Goal: Task Accomplishment & Management: Complete application form

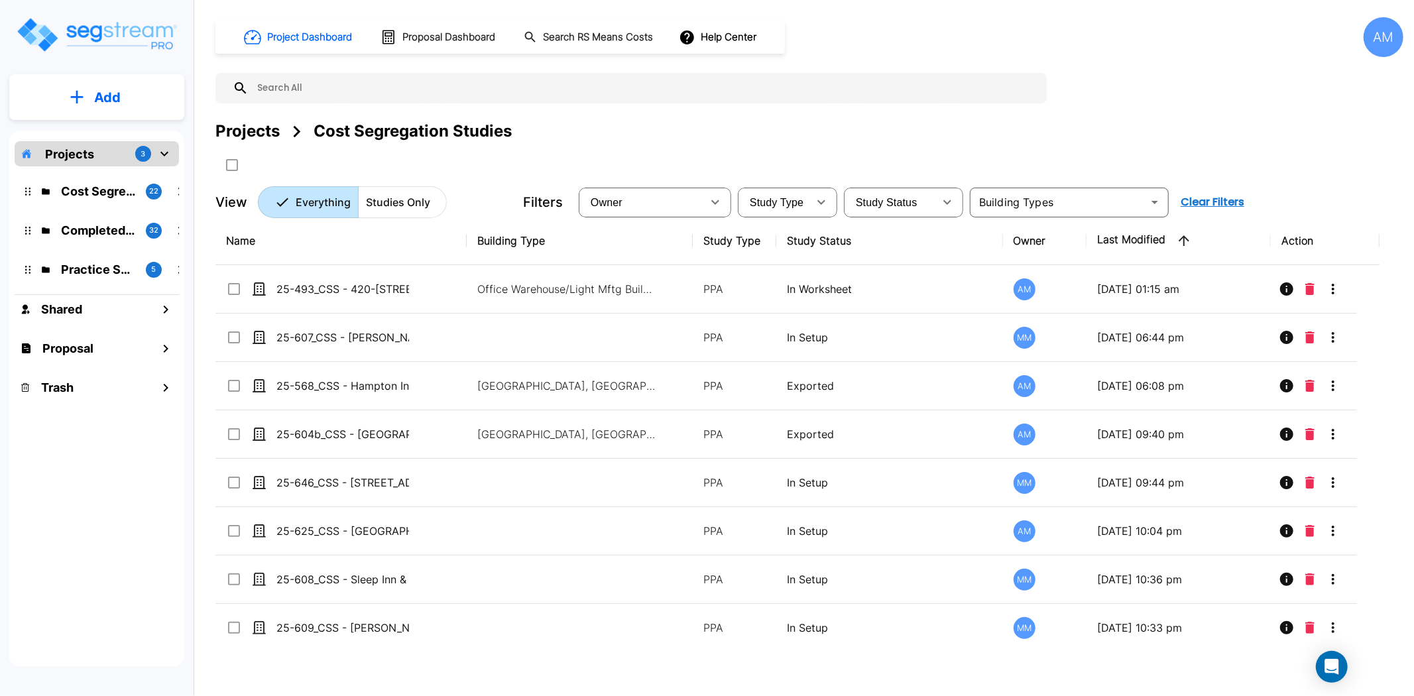
click at [95, 100] on p "Add" at bounding box center [107, 98] width 27 height 20
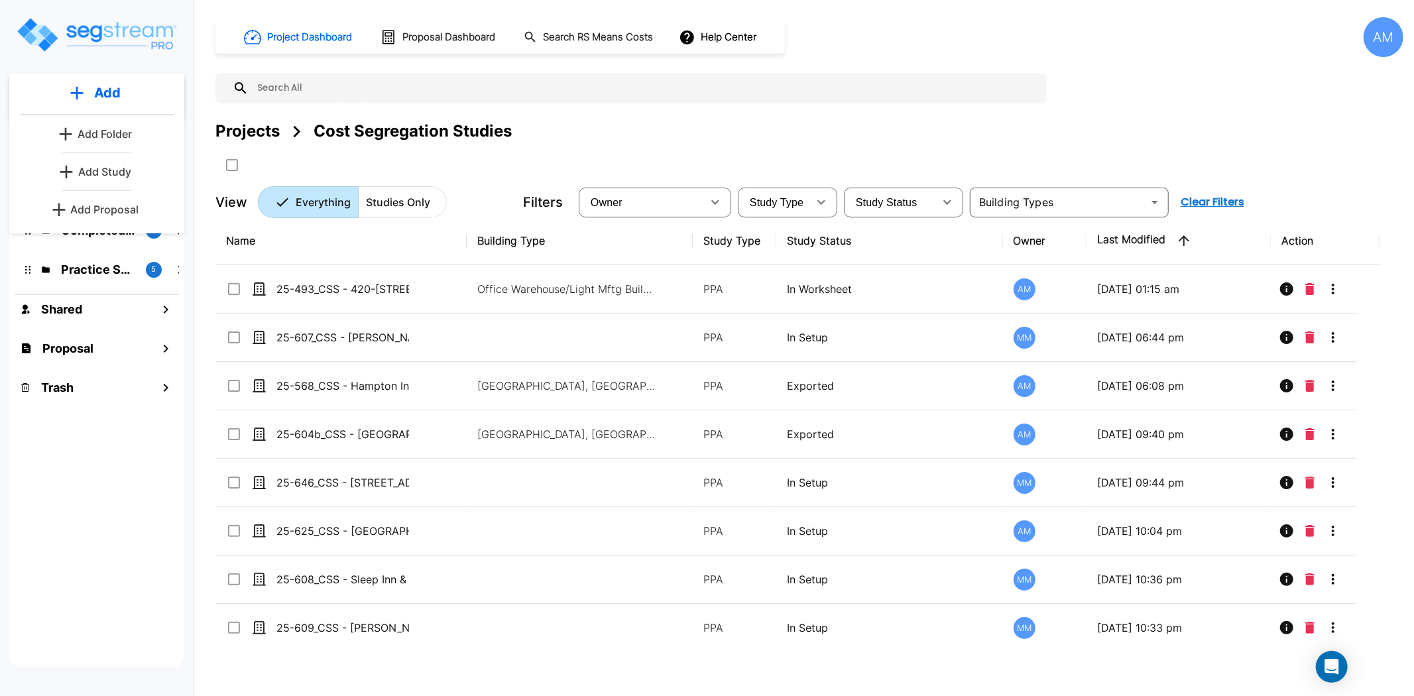
click at [107, 175] on p "Add Study" at bounding box center [104, 172] width 53 height 16
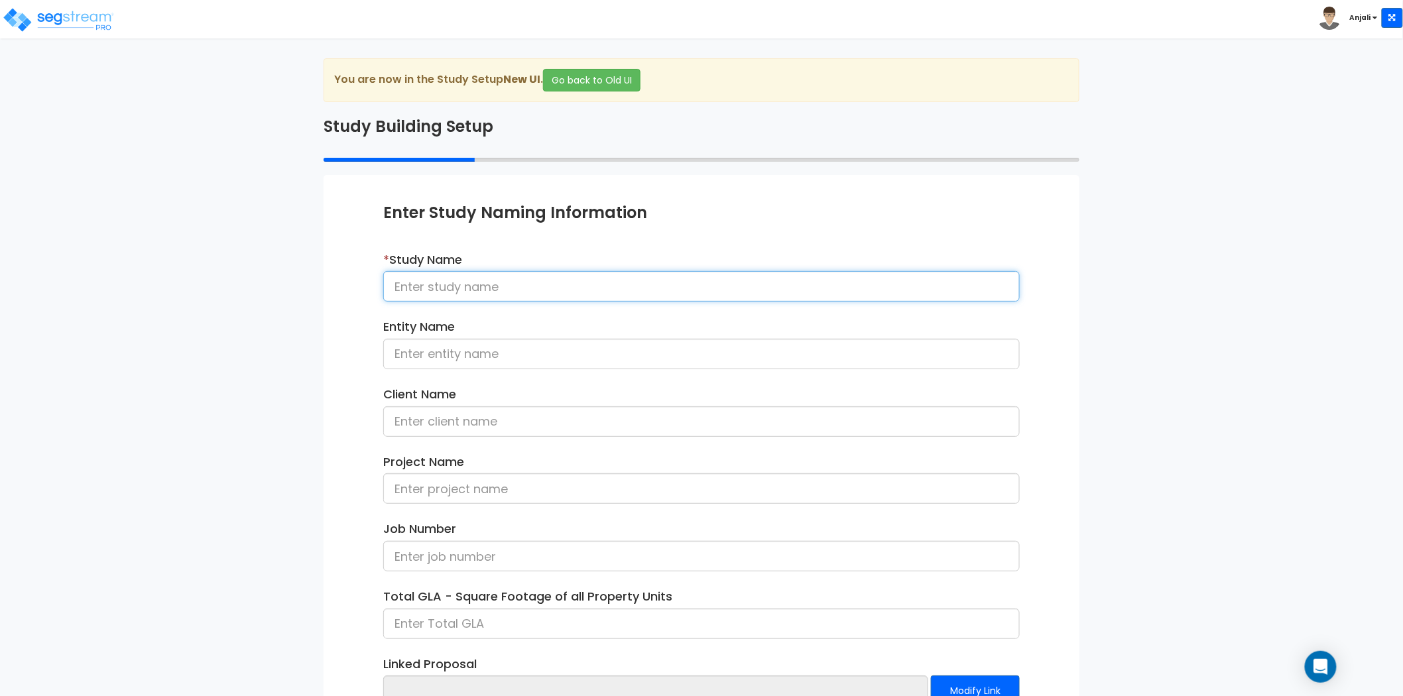
click at [517, 276] on input at bounding box center [701, 286] width 636 height 30
paste input "24-581_CSS - [STREET_ADDRESS] - WHZ Strategic Wealth LLC - [PERSON_NAME]"
drag, startPoint x: 941, startPoint y: 292, endPoint x: 858, endPoint y: 293, distance: 82.9
click at [858, 293] on input "24-581_CSS - [STREET_ADDRESS] - WHZ Strategic Wealth LLC - [PERSON_NAME]" at bounding box center [701, 286] width 636 height 30
type input "24-581_CSS - 697 Pomfret St Pomfret Center, CT - WHZ Strategic Wealth LLC - Lau…"
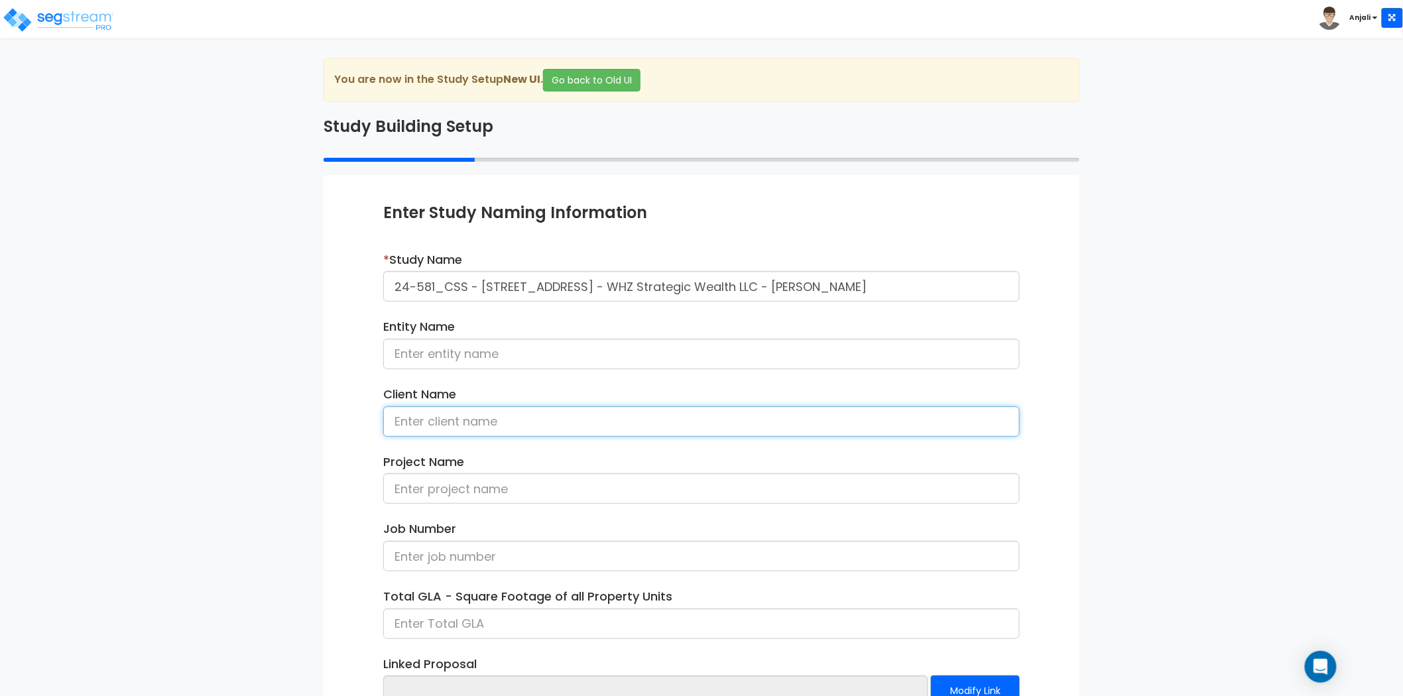
click at [487, 425] on input at bounding box center [701, 421] width 636 height 30
paste input "Laurence Hale"
type input "Laurence Hale"
drag, startPoint x: 466, startPoint y: 288, endPoint x: 390, endPoint y: 287, distance: 76.2
click at [390, 287] on input "24-581_CSS - 697 Pomfret St Pomfret Center, CT - WHZ Strategic Wealth LLC - Lau…" at bounding box center [701, 286] width 636 height 30
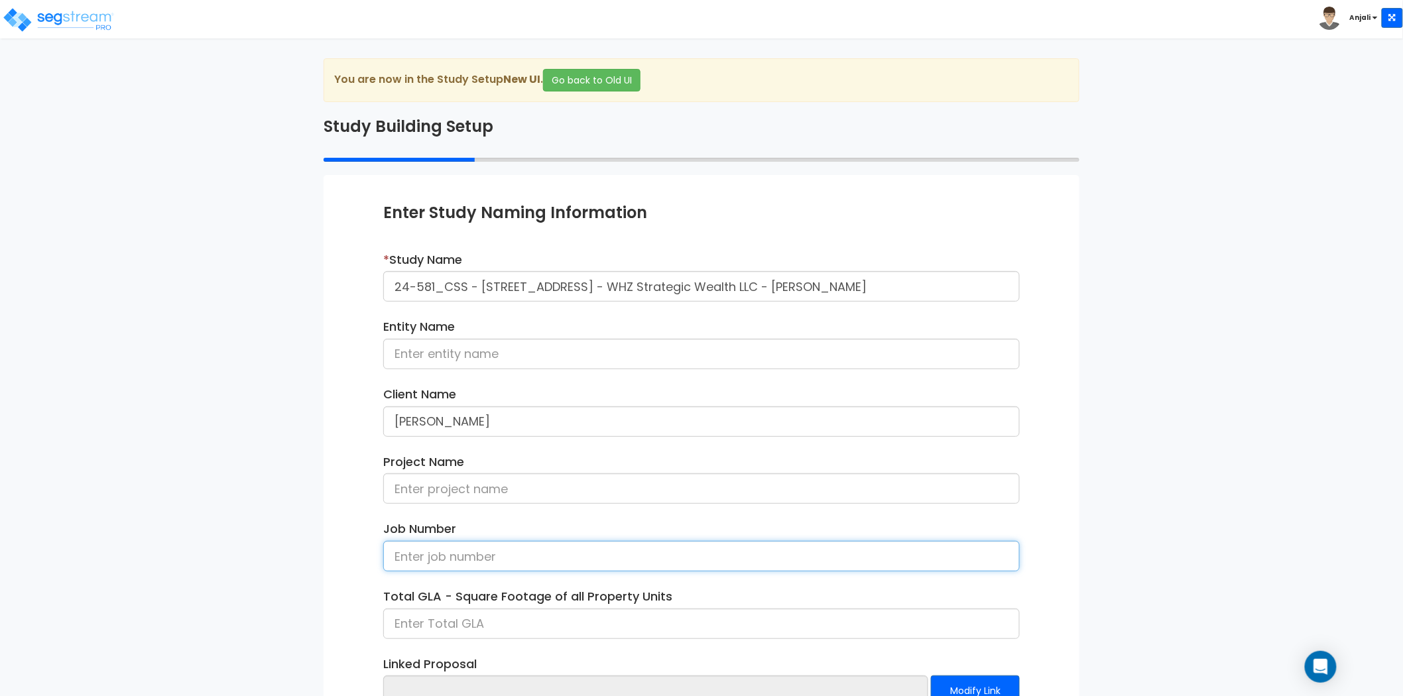
click at [457, 559] on input at bounding box center [701, 556] width 636 height 30
paste input "24-581_CSS"
type input "24-581_CSS"
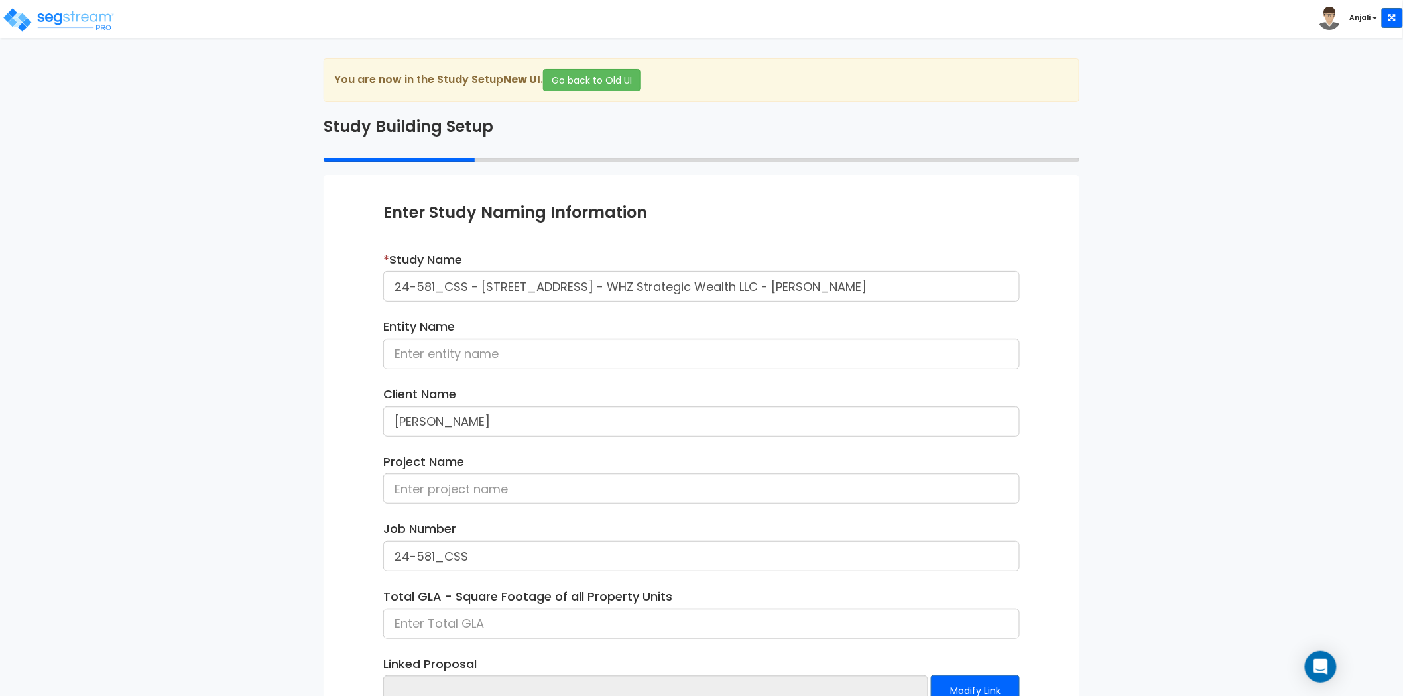
click at [338, 550] on div "Enter Study Naming Information * Study Name 24-581_CSS - 697 Pomfret St Pomfret…" at bounding box center [701, 484] width 756 height 618
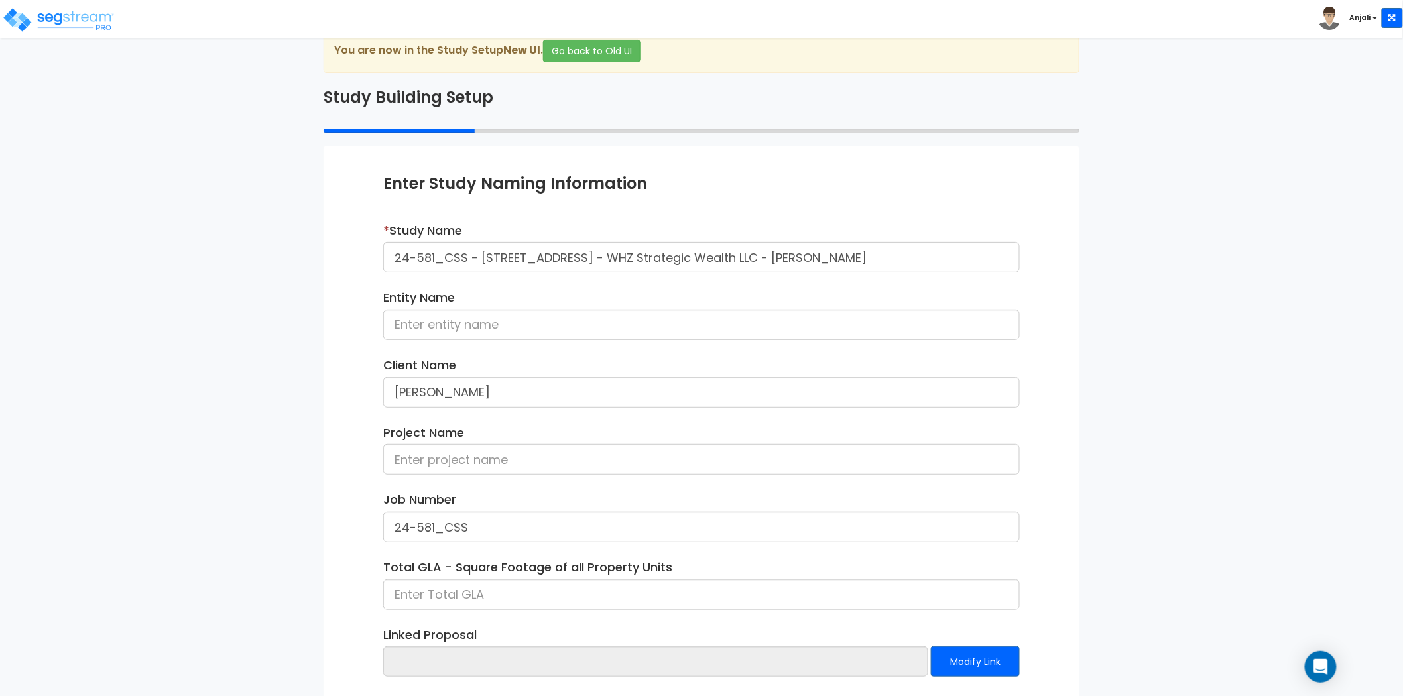
scroll to position [97, 0]
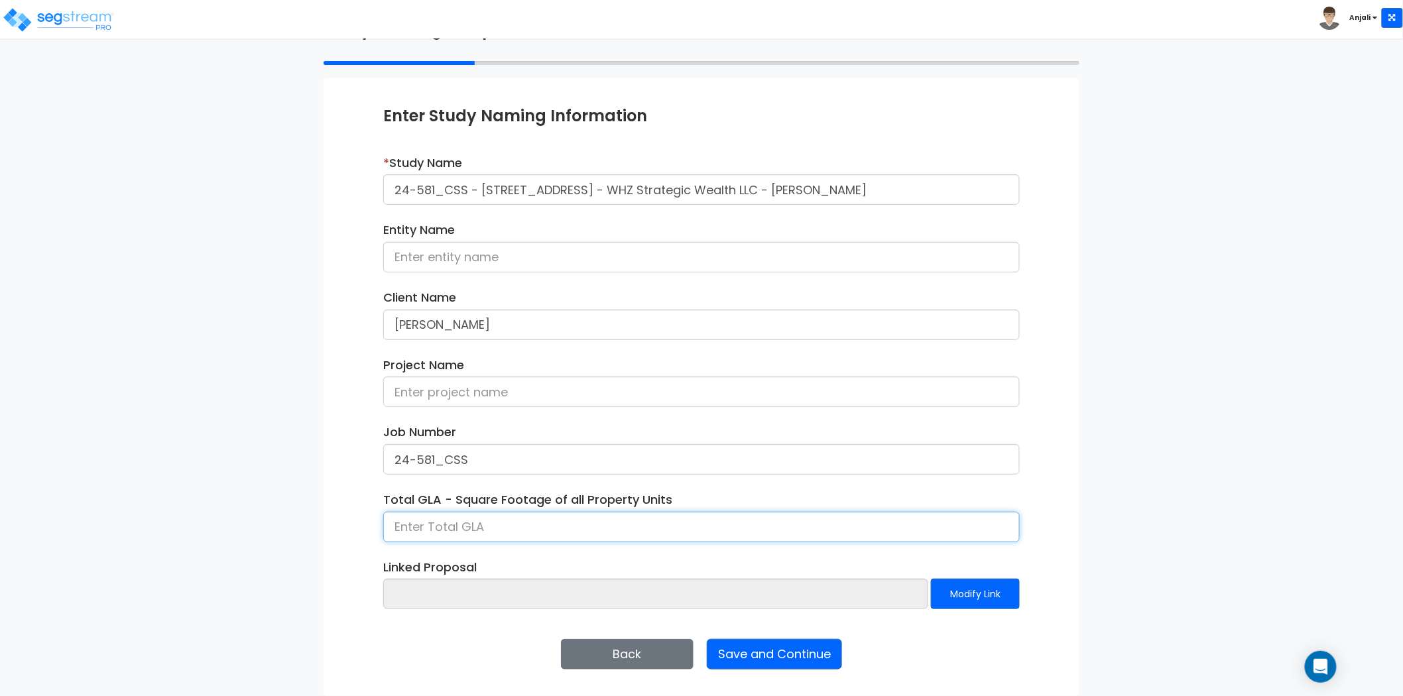
click at [481, 535] on input at bounding box center [701, 527] width 636 height 30
type input "4,226.51"
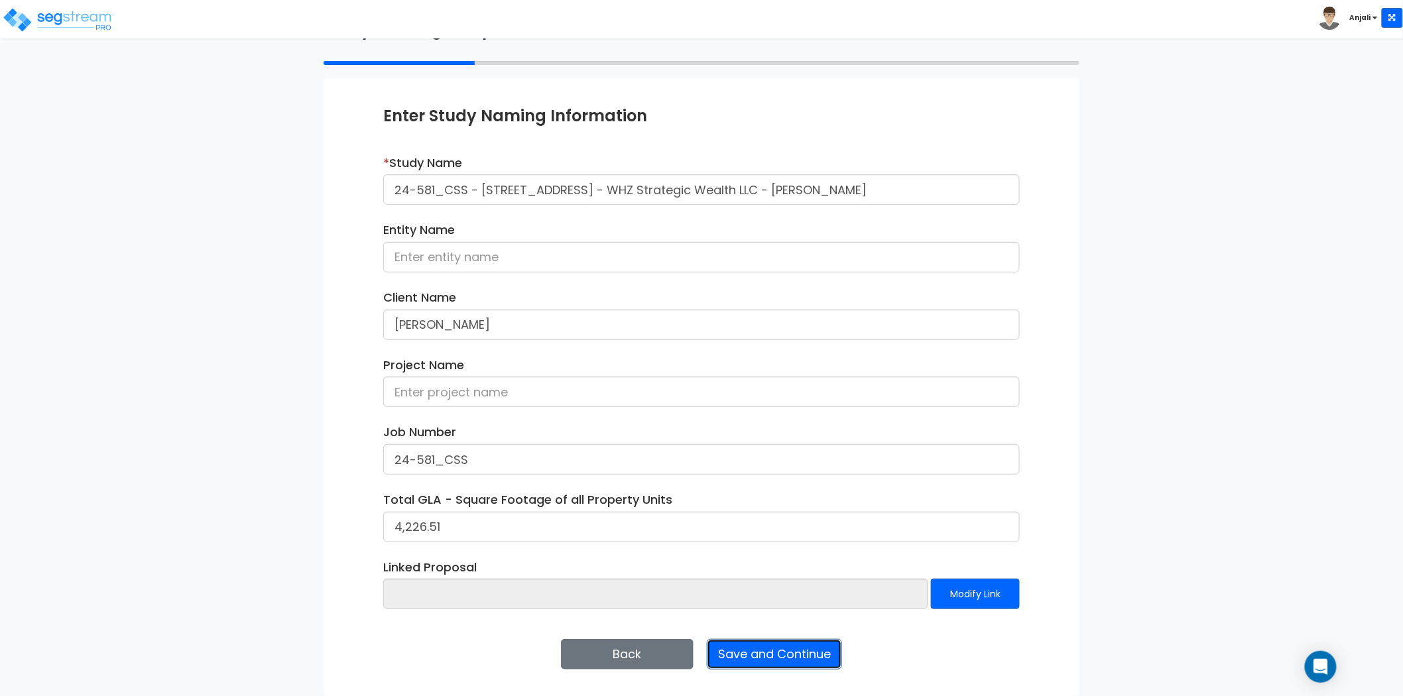
click at [790, 648] on button "Save and Continue" at bounding box center [774, 654] width 135 height 30
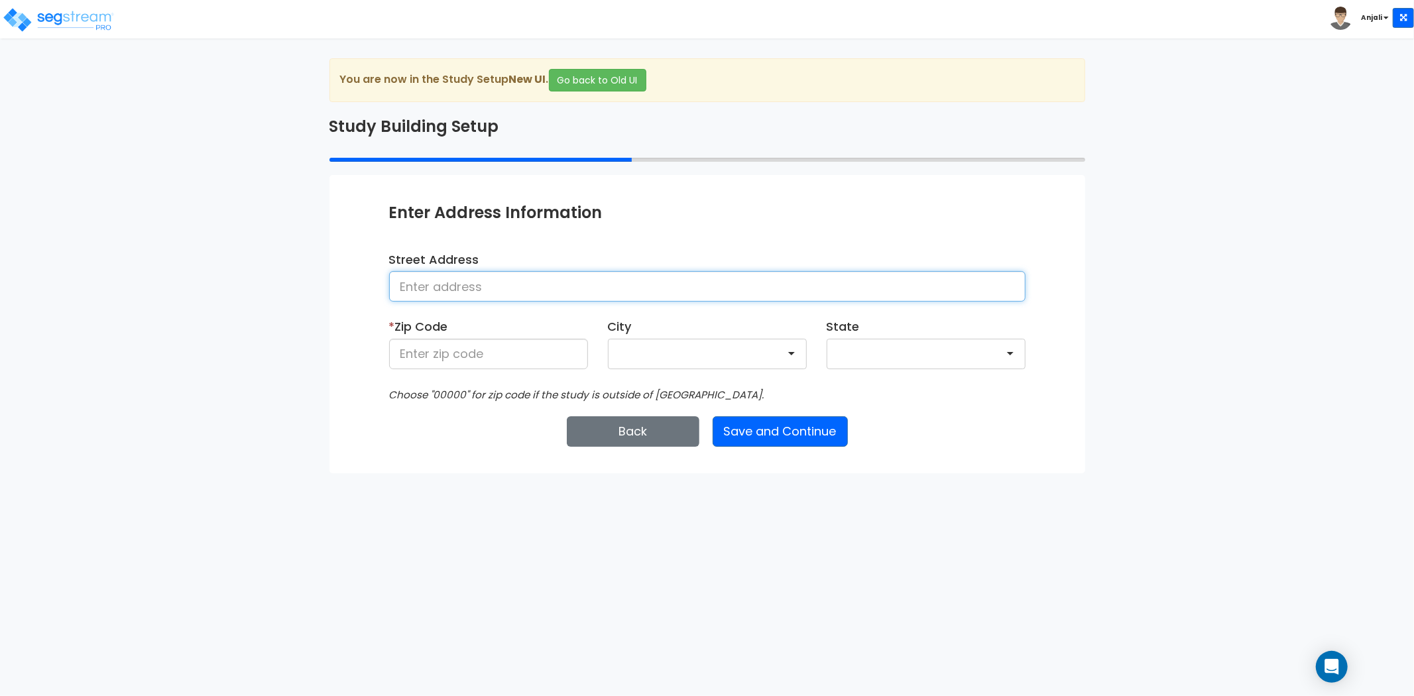
click at [614, 290] on input at bounding box center [707, 286] width 636 height 30
paste input "[STREET_ADDRESS]"
drag, startPoint x: 644, startPoint y: 285, endPoint x: 607, endPoint y: 289, distance: 36.7
click at [607, 289] on input "697 Pomfret St, Pomfret Center, CT 06259, USA" at bounding box center [707, 286] width 636 height 30
type input "697 Pomfret St, Pomfret Center, CT 06259, USA"
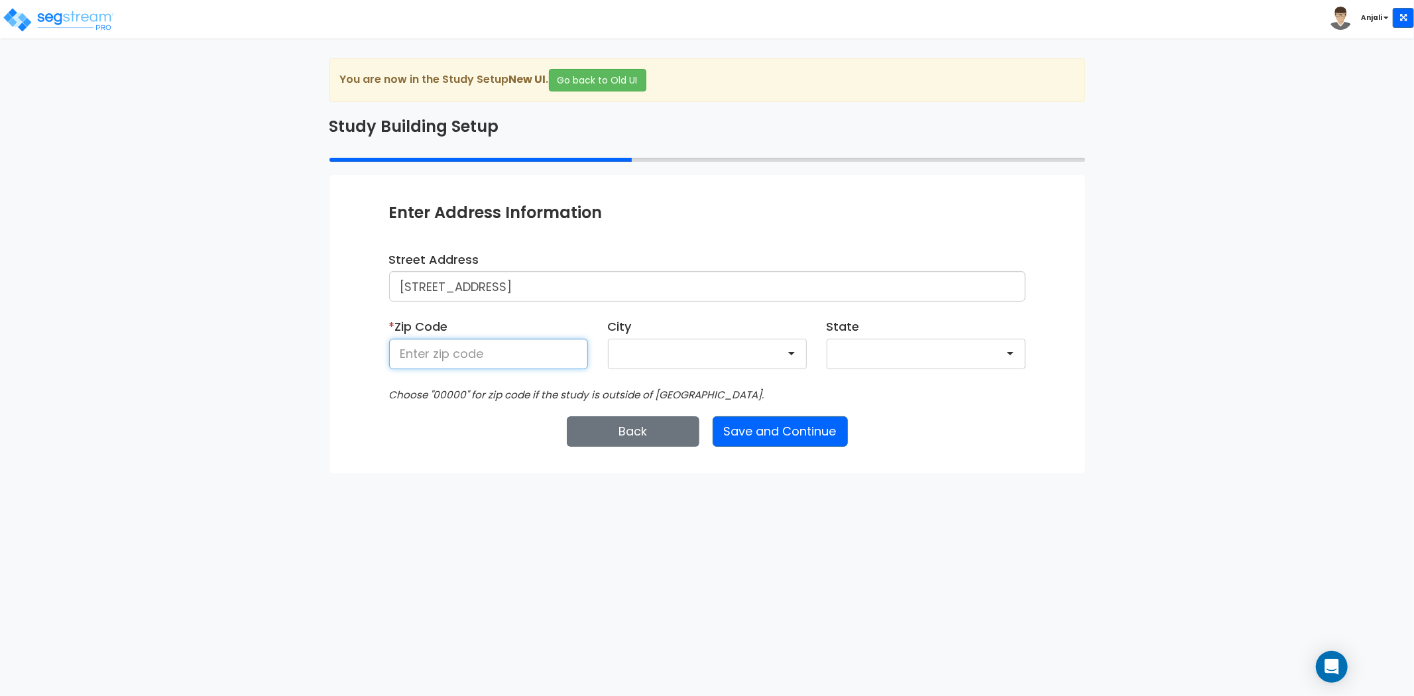
click at [542, 349] on input at bounding box center [488, 354] width 199 height 30
paste input "06259"
type input "06259"
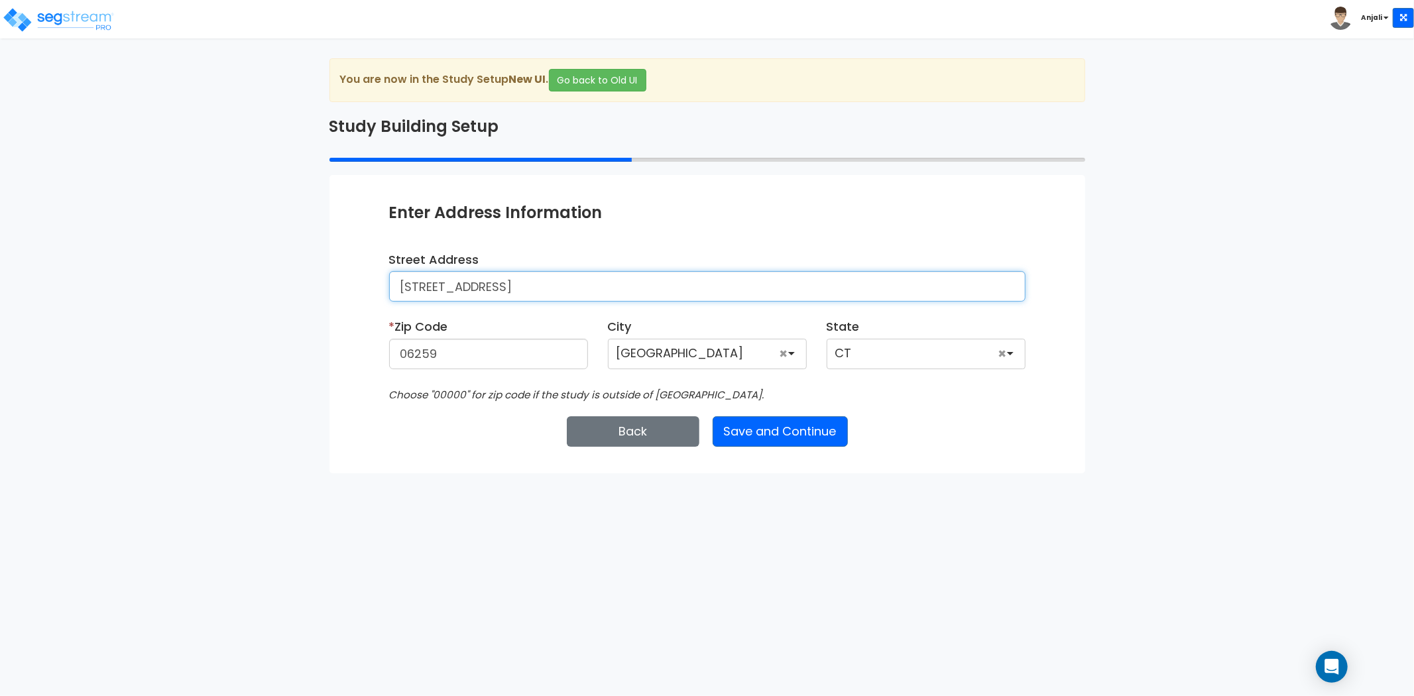
drag, startPoint x: 672, startPoint y: 288, endPoint x: 585, endPoint y: 295, distance: 86.4
click at [585, 295] on input "697 Pomfret St, Pomfret Center, CT 06259, USA" at bounding box center [707, 286] width 636 height 30
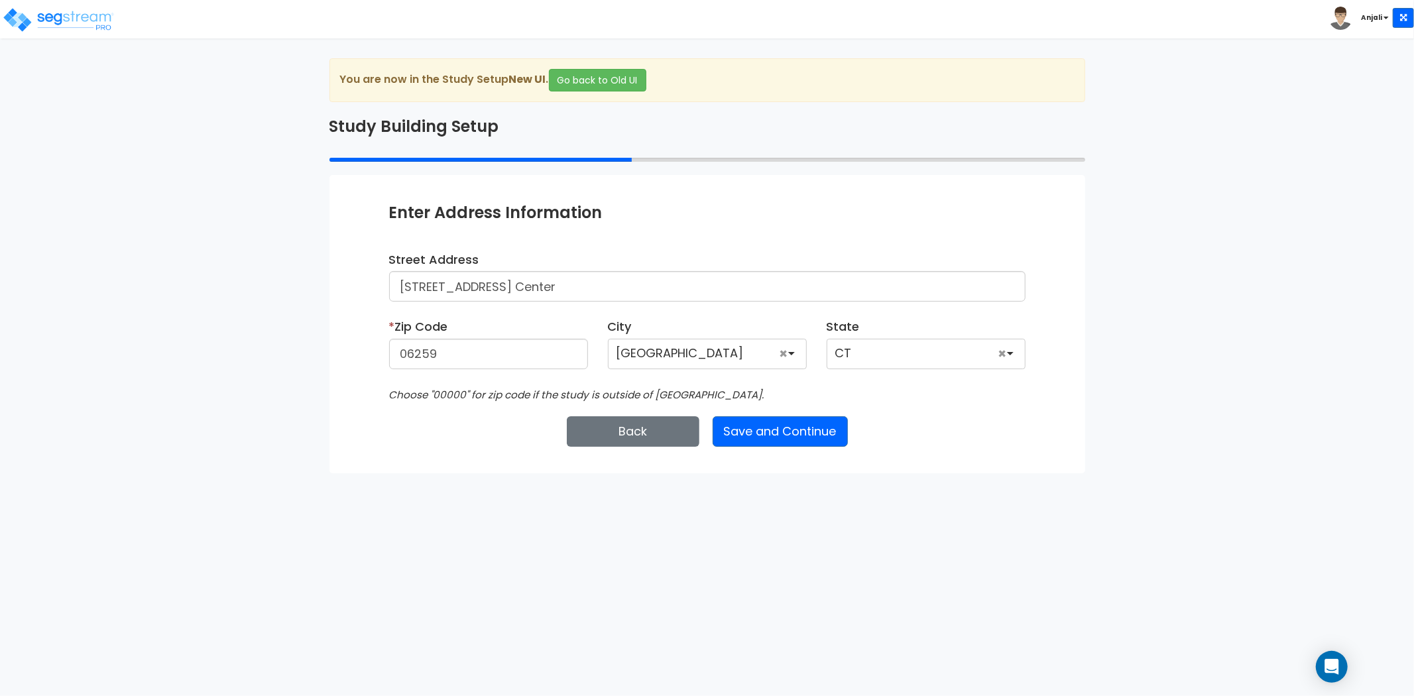
click at [412, 473] on html "Toggle navigation Anjali x" at bounding box center [707, 236] width 1414 height 473
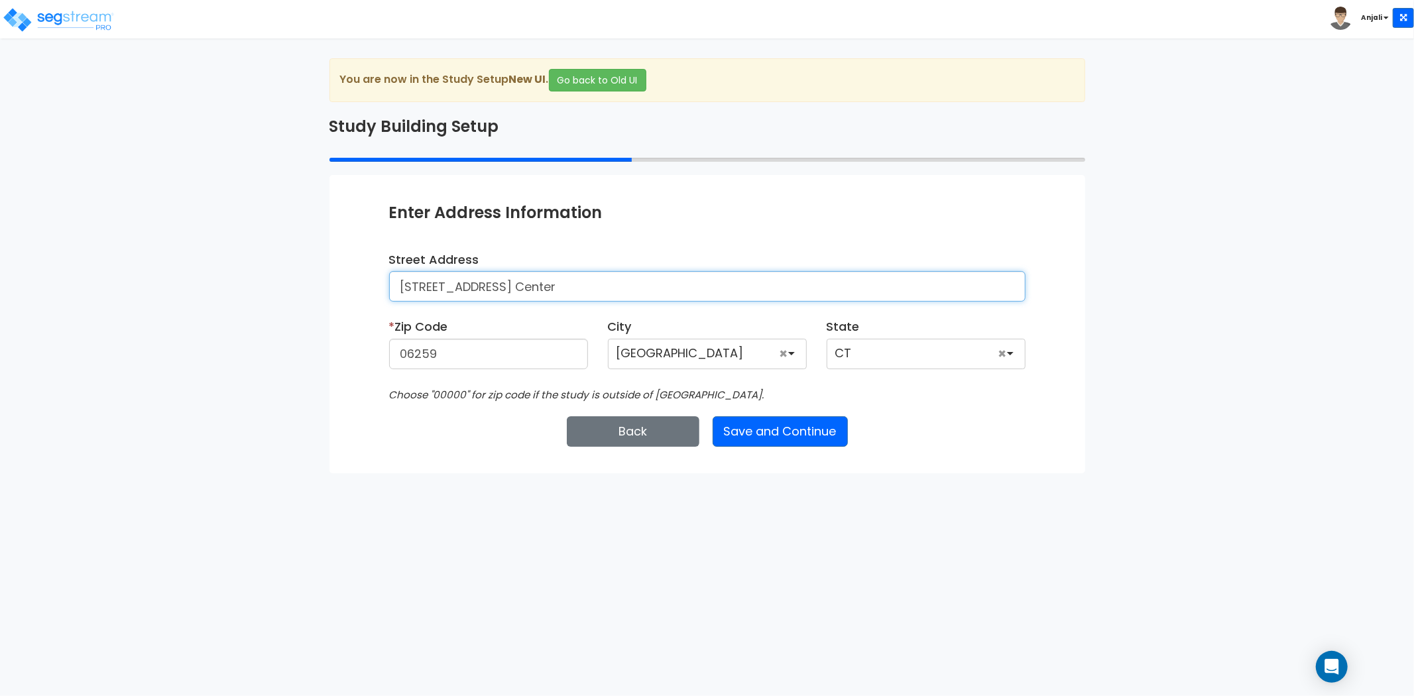
drag, startPoint x: 589, startPoint y: 289, endPoint x: 486, endPoint y: 302, distance: 103.5
click at [486, 302] on input "697 Pomfret St, Pomfret Center" at bounding box center [707, 286] width 636 height 30
type input "697 Pomfret St"
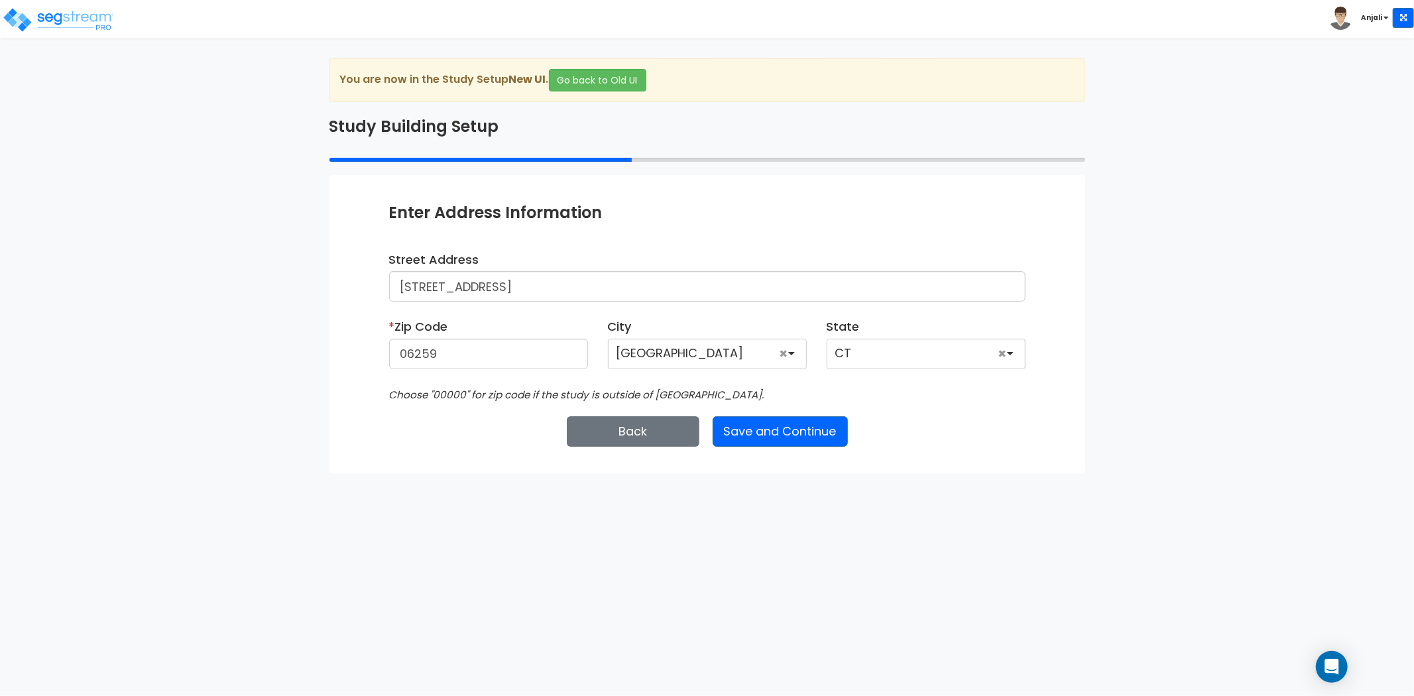
click at [394, 473] on html "Toggle navigation Anjali x" at bounding box center [707, 236] width 1414 height 473
click at [774, 438] on button "Save and Continue" at bounding box center [780, 431] width 135 height 30
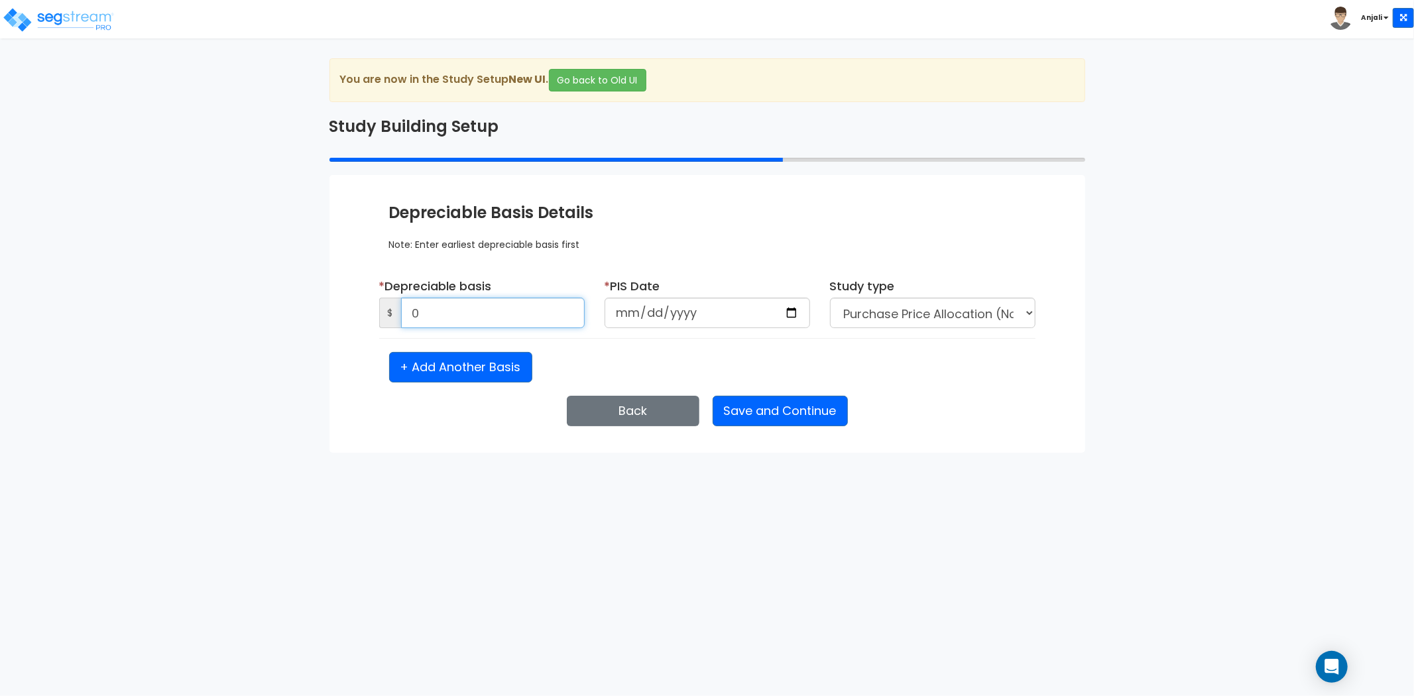
click at [463, 322] on input "0" at bounding box center [493, 313] width 184 height 30
type input "1,589,867.46"
click at [409, 453] on html "Toggle navigation Anjali x" at bounding box center [707, 226] width 1414 height 453
click at [676, 310] on input "date" at bounding box center [707, 313] width 205 height 30
click at [614, 310] on input "date" at bounding box center [707, 313] width 205 height 30
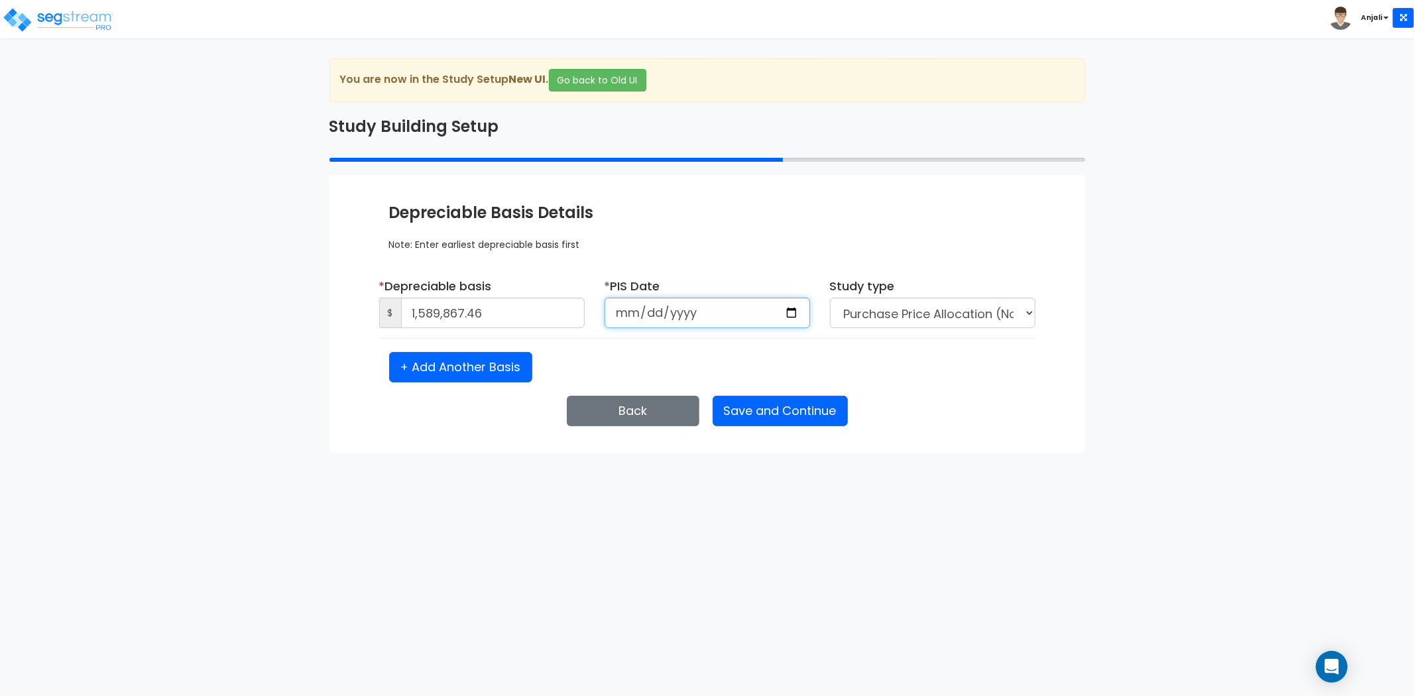
click at [778, 313] on input "date" at bounding box center [707, 313] width 205 height 30
click at [783, 313] on input "date" at bounding box center [707, 313] width 205 height 30
click at [797, 304] on input "date" at bounding box center [707, 313] width 205 height 30
click at [793, 313] on input "date" at bounding box center [707, 313] width 205 height 30
type input "2025-08-06"
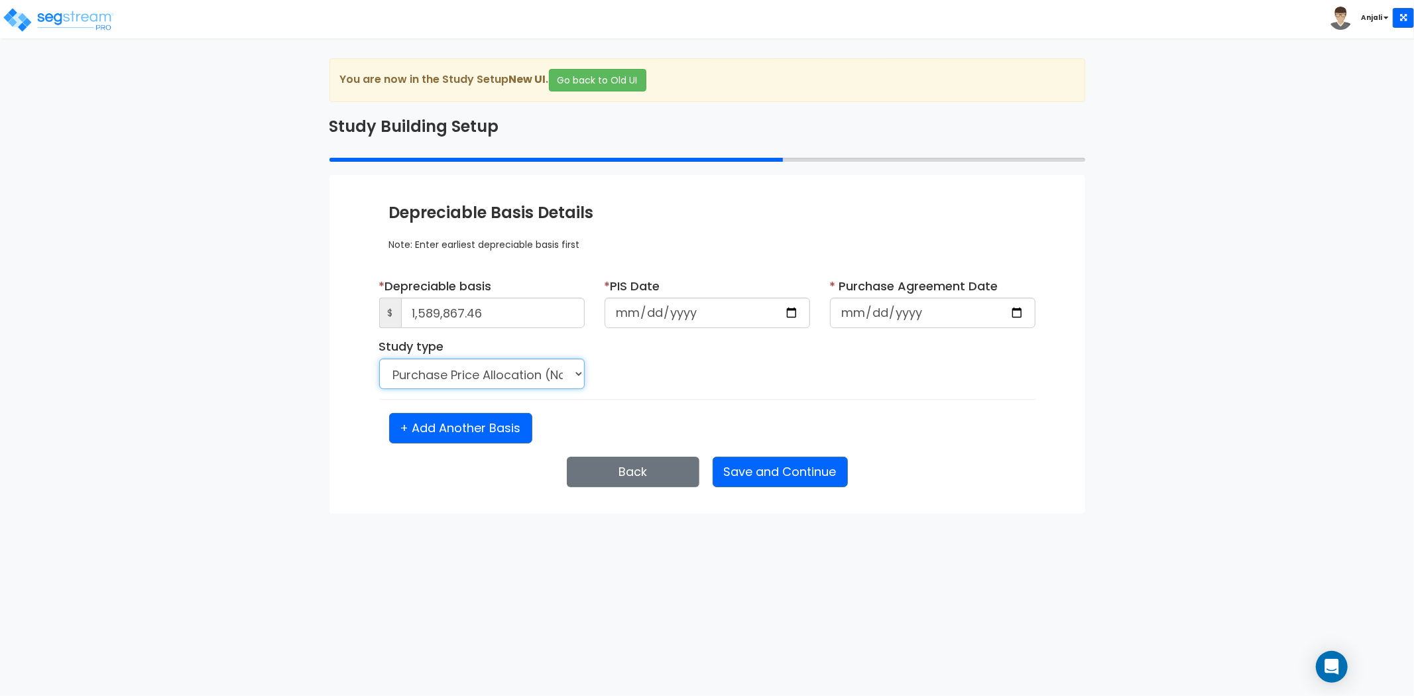
click at [537, 362] on select "Purchase Price Allocation (No Given Costs) New Construction / Reno / TI's (Give…" at bounding box center [481, 374] width 205 height 30
select select "NEW"
click at [379, 359] on select "Purchase Price Allocation (No Given Costs) New Construction / Reno / TI's (Give…" at bounding box center [481, 374] width 205 height 30
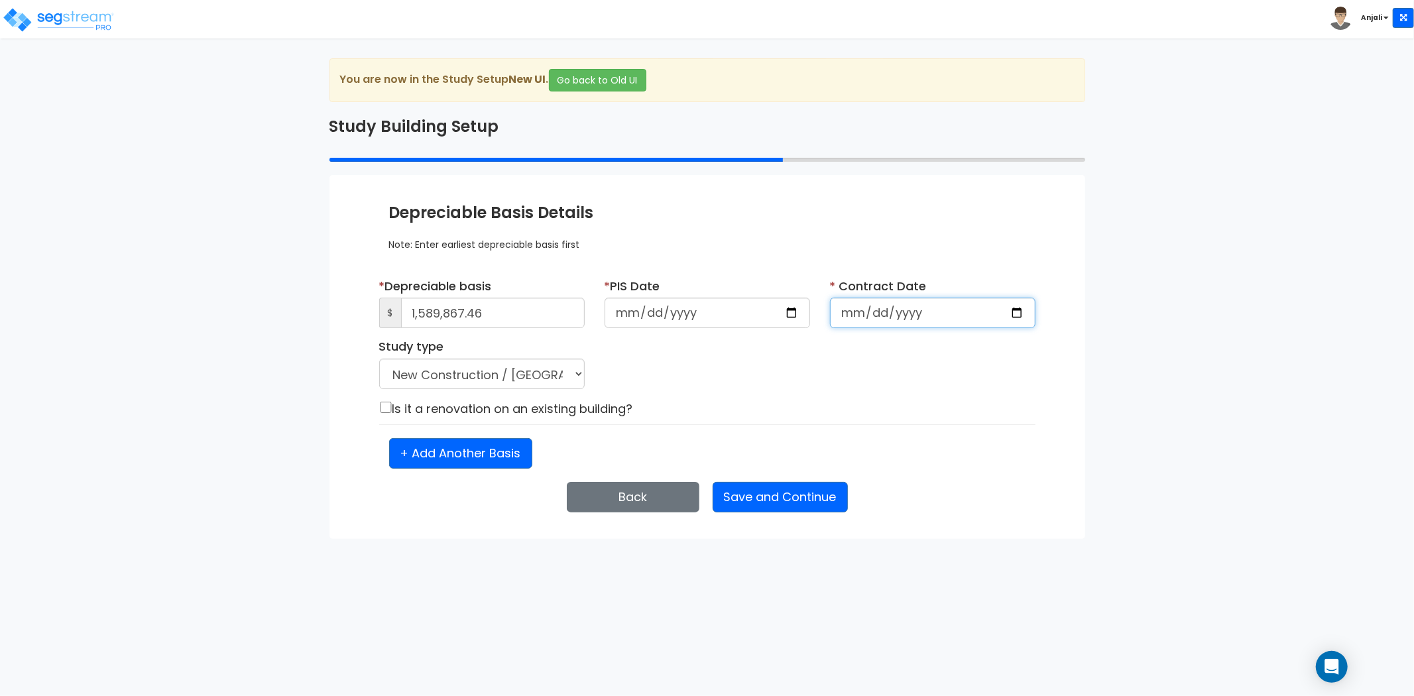
click at [915, 314] on input "date" at bounding box center [932, 313] width 205 height 30
click at [1013, 312] on input "date" at bounding box center [932, 313] width 205 height 30
click at [787, 313] on input "2025-08-06" at bounding box center [707, 313] width 205 height 30
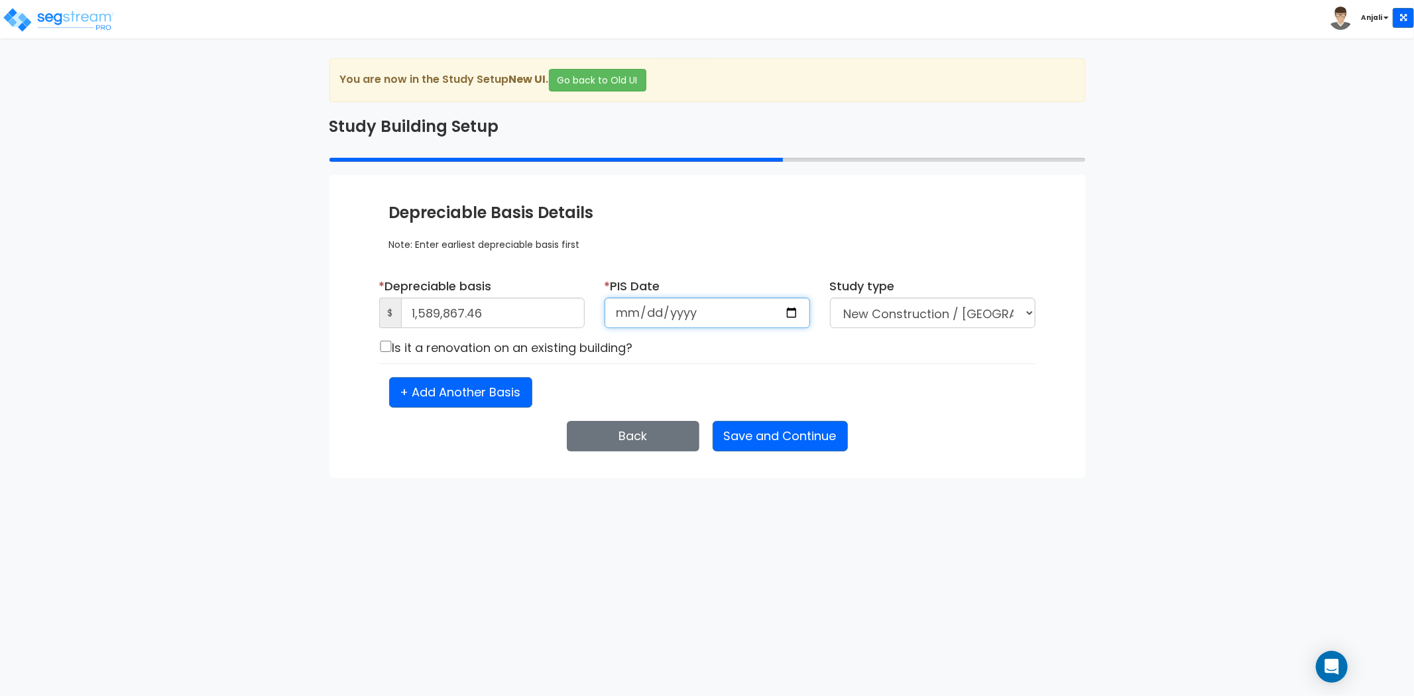
click at [724, 313] on input "2024-10-29" at bounding box center [707, 313] width 205 height 30
click at [785, 313] on input "2024-10-29" at bounding box center [707, 313] width 205 height 30
type input "2024-10-30"
click at [892, 378] on div "+ Add Another Basis" at bounding box center [707, 392] width 656 height 30
click at [381, 348] on input "checkbox" at bounding box center [385, 346] width 13 height 11
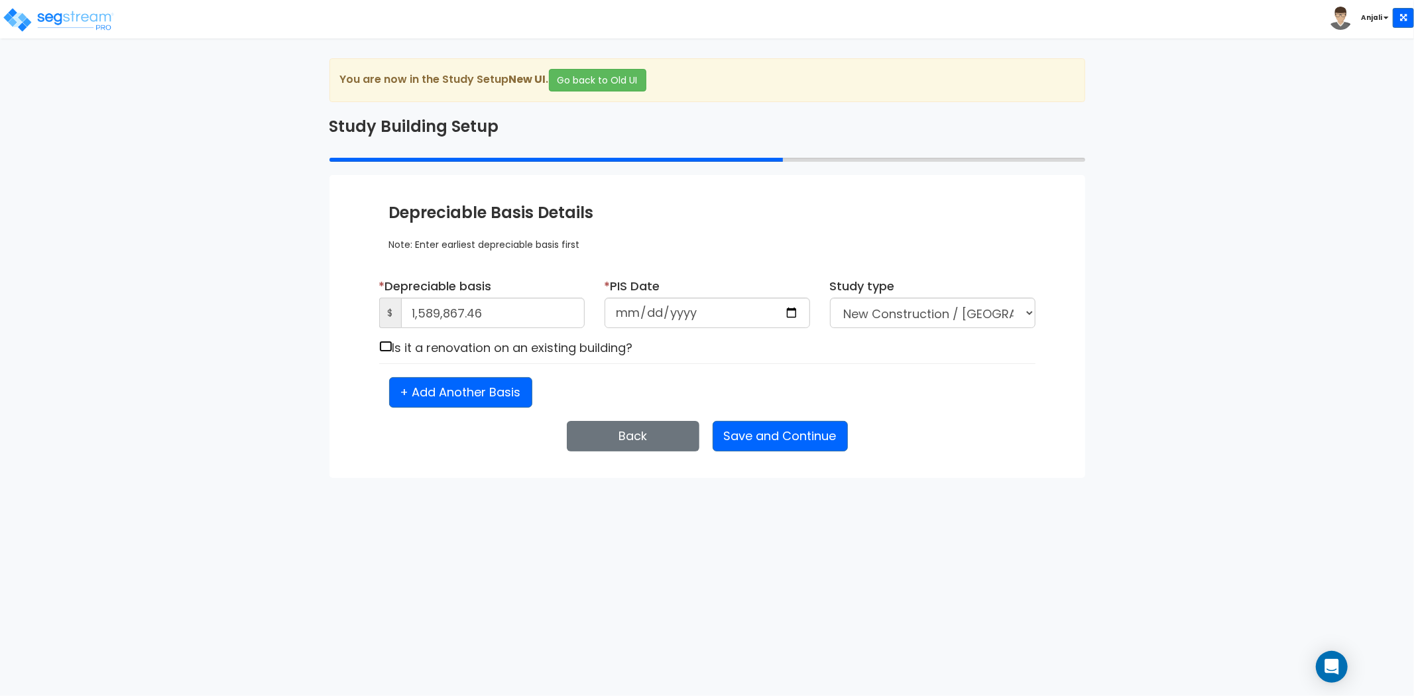
checkbox input "true"
click at [794, 439] on button "Save and Continue" at bounding box center [780, 436] width 135 height 30
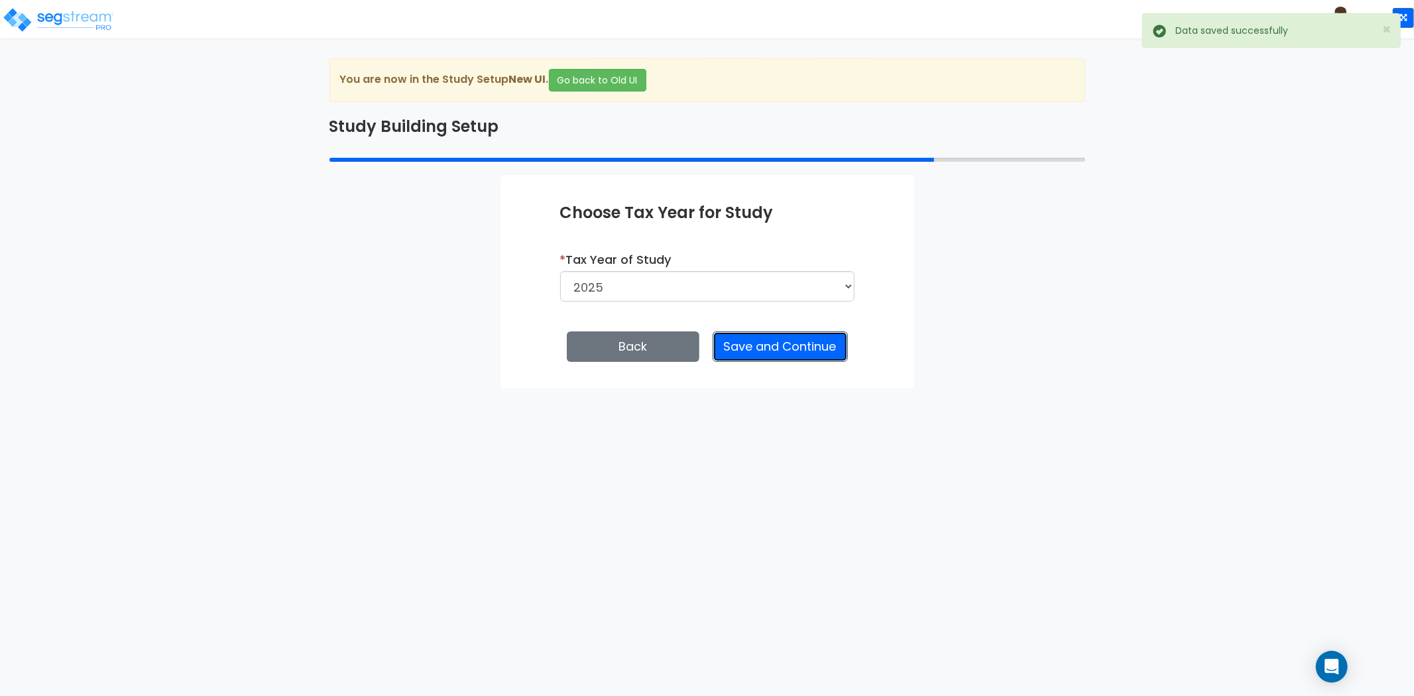
click at [796, 345] on button "Save and Continue" at bounding box center [780, 346] width 135 height 30
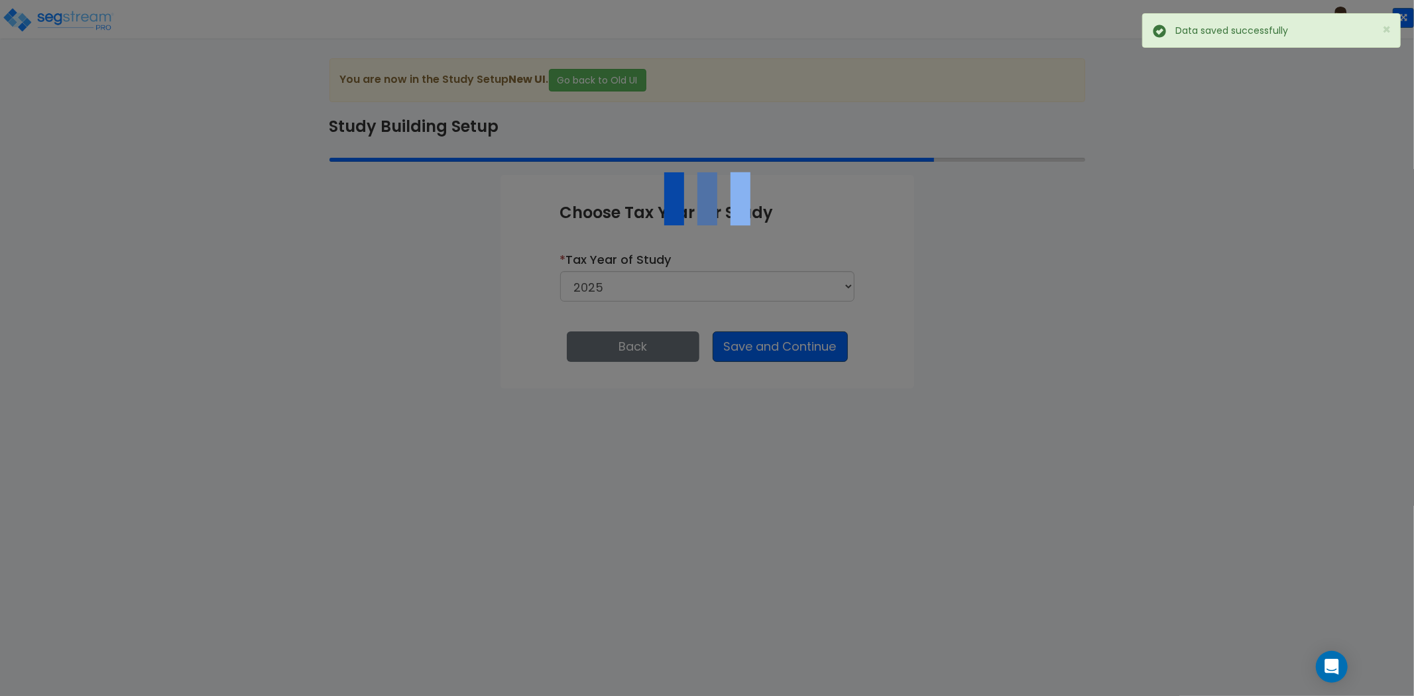
select select "NEW"
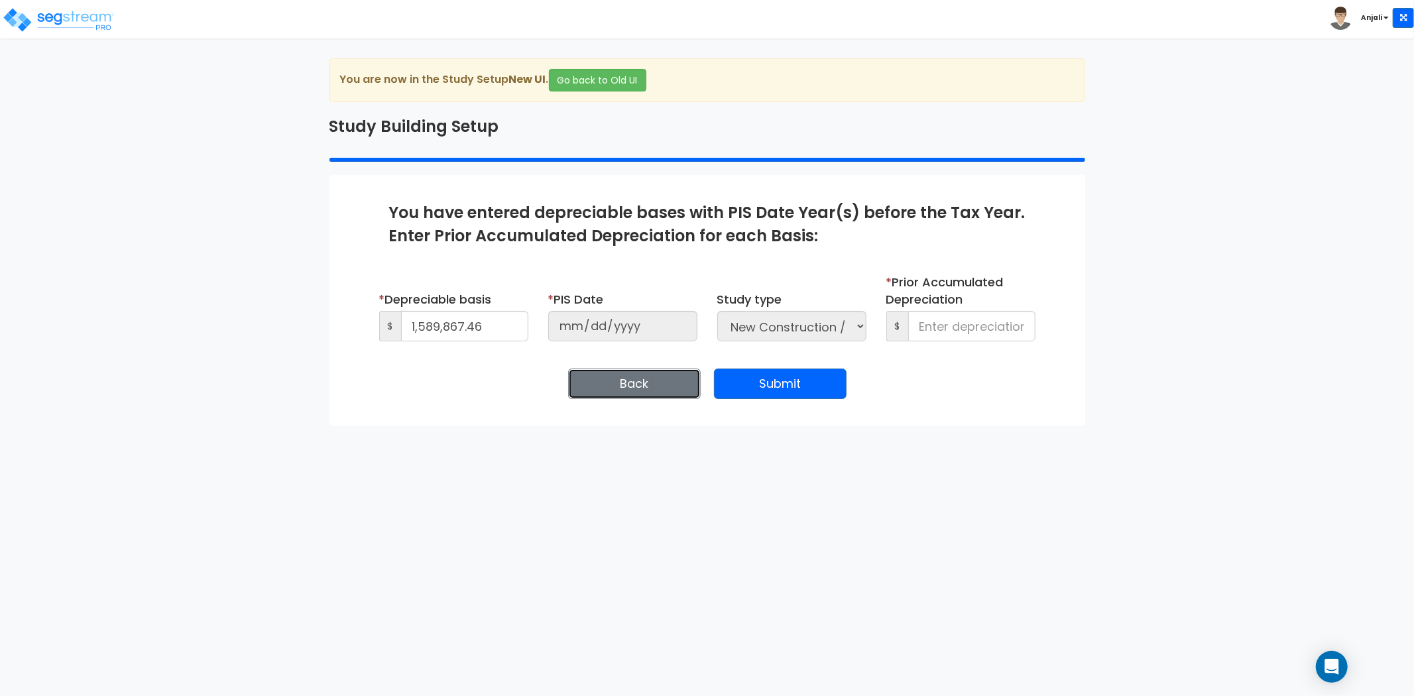
click at [647, 391] on button "Back" at bounding box center [634, 384] width 133 height 30
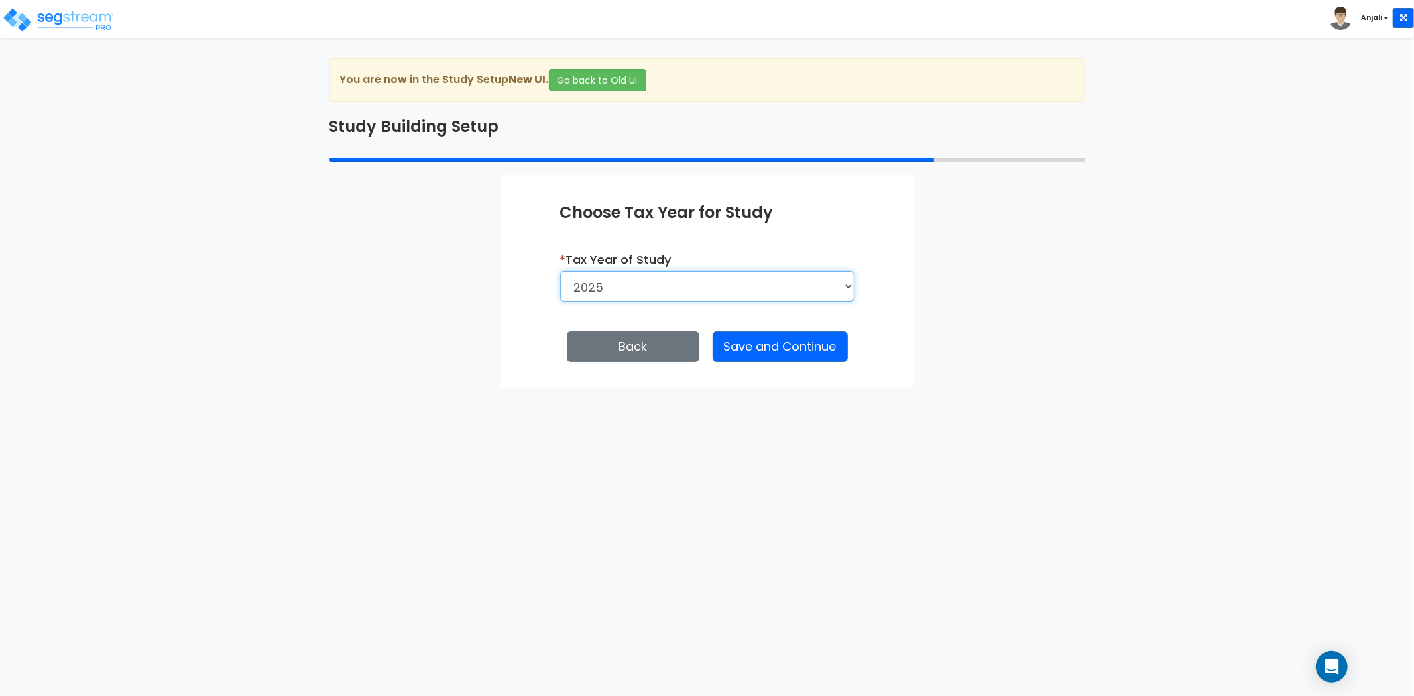
click at [683, 290] on select "2026 2025 2024" at bounding box center [707, 286] width 294 height 30
select select "2026"
click at [560, 271] on select "2026 2025 2024" at bounding box center [707, 286] width 294 height 30
click at [804, 353] on button "Save and Continue" at bounding box center [780, 346] width 135 height 30
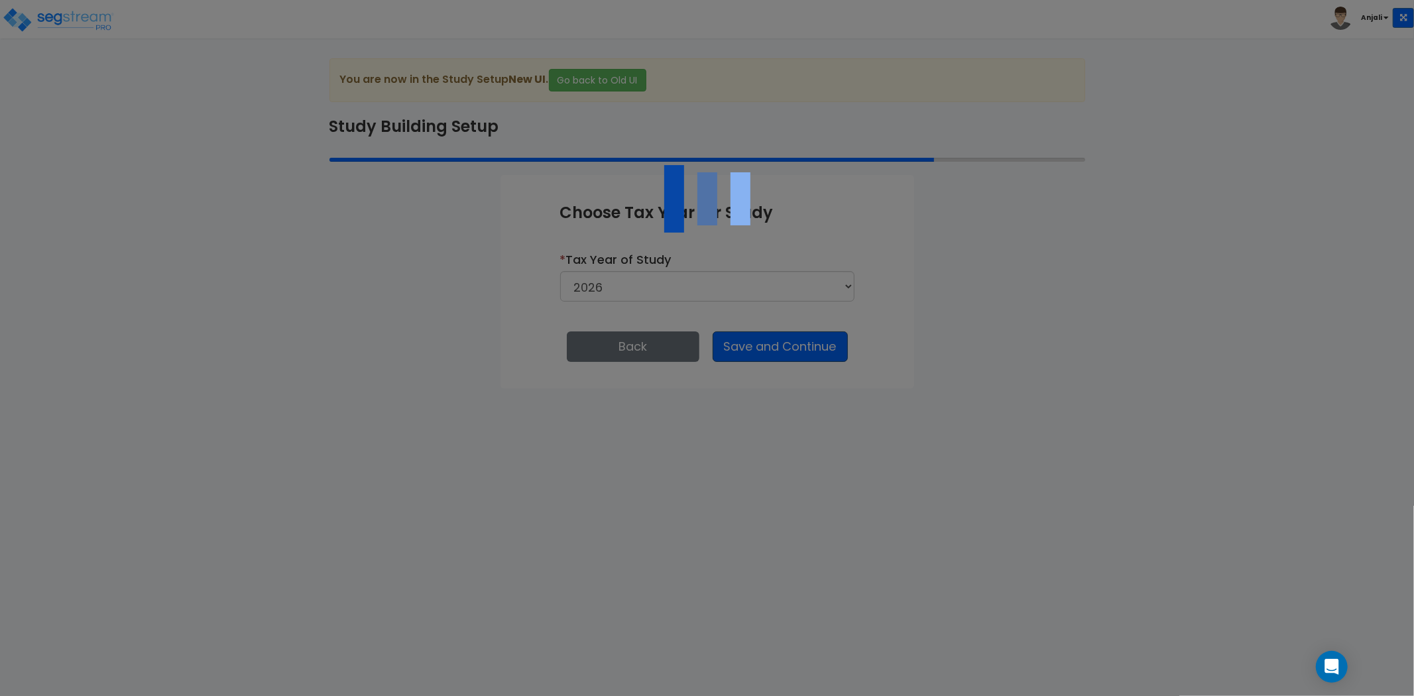
select select "NEW"
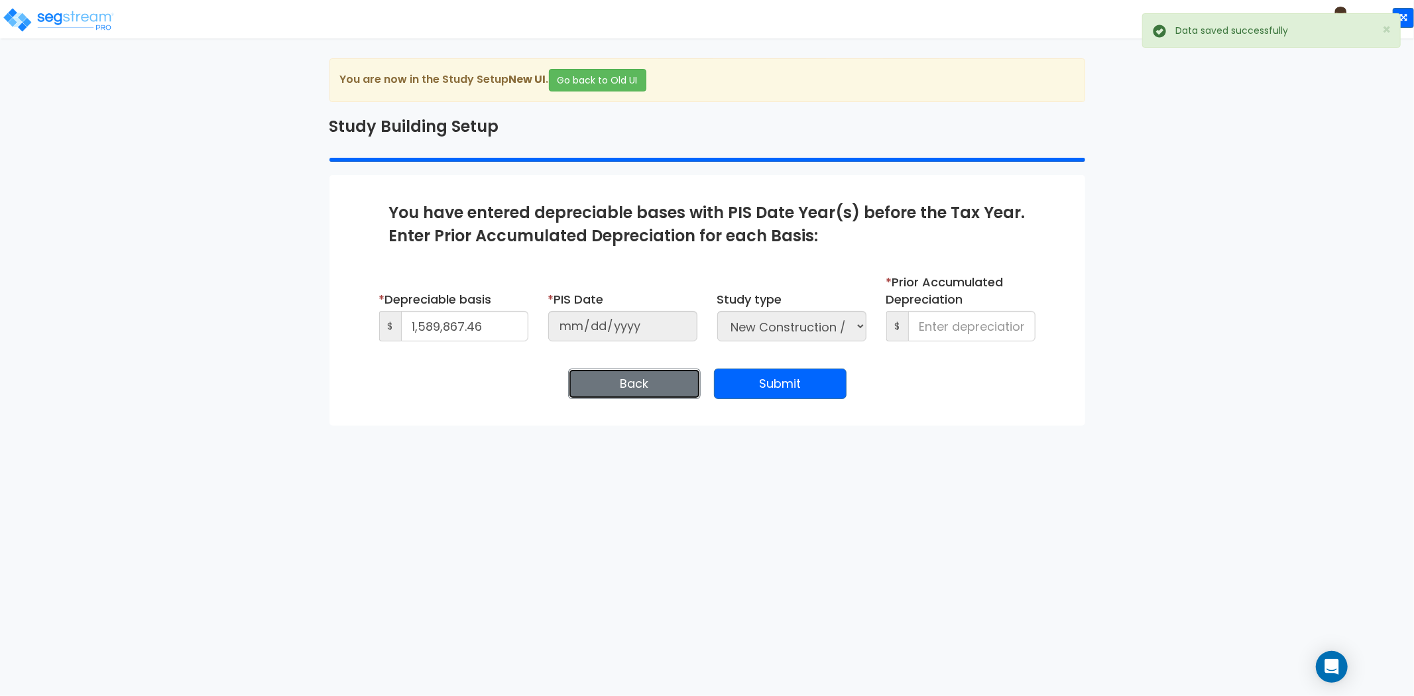
click at [639, 380] on button "Back" at bounding box center [634, 384] width 133 height 30
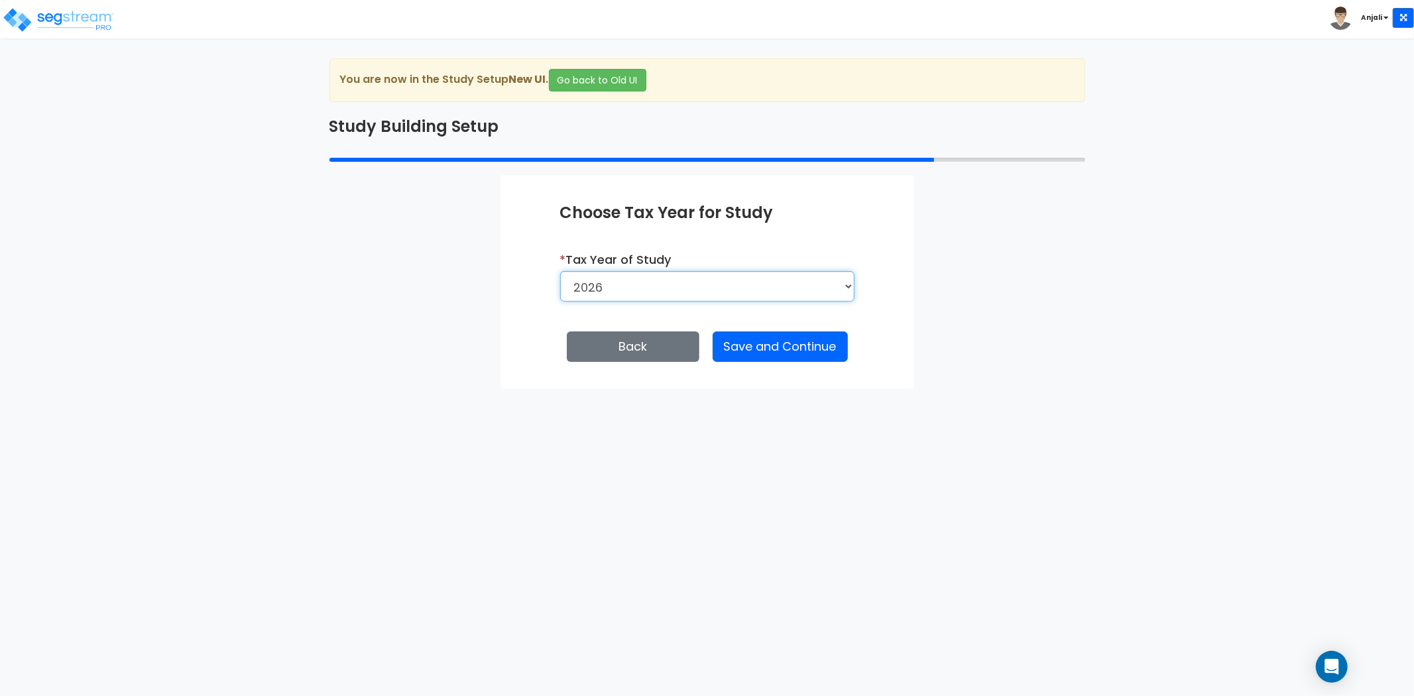
click at [694, 288] on select "2026 2025 2024" at bounding box center [707, 286] width 294 height 30
select select "2024"
click at [561, 271] on select "2026 2025 2024" at bounding box center [707, 286] width 294 height 30
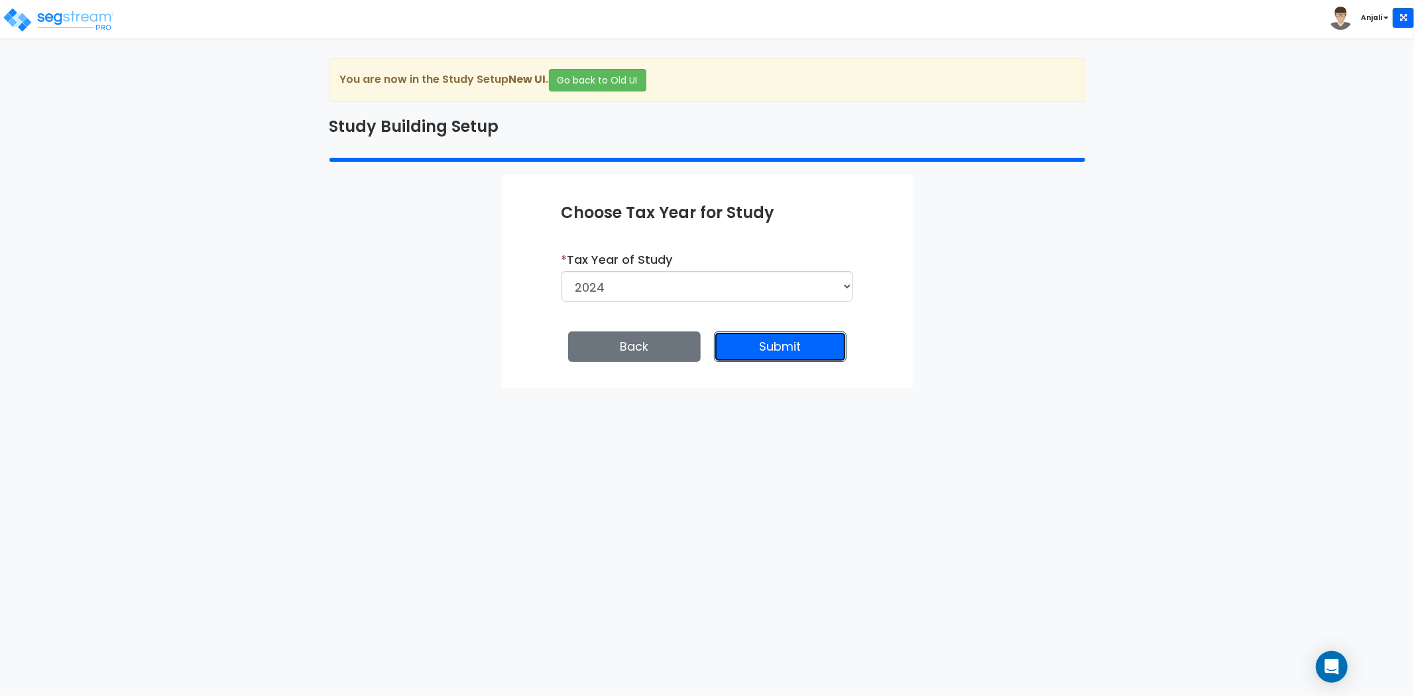
click at [799, 355] on button "Submit" at bounding box center [780, 346] width 133 height 30
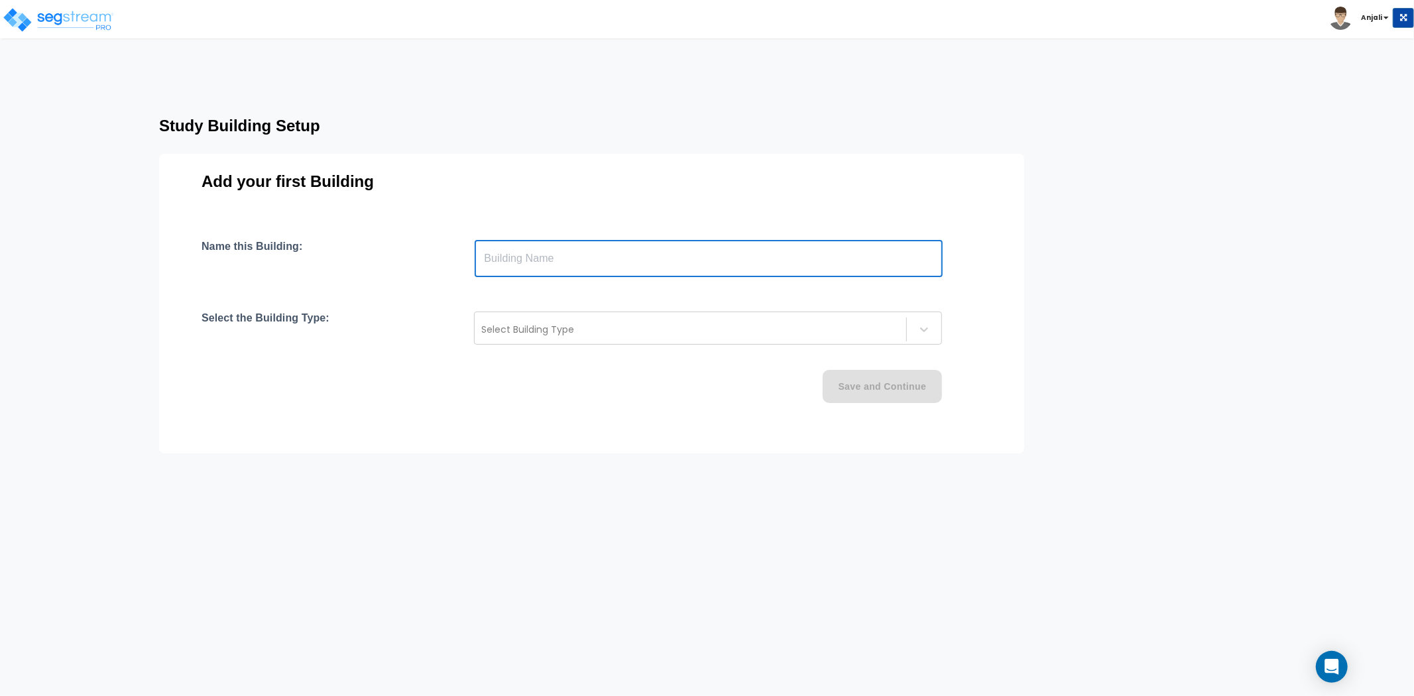
click at [574, 268] on input "text" at bounding box center [709, 258] width 468 height 37
paste input "text"
type input "697 Pomfret"
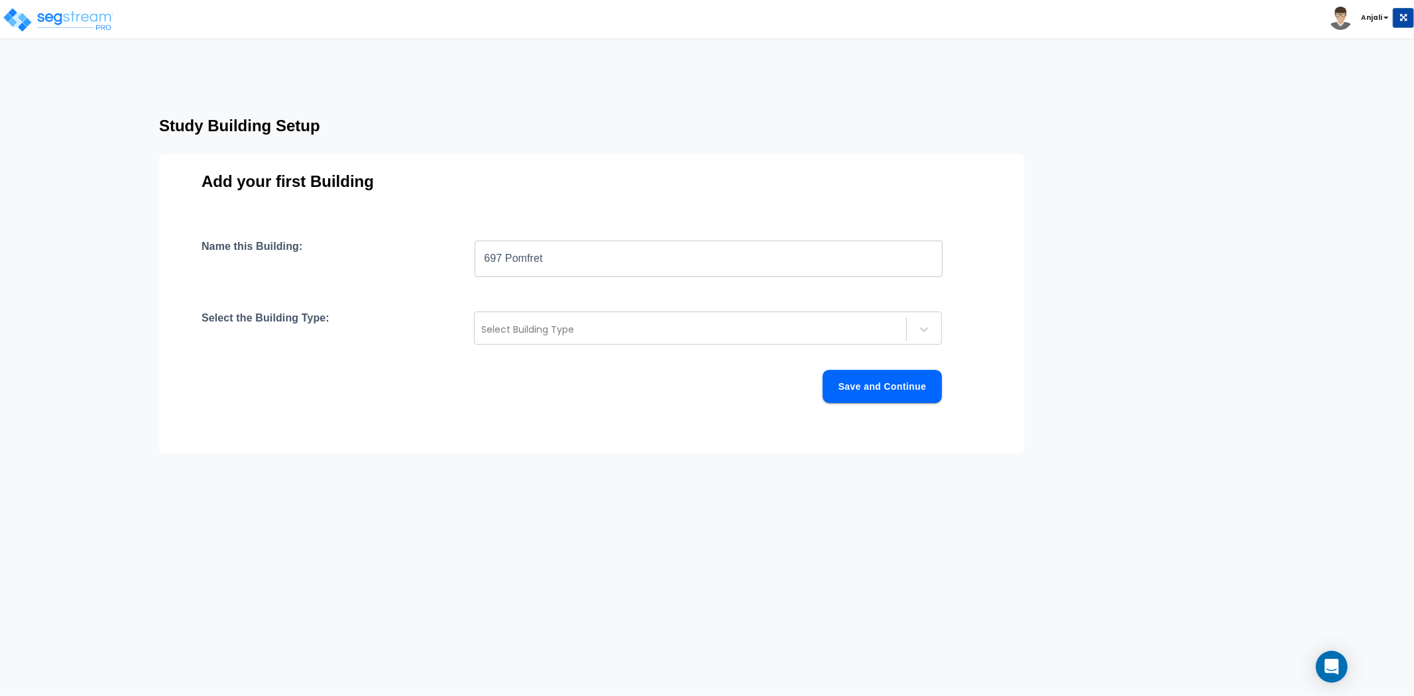
click at [546, 414] on div "Name this Building: 697 Pomfret ​ Select the Building Type: Select Building Typ…" at bounding box center [592, 337] width 780 height 195
click at [601, 326] on div at bounding box center [690, 330] width 418 height 16
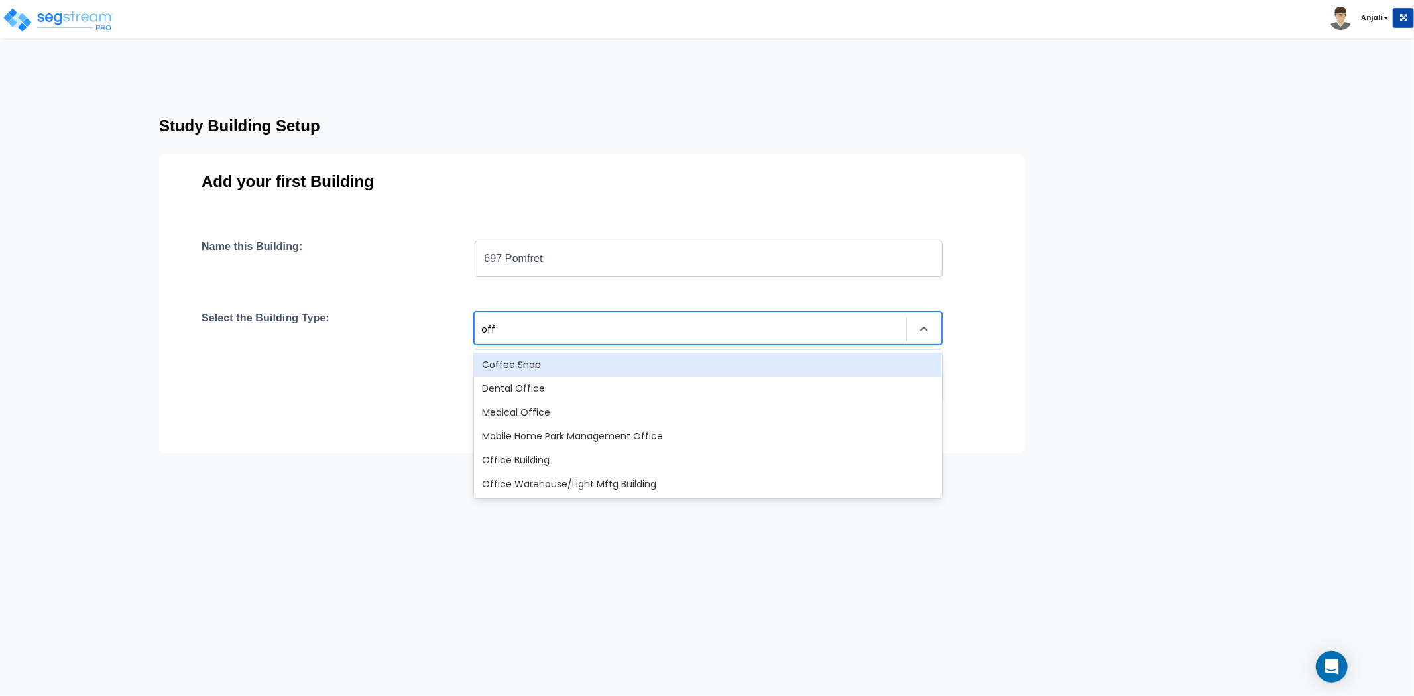
type input "offi"
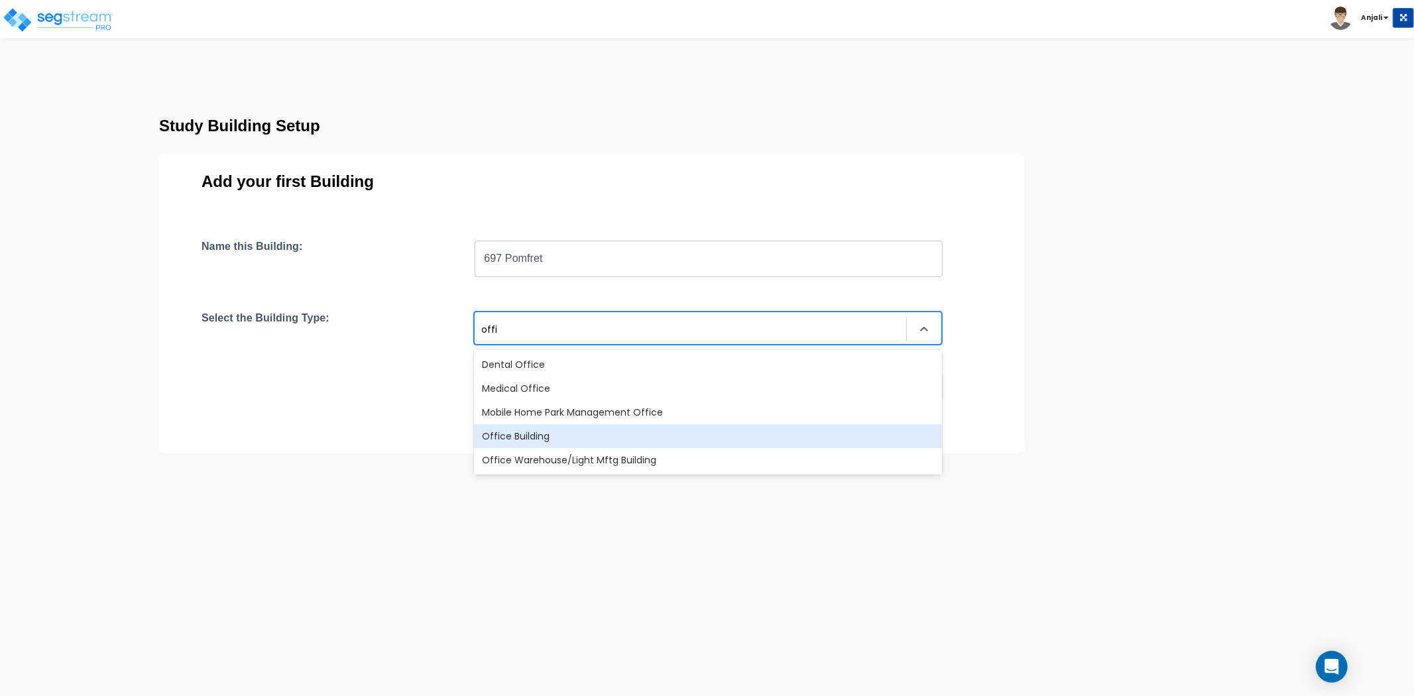
click at [539, 426] on div "Office Building" at bounding box center [708, 436] width 468 height 24
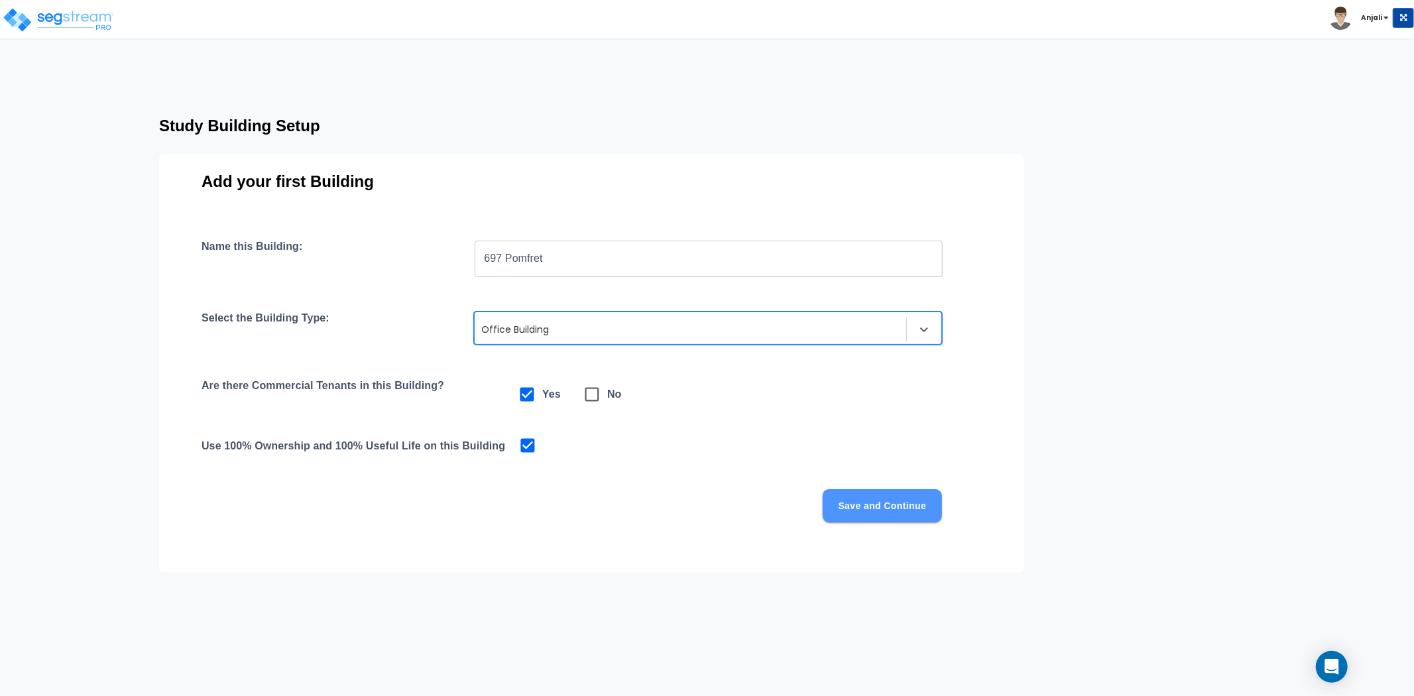
click at [872, 500] on button "Save and Continue" at bounding box center [882, 505] width 119 height 33
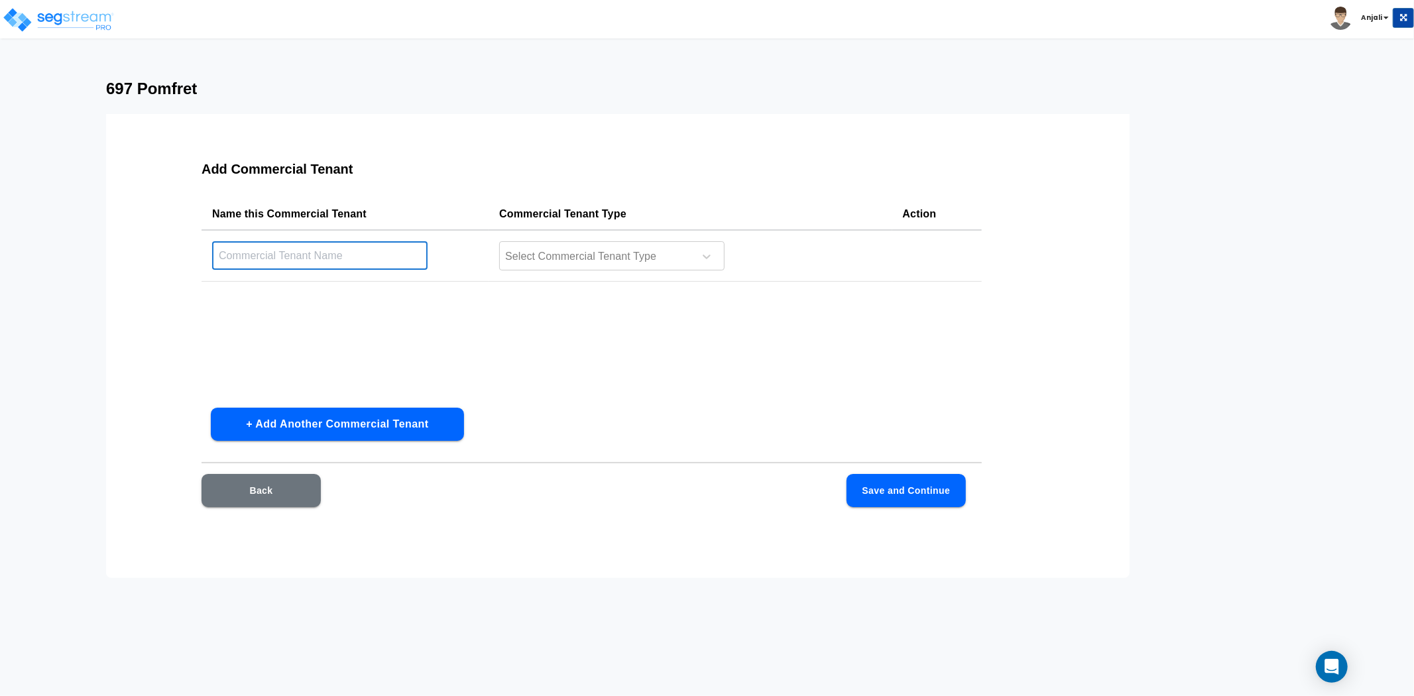
click at [268, 261] on input "text" at bounding box center [319, 255] width 215 height 29
click at [239, 263] on input "text" at bounding box center [319, 255] width 215 height 29
type input "WHZ Strategic Weatlh Advisory"
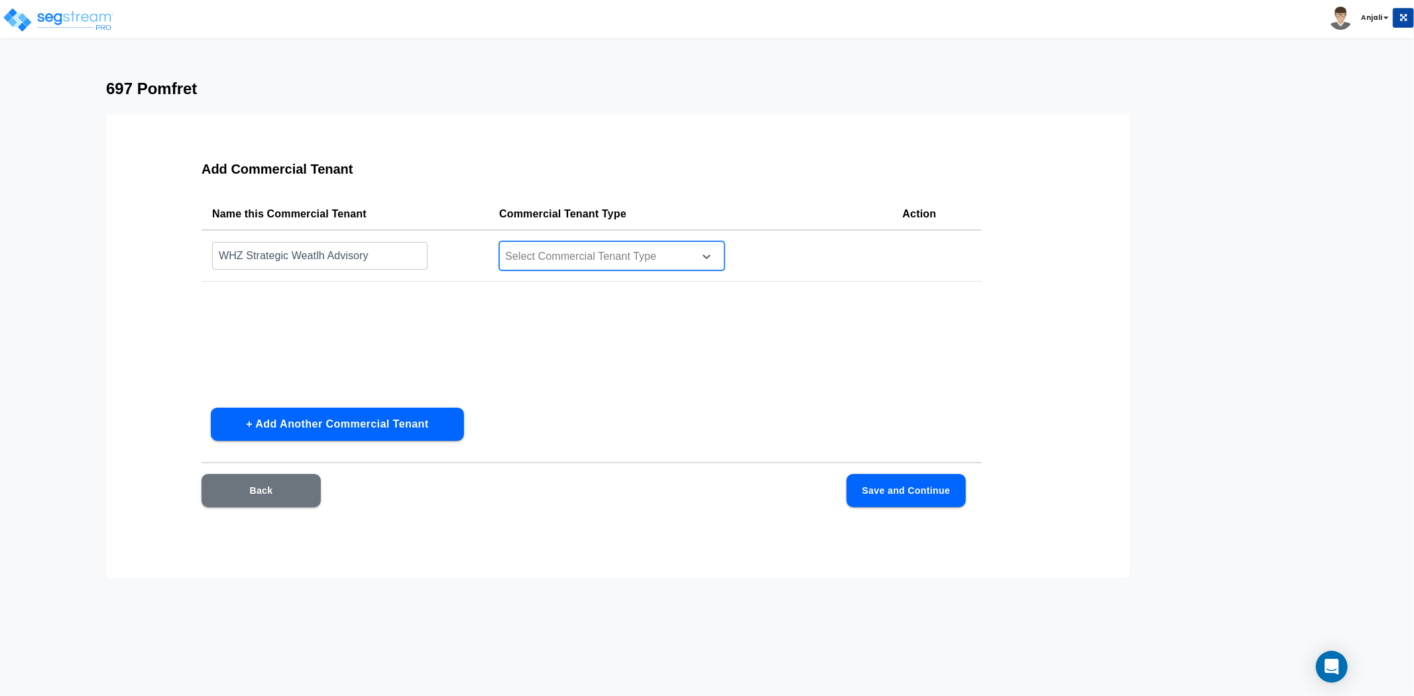
click at [681, 252] on div at bounding box center [595, 257] width 182 height 18
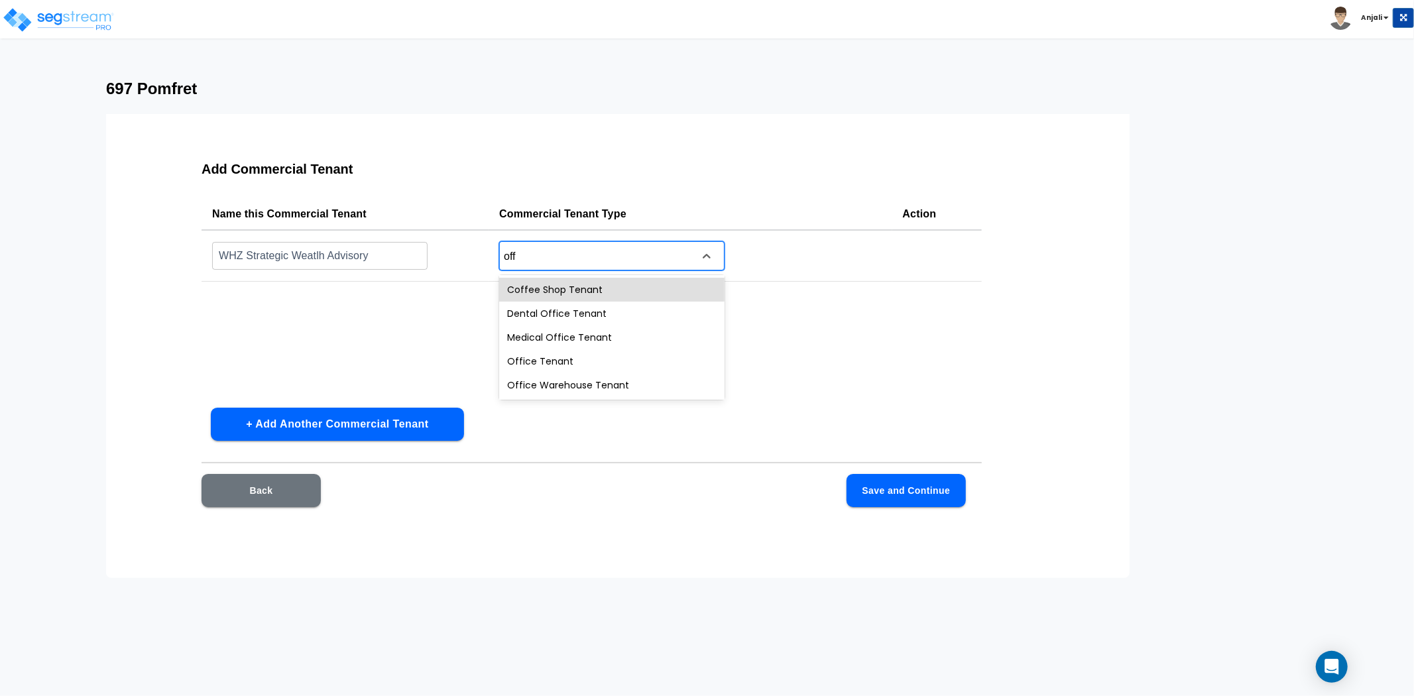
type input "offi"
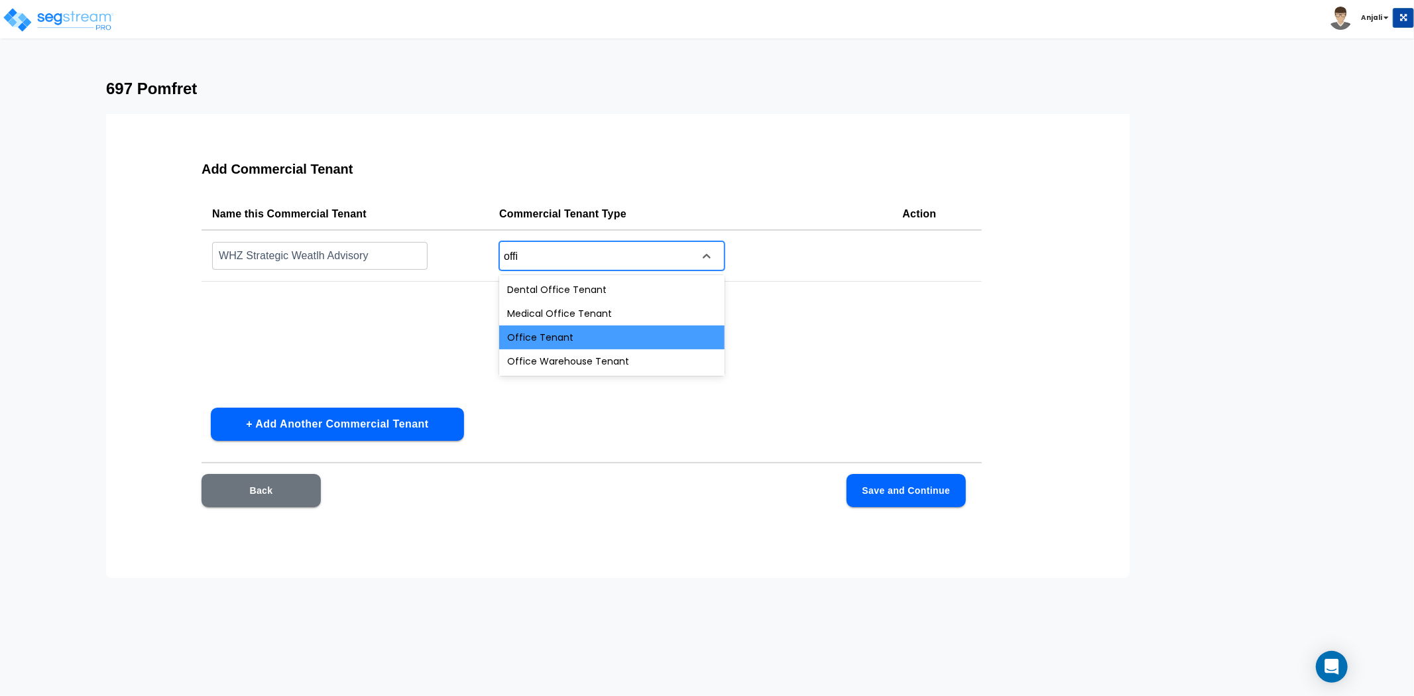
click at [589, 329] on div "Office Tenant" at bounding box center [611, 337] width 225 height 24
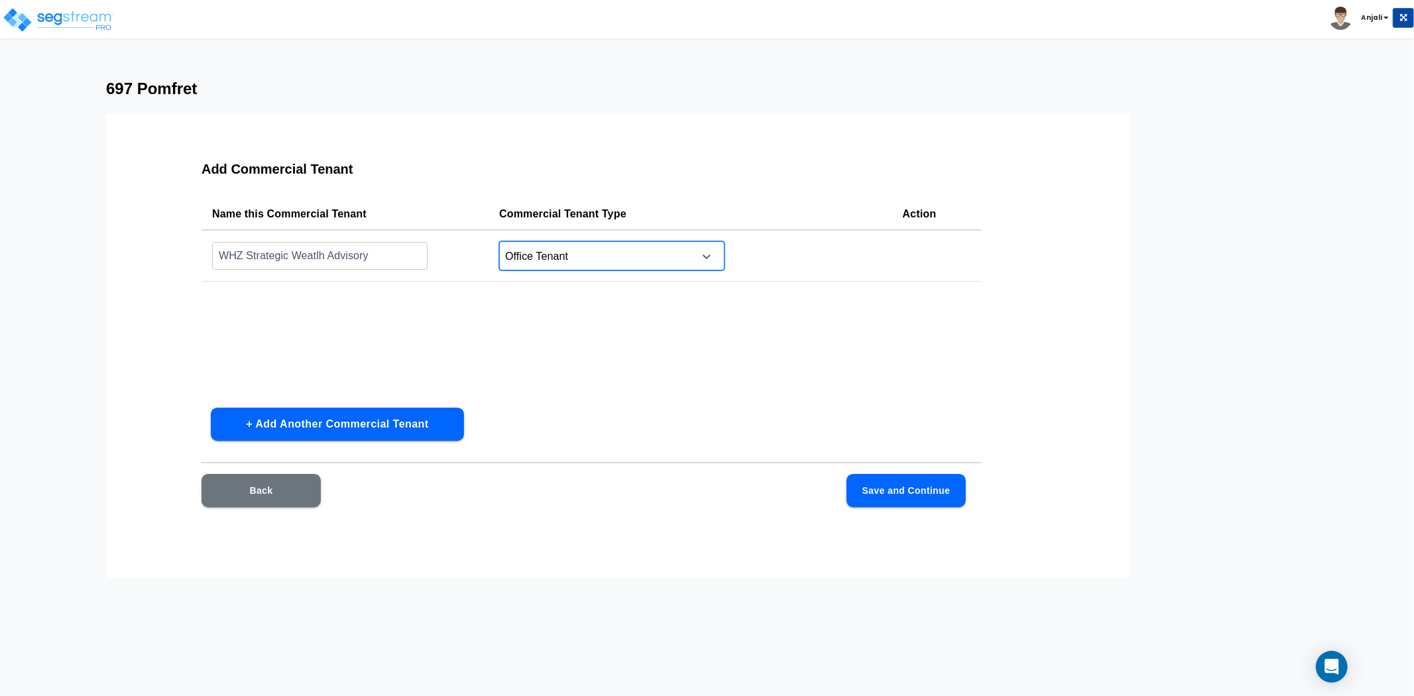
click at [877, 491] on button "Save and Continue" at bounding box center [906, 490] width 119 height 33
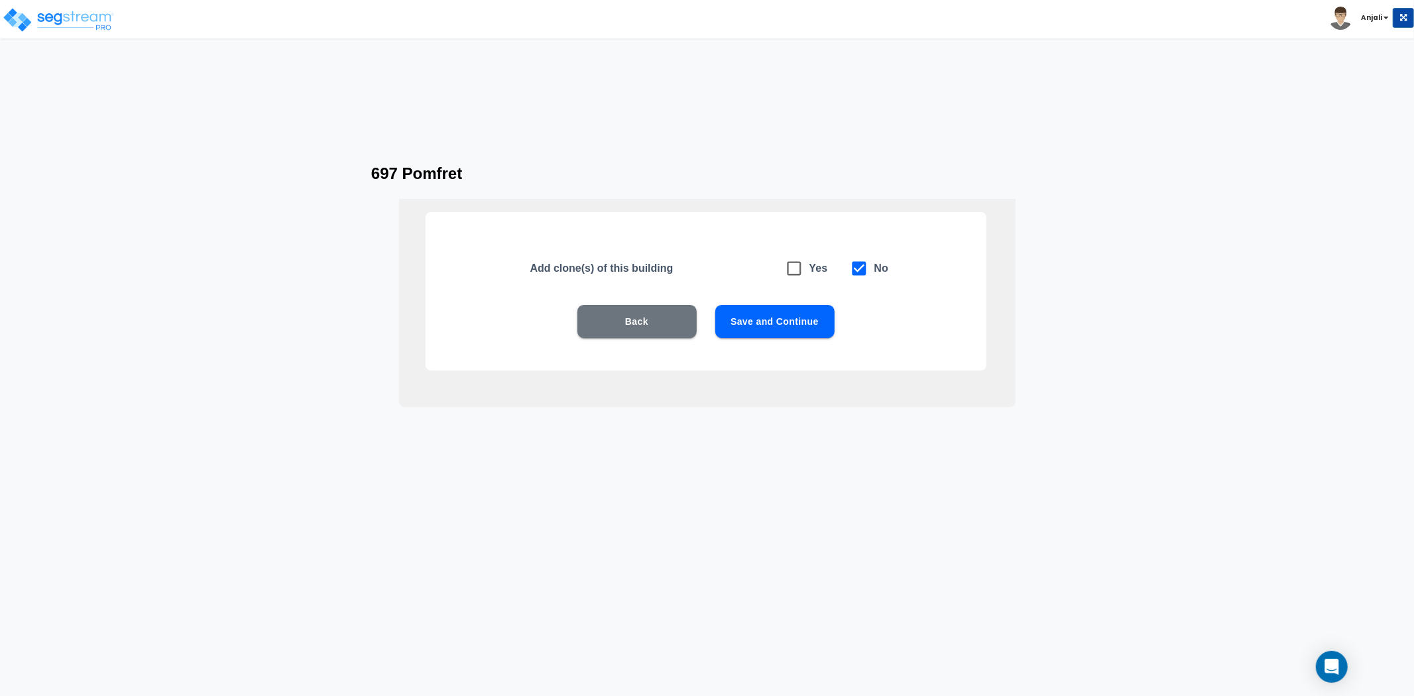
click at [793, 315] on button "Save and Continue" at bounding box center [774, 321] width 119 height 33
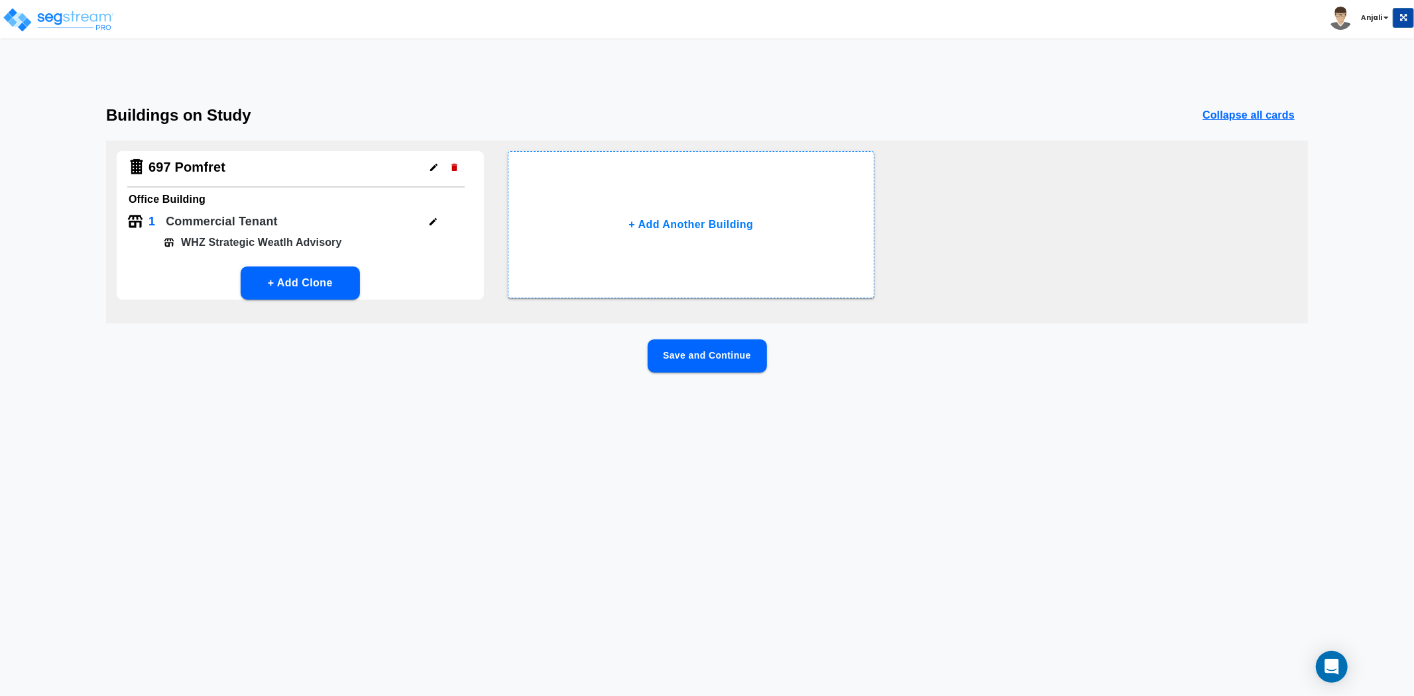
click at [734, 355] on button "Save and Continue" at bounding box center [707, 355] width 119 height 33
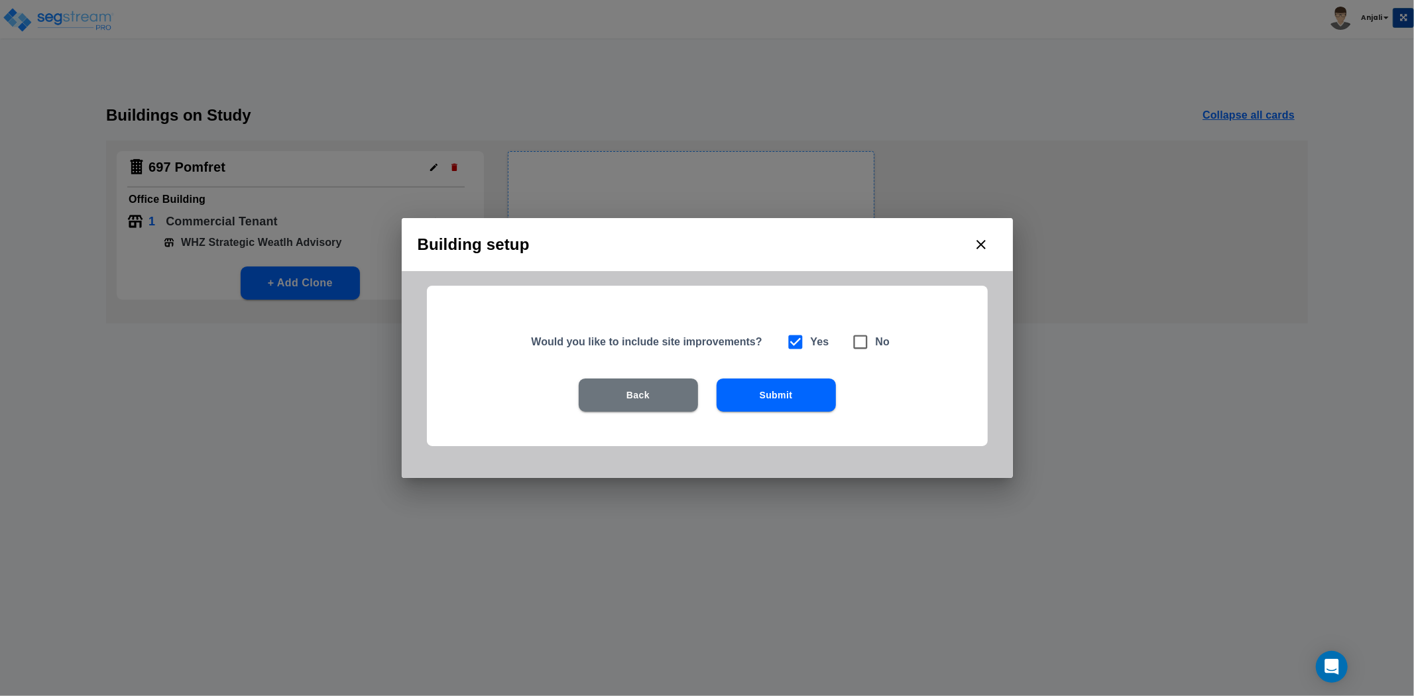
click at [783, 388] on button "Submit" at bounding box center [776, 395] width 119 height 33
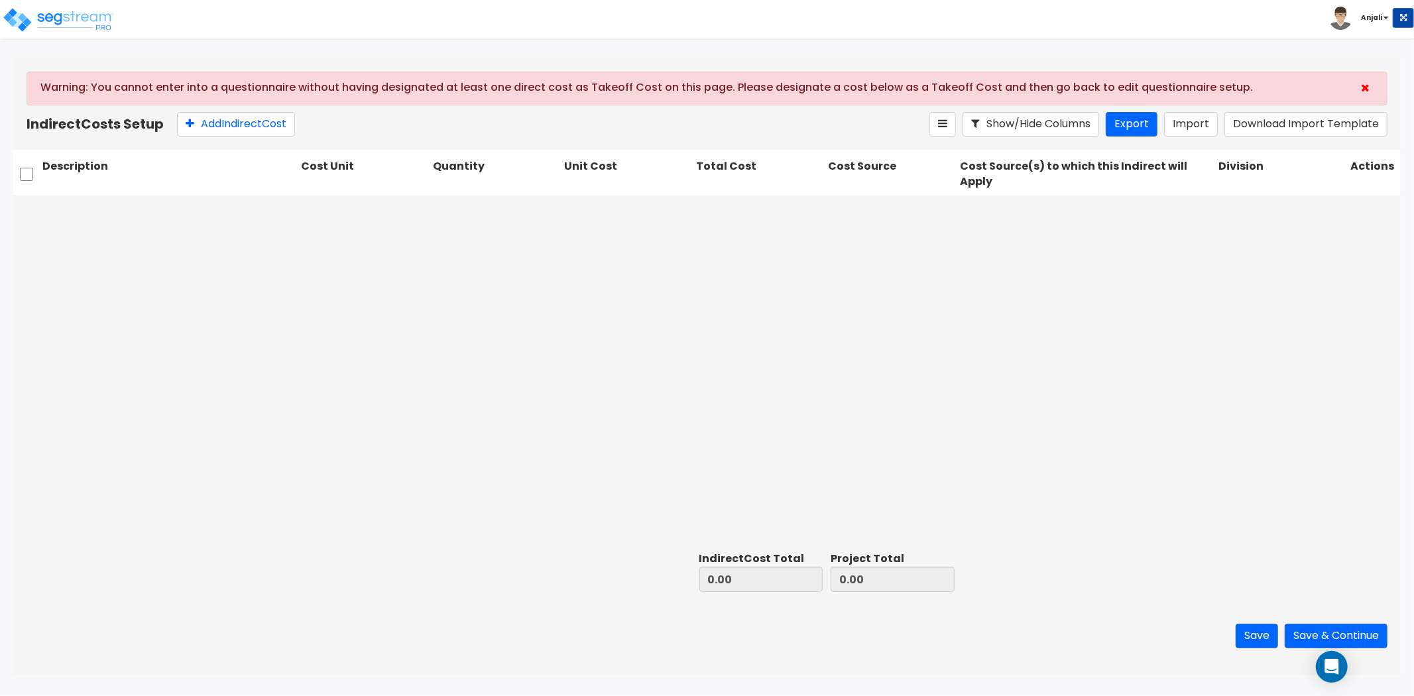
click at [1368, 84] on icon at bounding box center [1365, 87] width 9 height 11
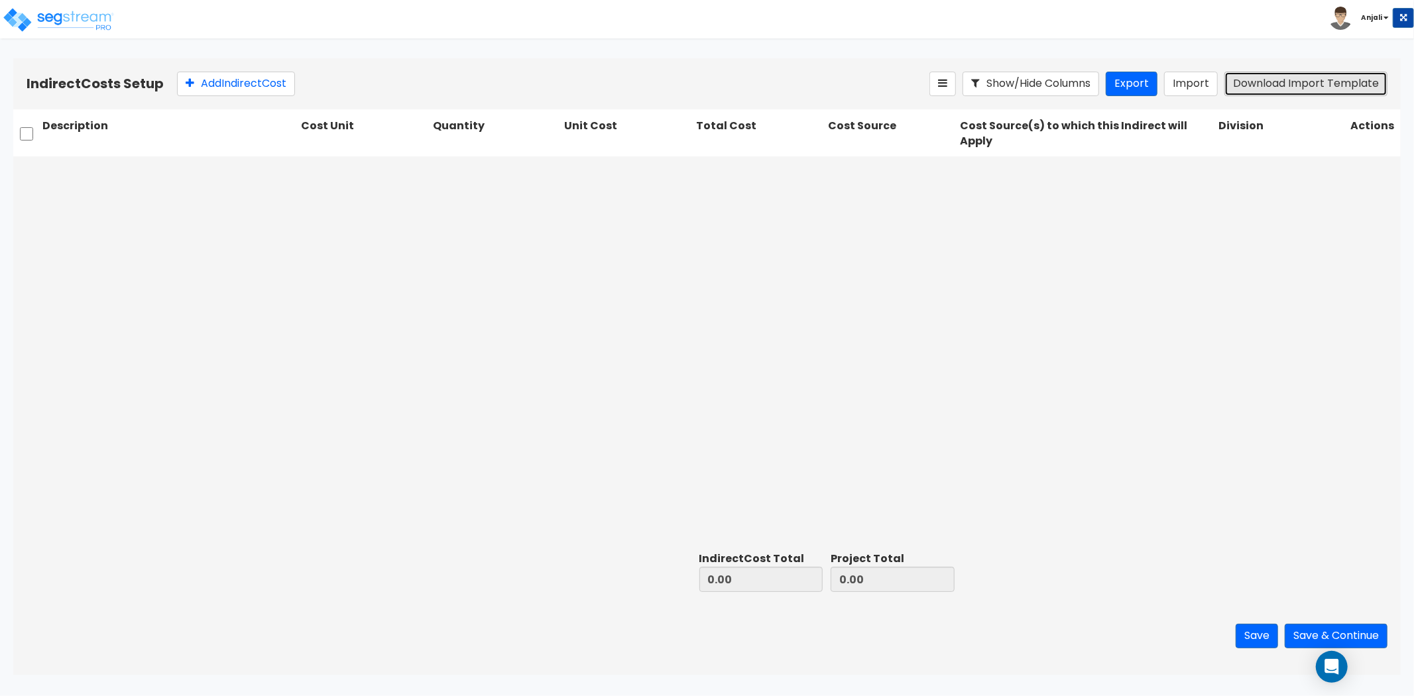
click at [1277, 89] on button "Download Import Template" at bounding box center [1305, 84] width 163 height 25
click at [1200, 87] on button "Import" at bounding box center [1191, 84] width 54 height 25
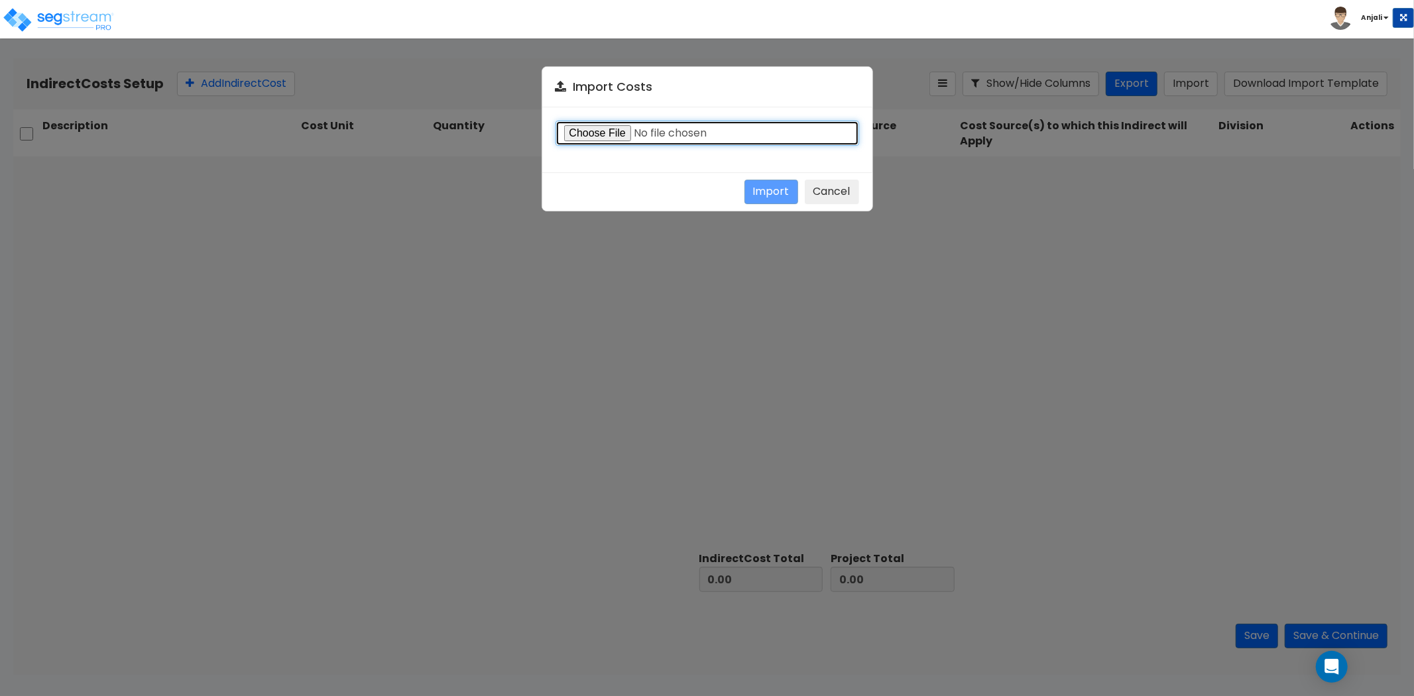
click at [608, 133] on input "file" at bounding box center [708, 133] width 304 height 25
type input "C:\fakepath\Indirect costs import template (1).csv"
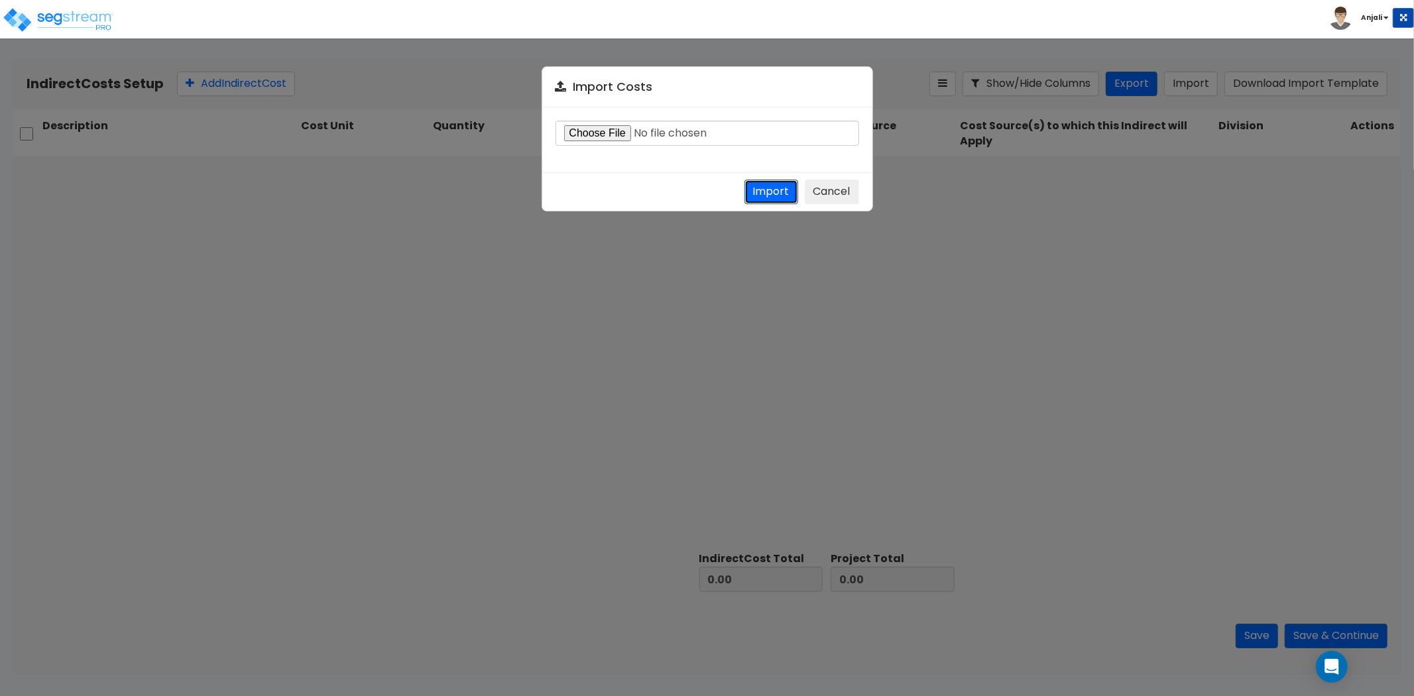
click at [764, 186] on button "Import" at bounding box center [771, 192] width 54 height 25
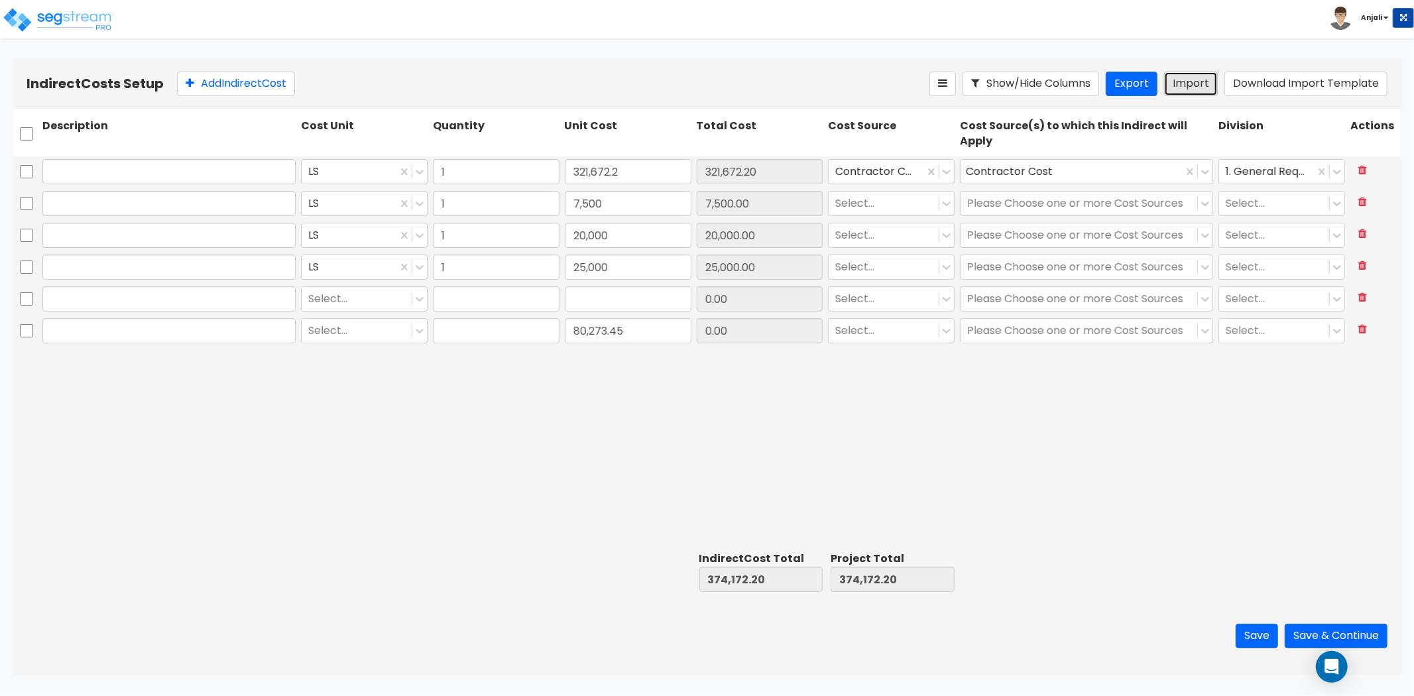
click at [1194, 84] on button "Import" at bounding box center [1191, 84] width 54 height 25
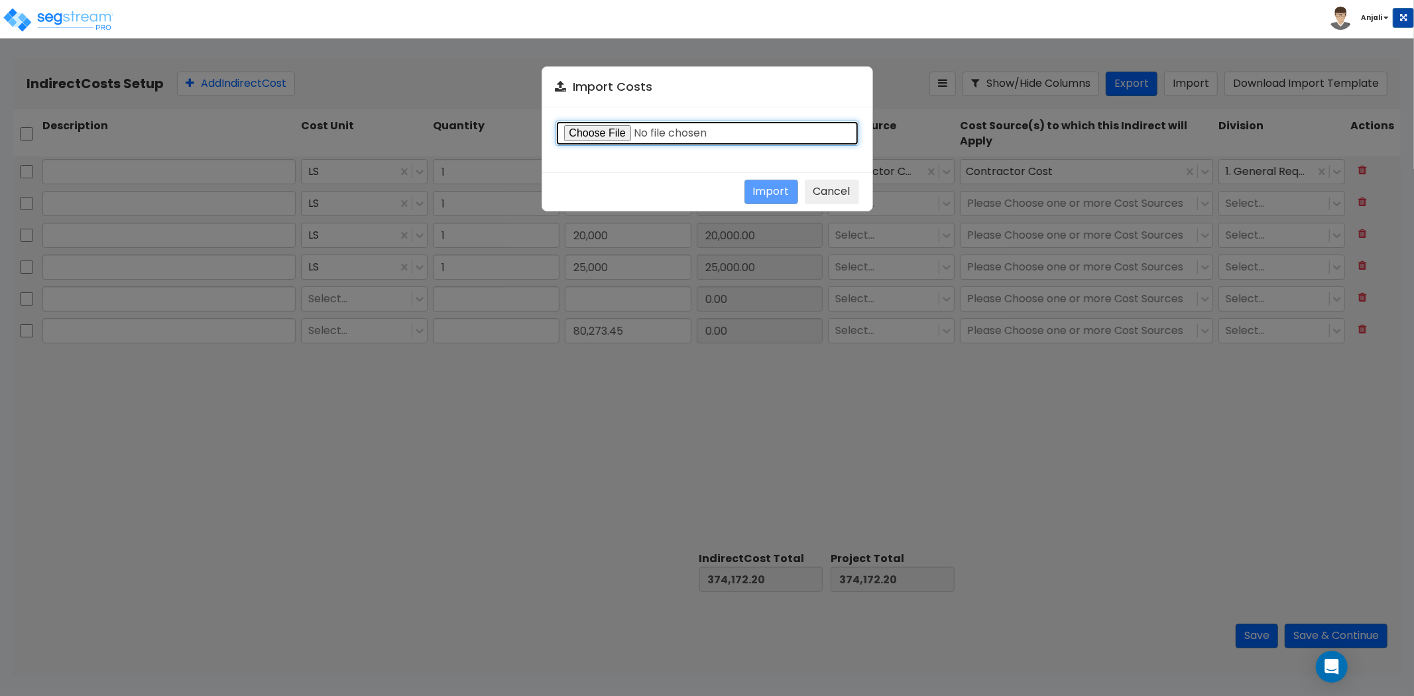
click at [614, 127] on input "file" at bounding box center [708, 133] width 304 height 25
type input "C:\fakepath\Indirect costs import template (1).csv"
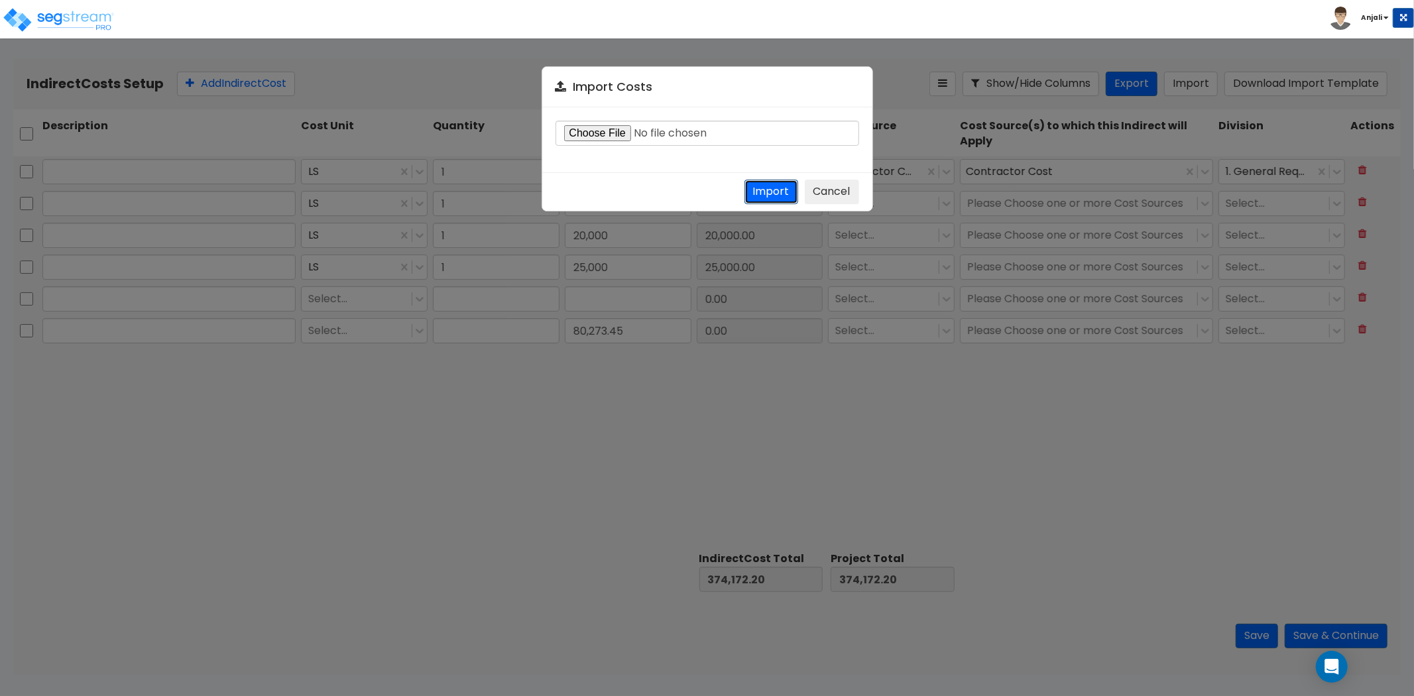
click at [784, 194] on button "Import" at bounding box center [771, 192] width 54 height 25
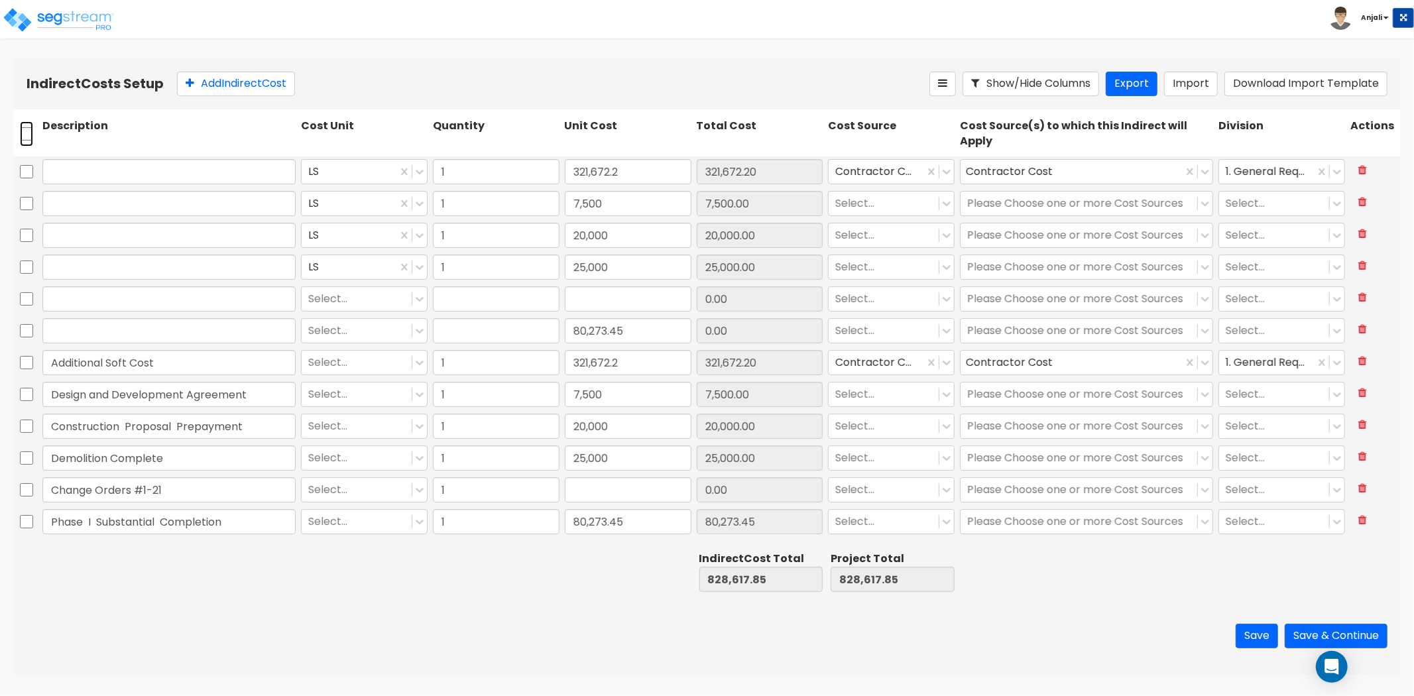
click at [23, 137] on input "checkbox" at bounding box center [26, 133] width 13 height 25
checkbox input "true"
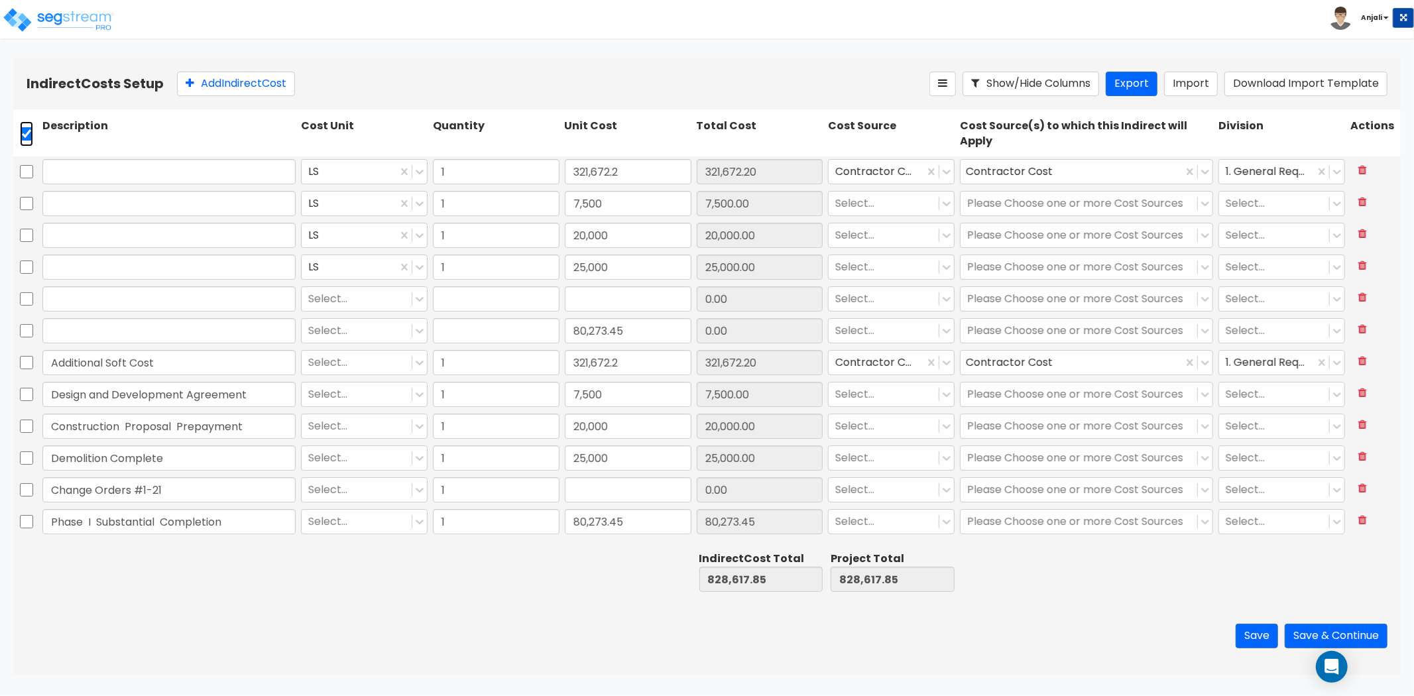
checkbox input "true"
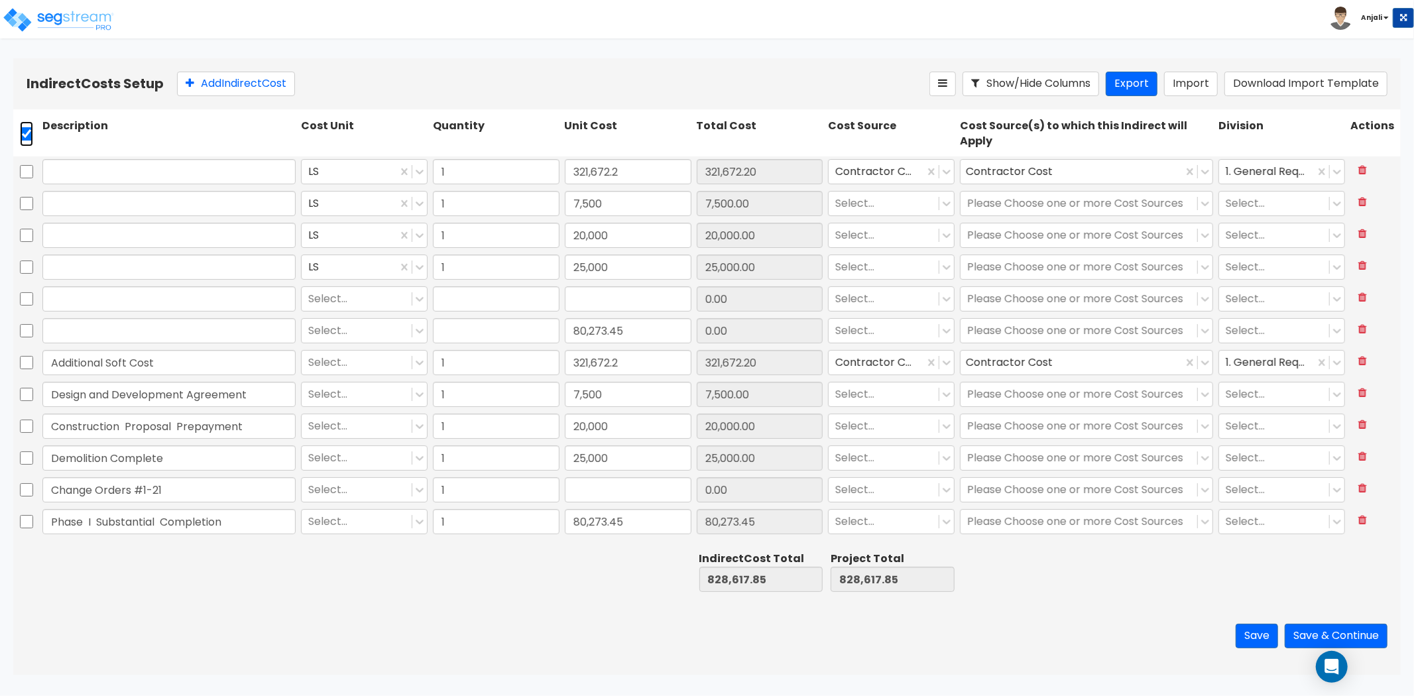
checkbox input "true"
click at [25, 328] on input "checkbox" at bounding box center [26, 330] width 13 height 25
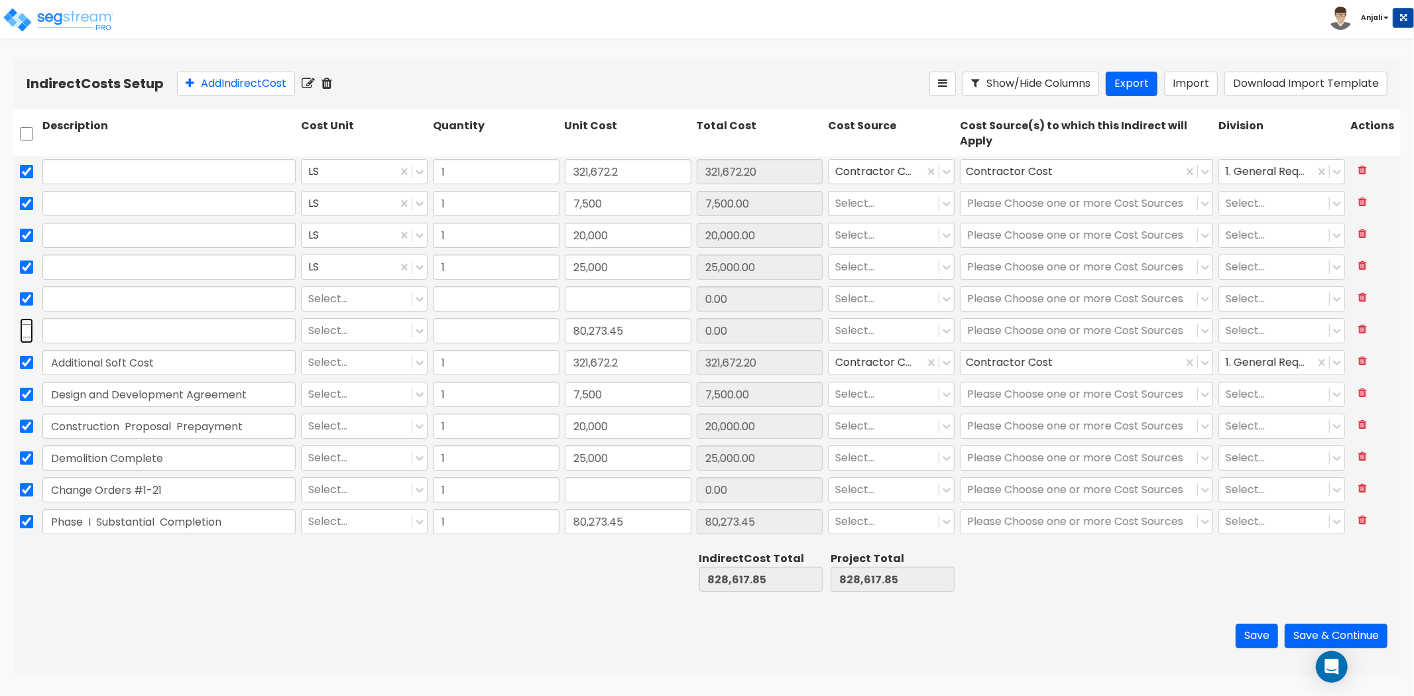
checkbox input "false"
click at [27, 328] on input "checkbox" at bounding box center [26, 330] width 13 height 25
checkbox input "true"
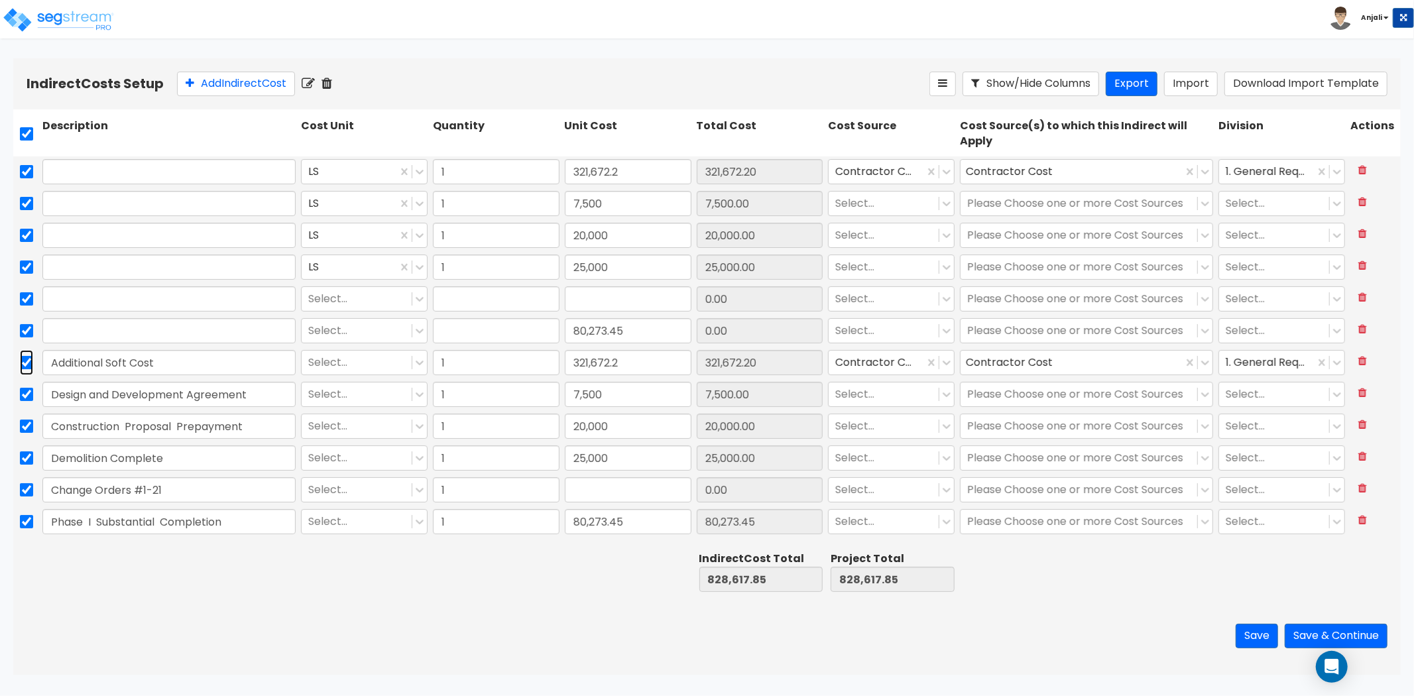
click at [25, 356] on input "checkbox" at bounding box center [26, 362] width 13 height 25
checkbox input "false"
click at [25, 382] on input "checkbox" at bounding box center [26, 394] width 13 height 25
checkbox input "false"
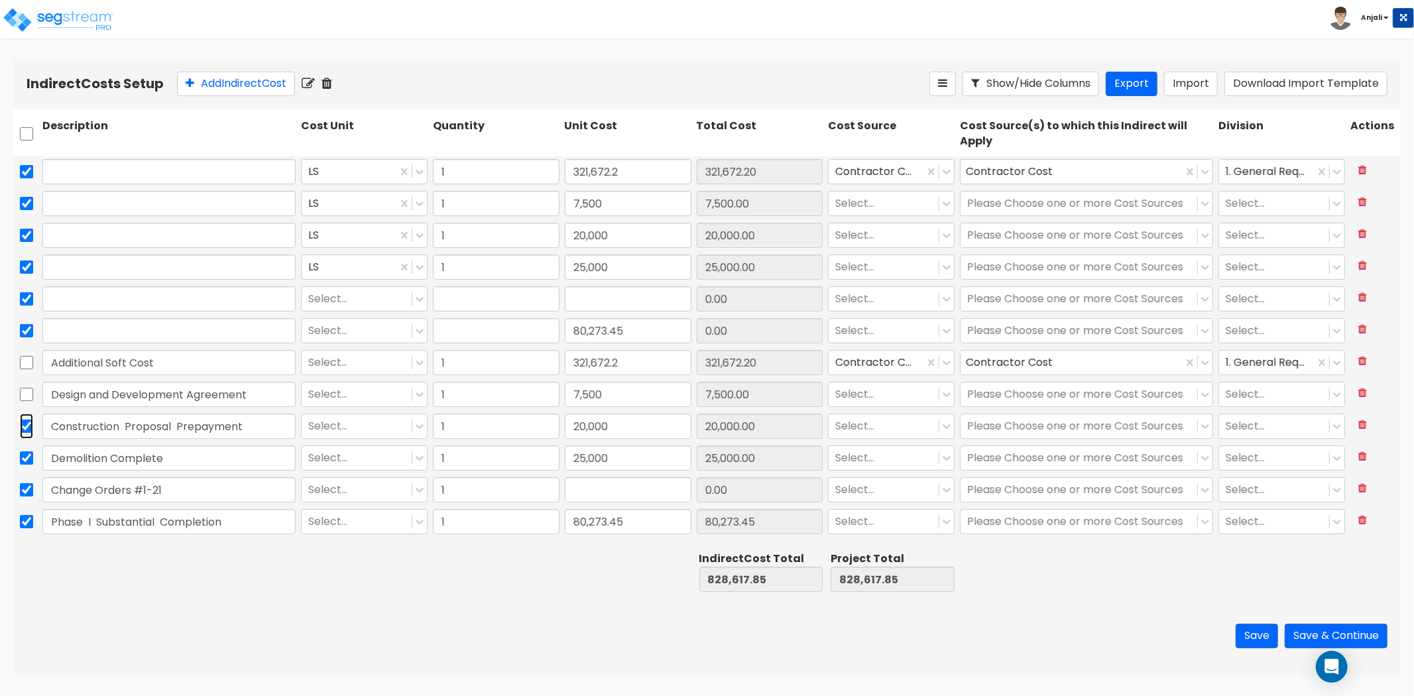
click at [25, 427] on input "checkbox" at bounding box center [26, 426] width 13 height 25
checkbox input "false"
click at [29, 451] on input "checkbox" at bounding box center [26, 457] width 13 height 25
checkbox input "false"
click at [28, 489] on input "checkbox" at bounding box center [26, 489] width 13 height 25
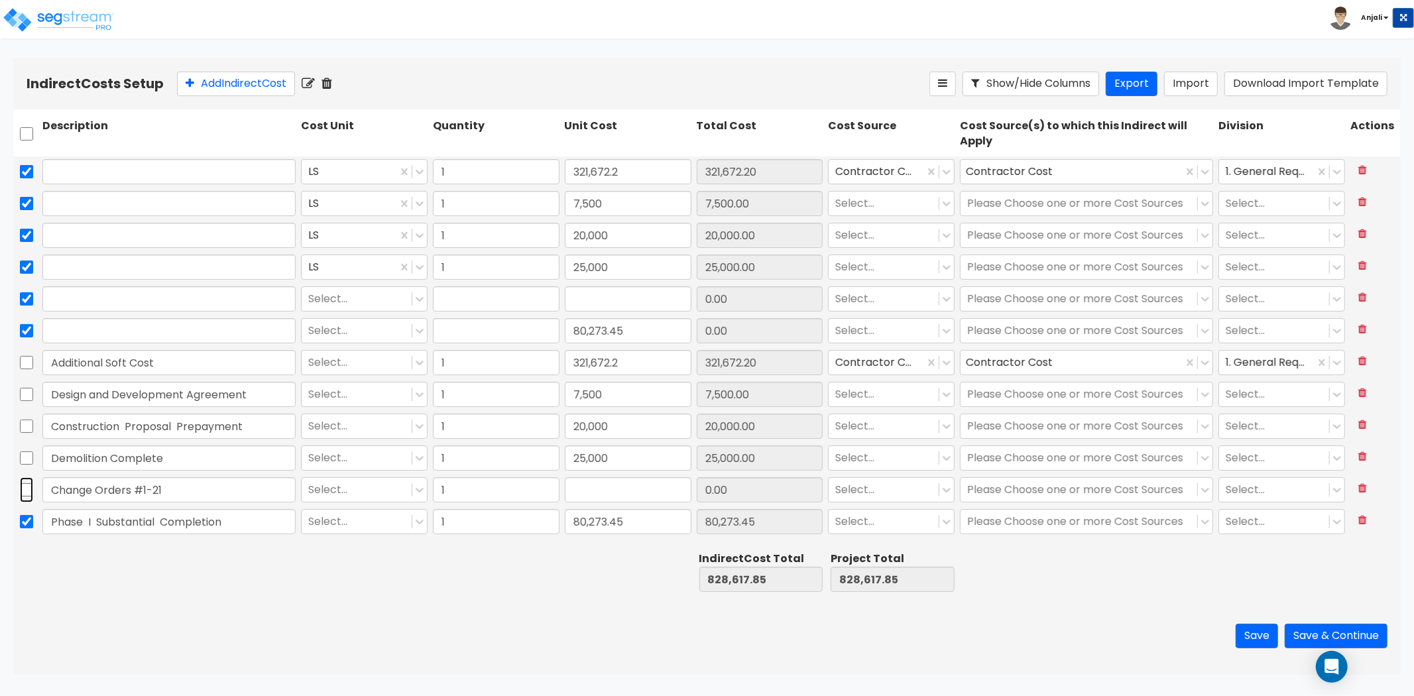
checkbox input "false"
click at [24, 524] on input "checkbox" at bounding box center [26, 521] width 13 height 25
checkbox input "false"
click at [340, 86] on div "Add Indirect Cost" at bounding box center [553, 84] width 752 height 25
click at [329, 82] on icon at bounding box center [327, 83] width 11 height 13
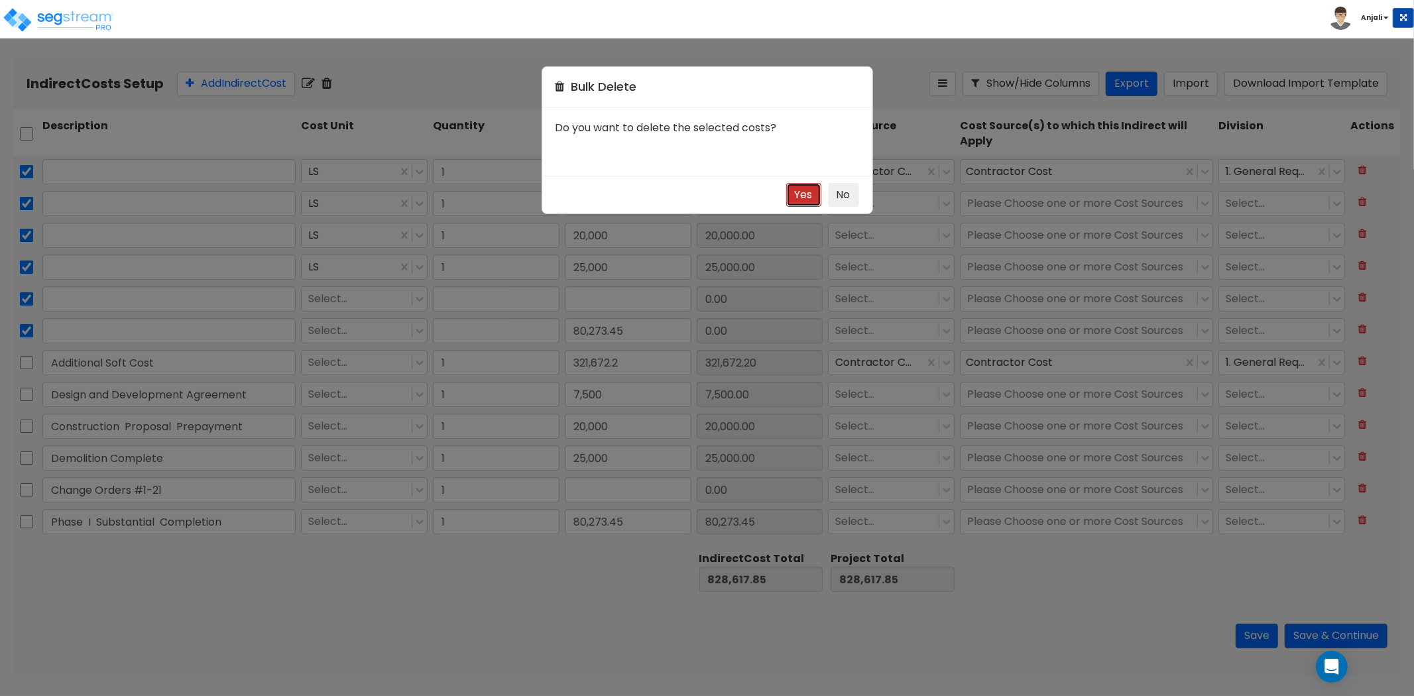
click at [799, 188] on button "Yes" at bounding box center [803, 195] width 35 height 25
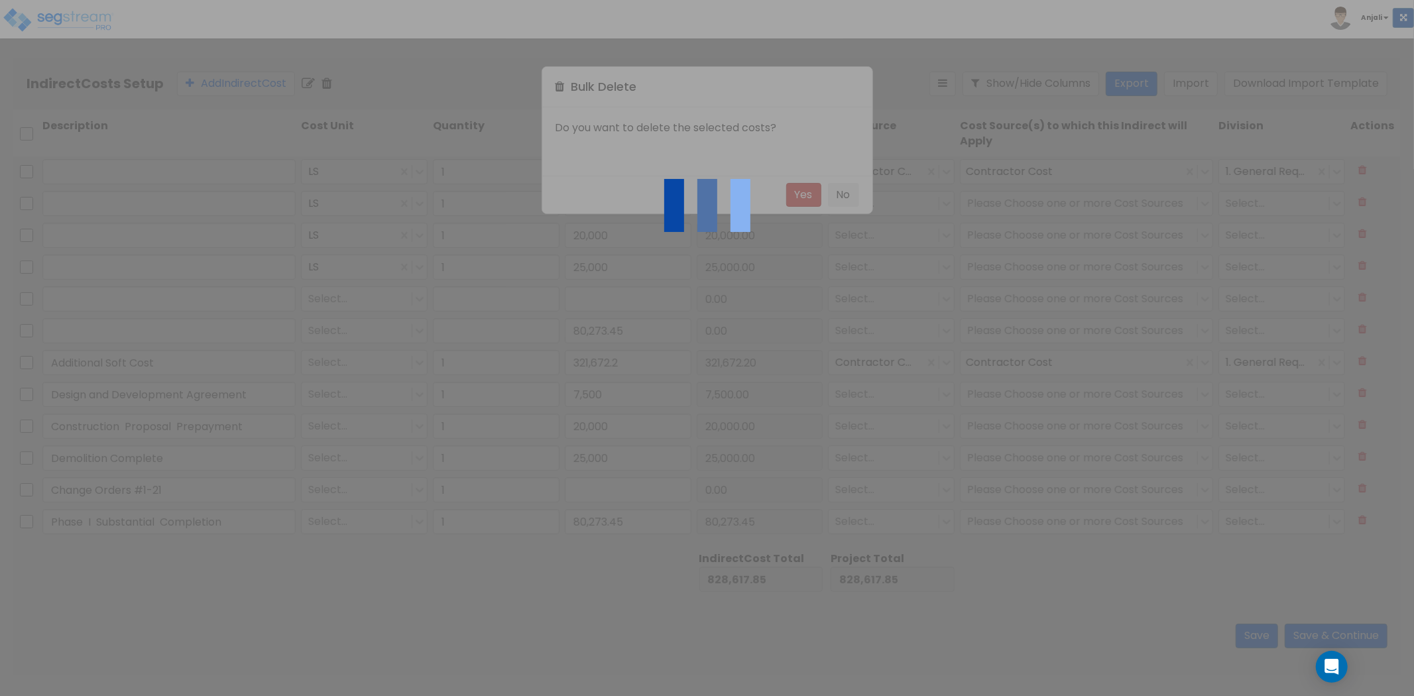
checkbox input "false"
type input "Additional Soft Cost"
checkbox input "false"
type input "Design and Development Agreement"
checkbox input "false"
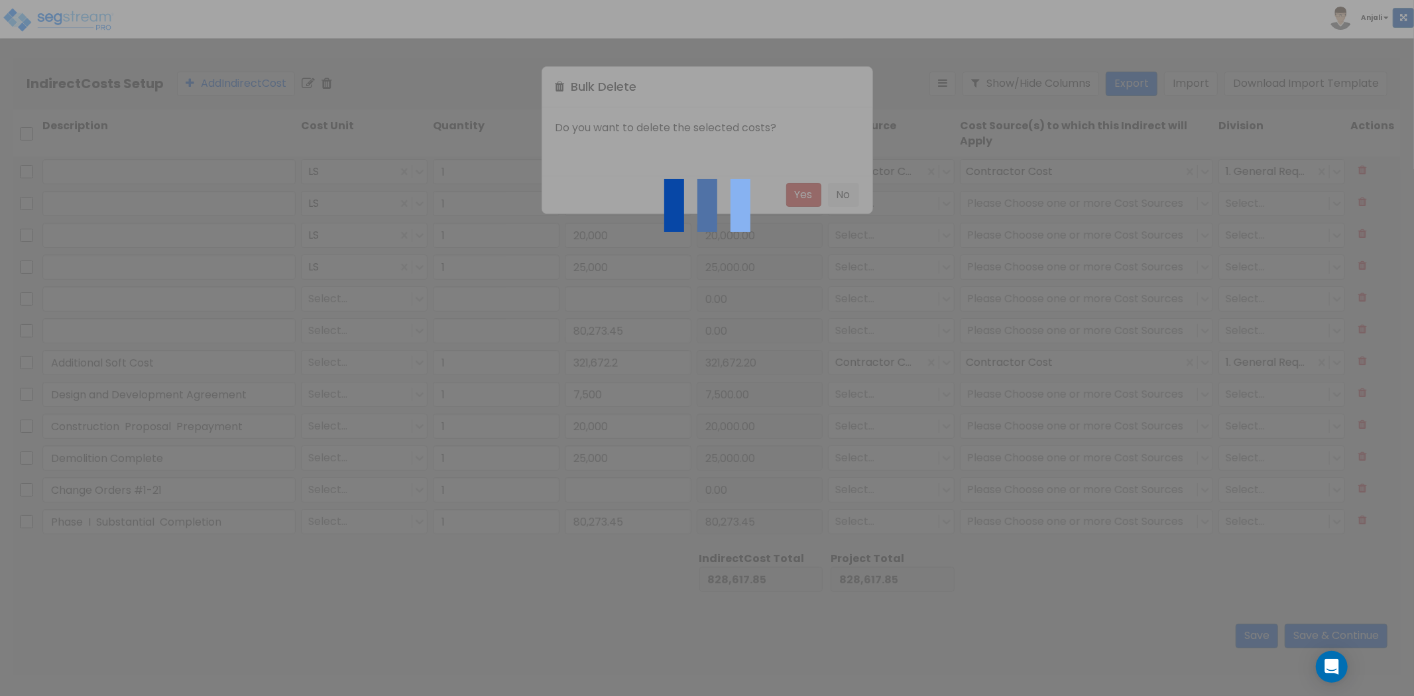
type input "Construction Proposal Prepayment"
checkbox input "false"
type input "Demolition Complete"
checkbox input "false"
type input "Change Orders #1-21"
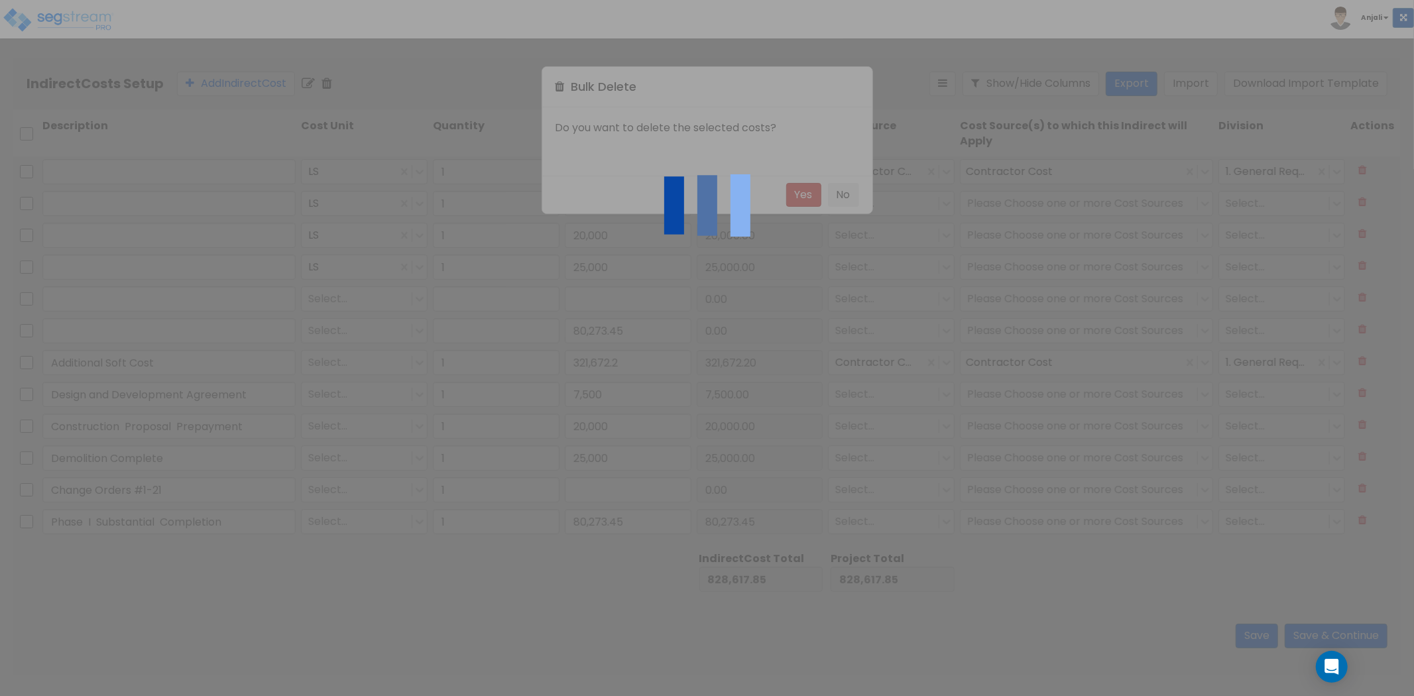
checkbox input "false"
type input "Phase I Substantial Completion"
type input "80,273.45"
type input "1"
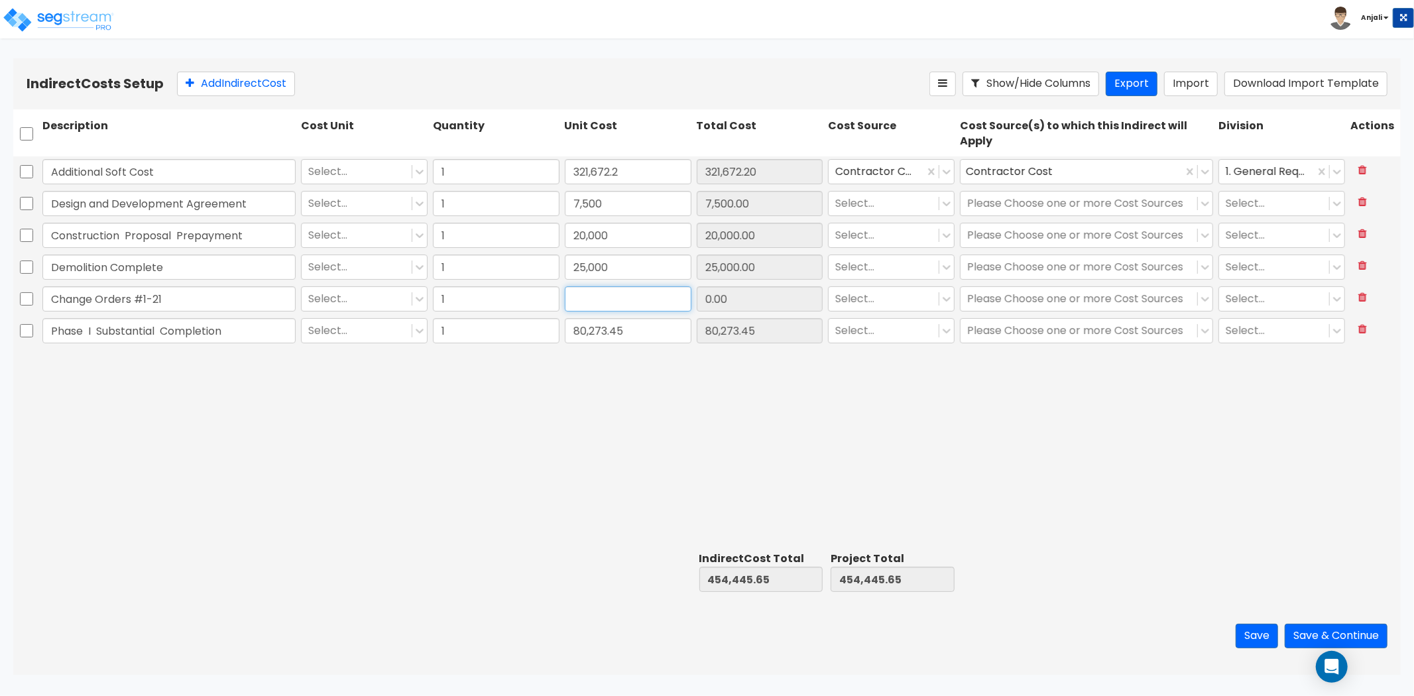
click at [623, 300] on input "text" at bounding box center [628, 298] width 127 height 25
paste input "185,324.05"
type input "185,324.05"
click at [597, 369] on div "Additional Soft Cost Select... 1 321,672.2 321,672.20 Contractor Cost Contracto…" at bounding box center [706, 351] width 1387 height 390
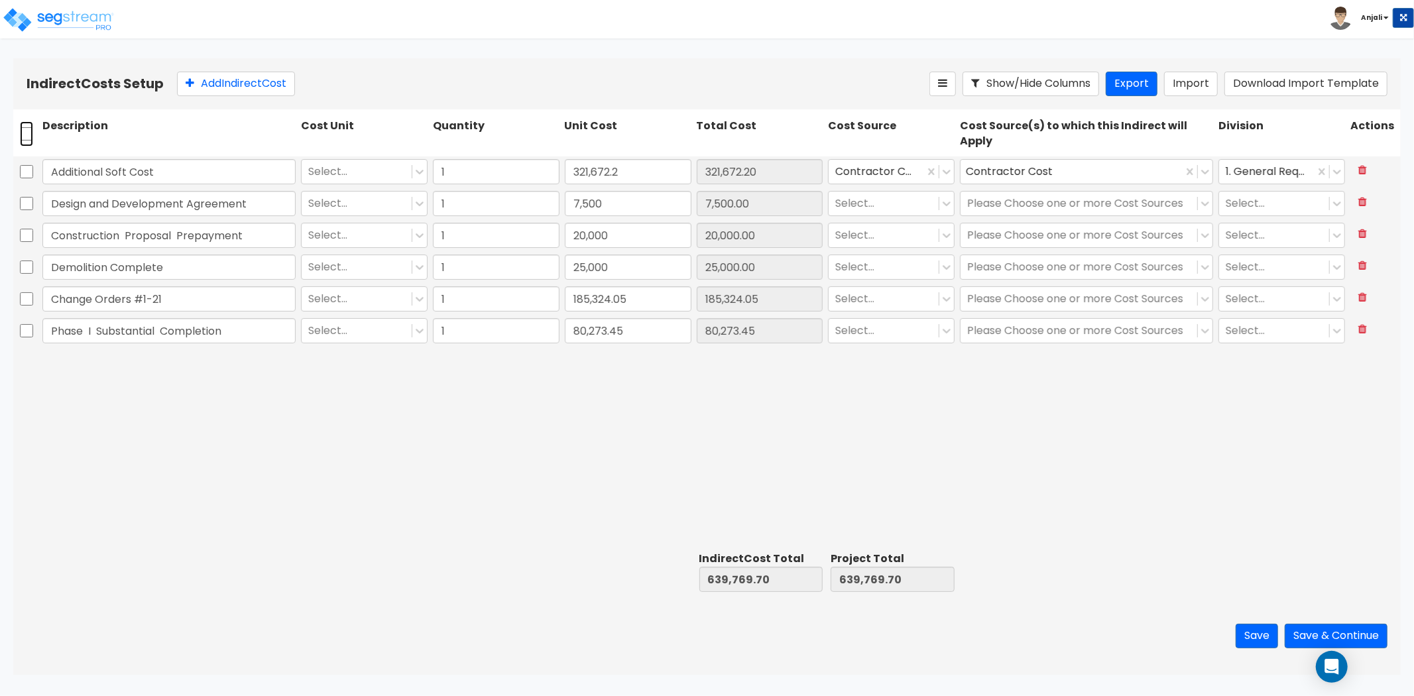
click at [21, 137] on input "checkbox" at bounding box center [26, 133] width 13 height 25
checkbox input "true"
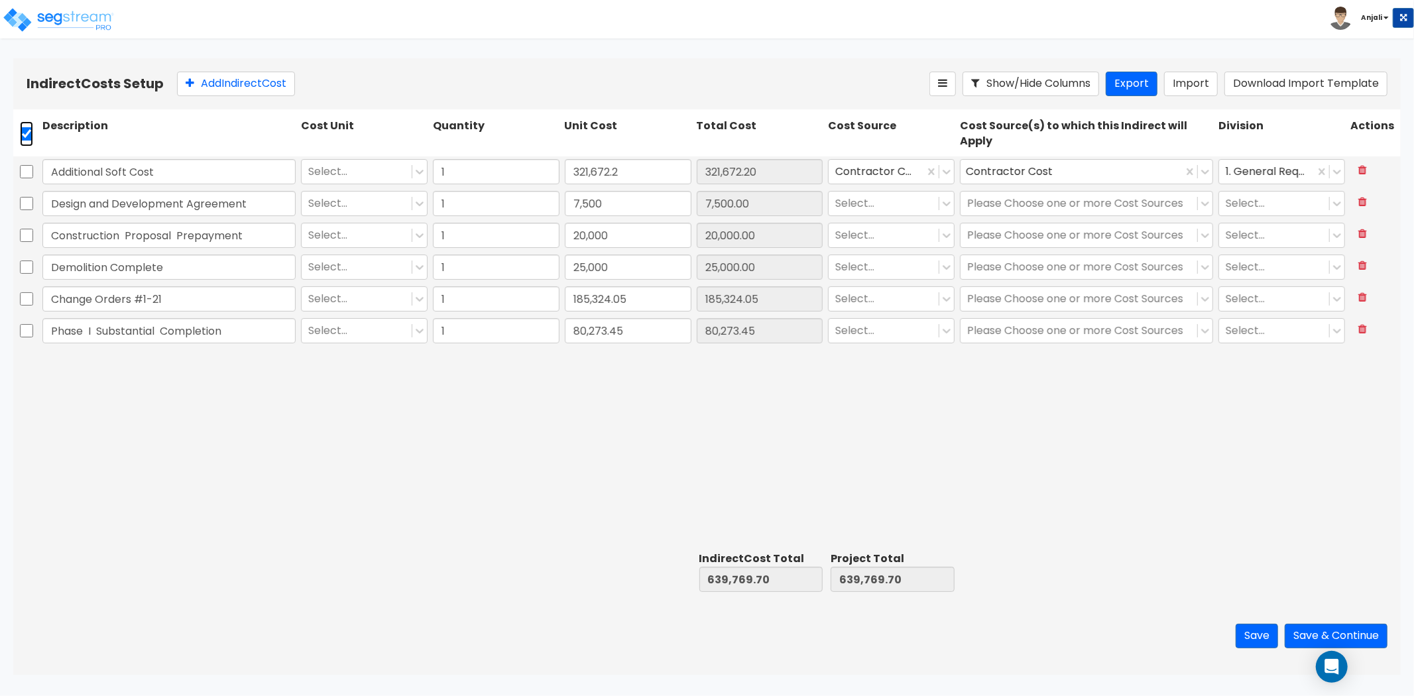
checkbox input "true"
click at [315, 83] on icon at bounding box center [308, 83] width 13 height 13
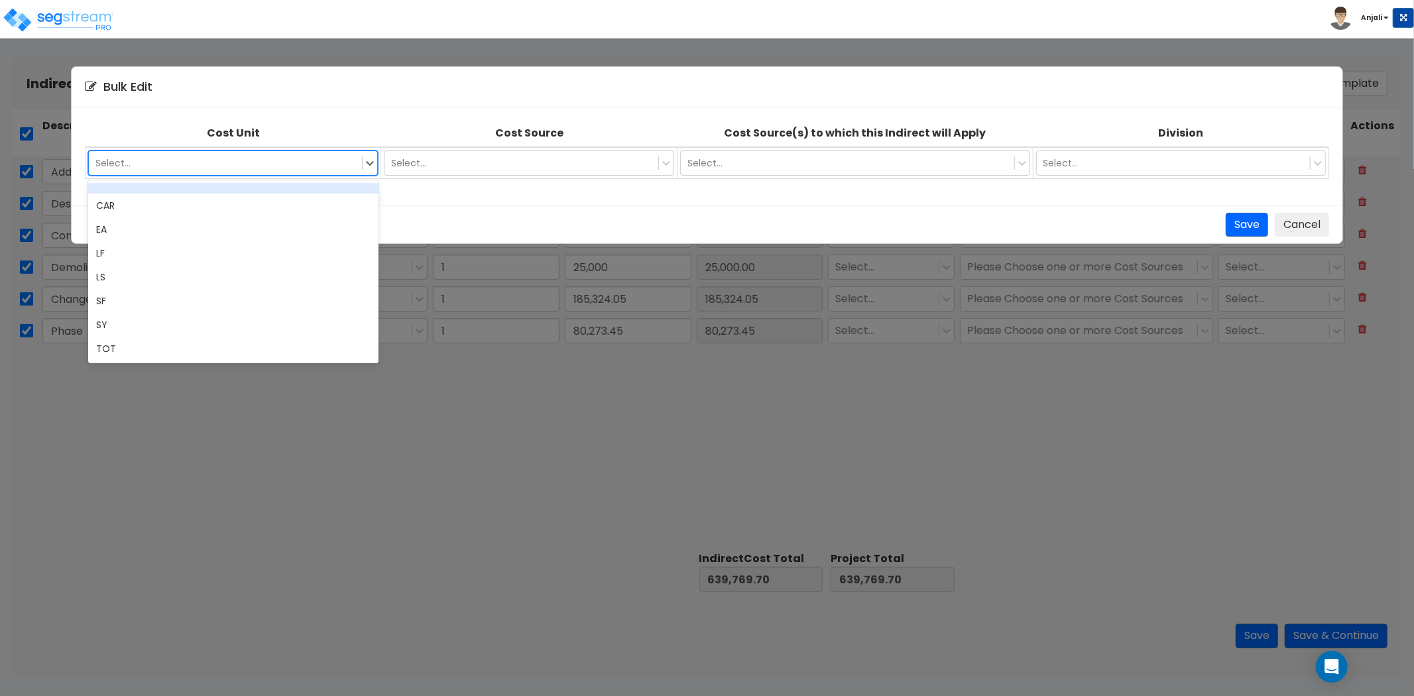
click at [320, 169] on div at bounding box center [225, 163] width 261 height 16
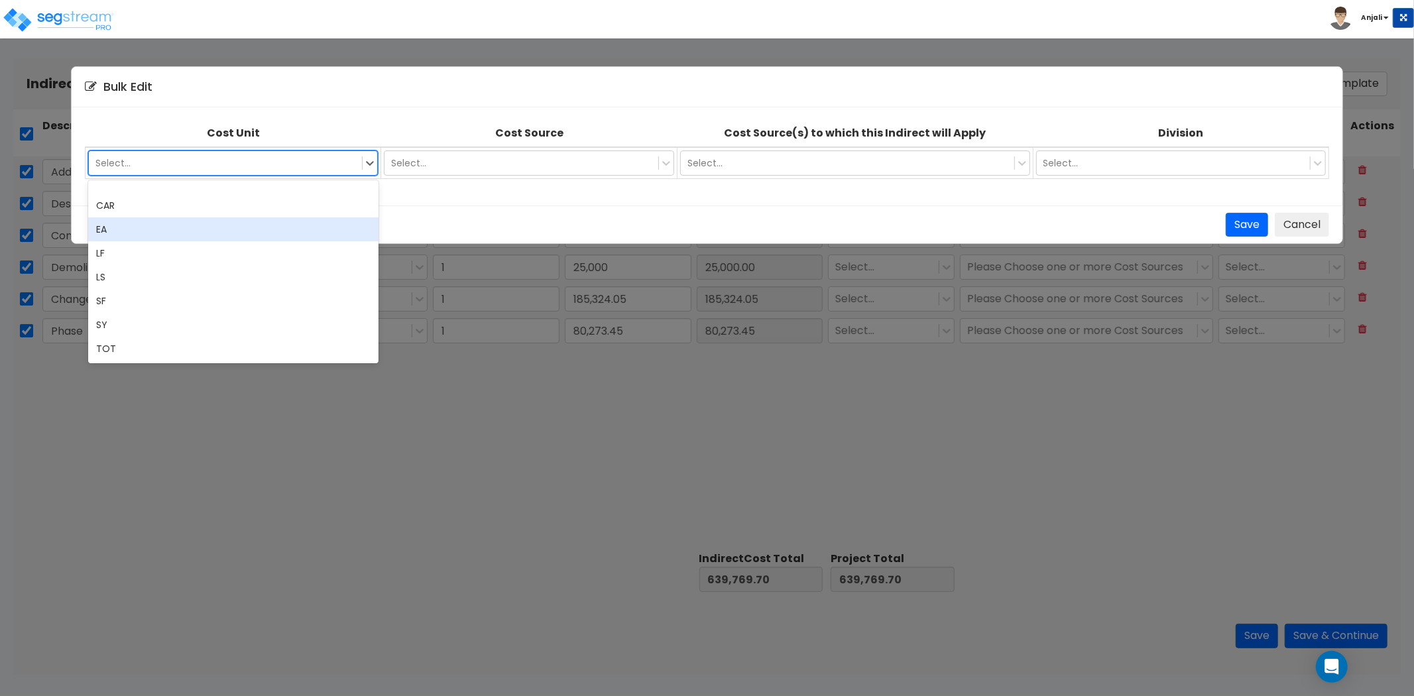
click at [170, 235] on div "EA" at bounding box center [233, 229] width 290 height 24
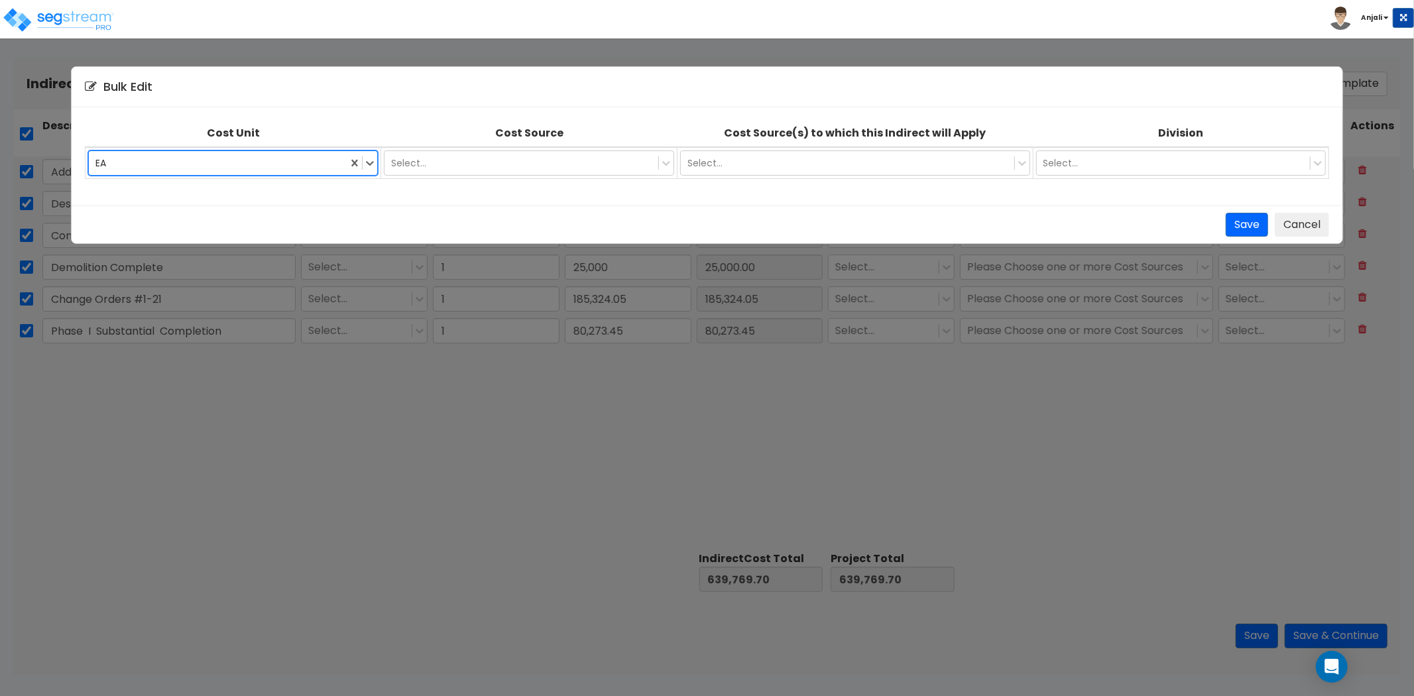
click at [411, 147] on td "Select..." at bounding box center [529, 163] width 296 height 32
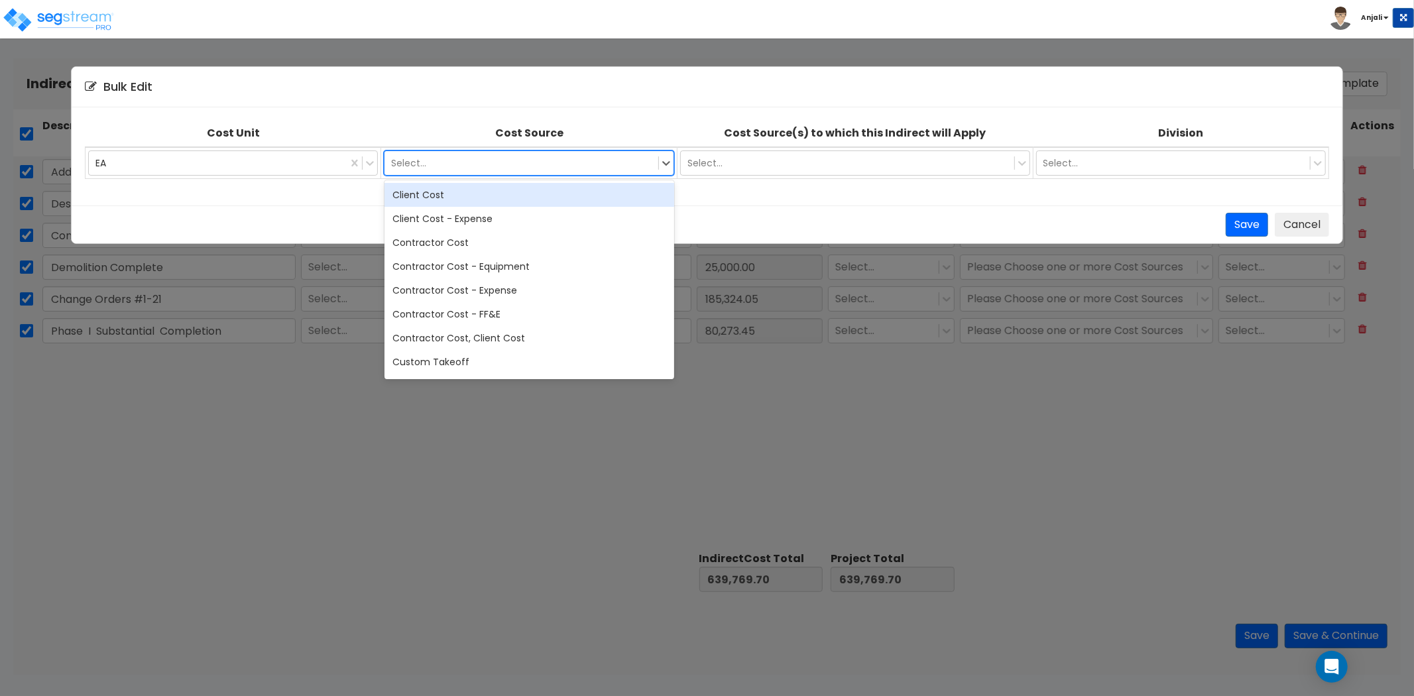
click at [426, 167] on div at bounding box center [521, 163] width 261 height 16
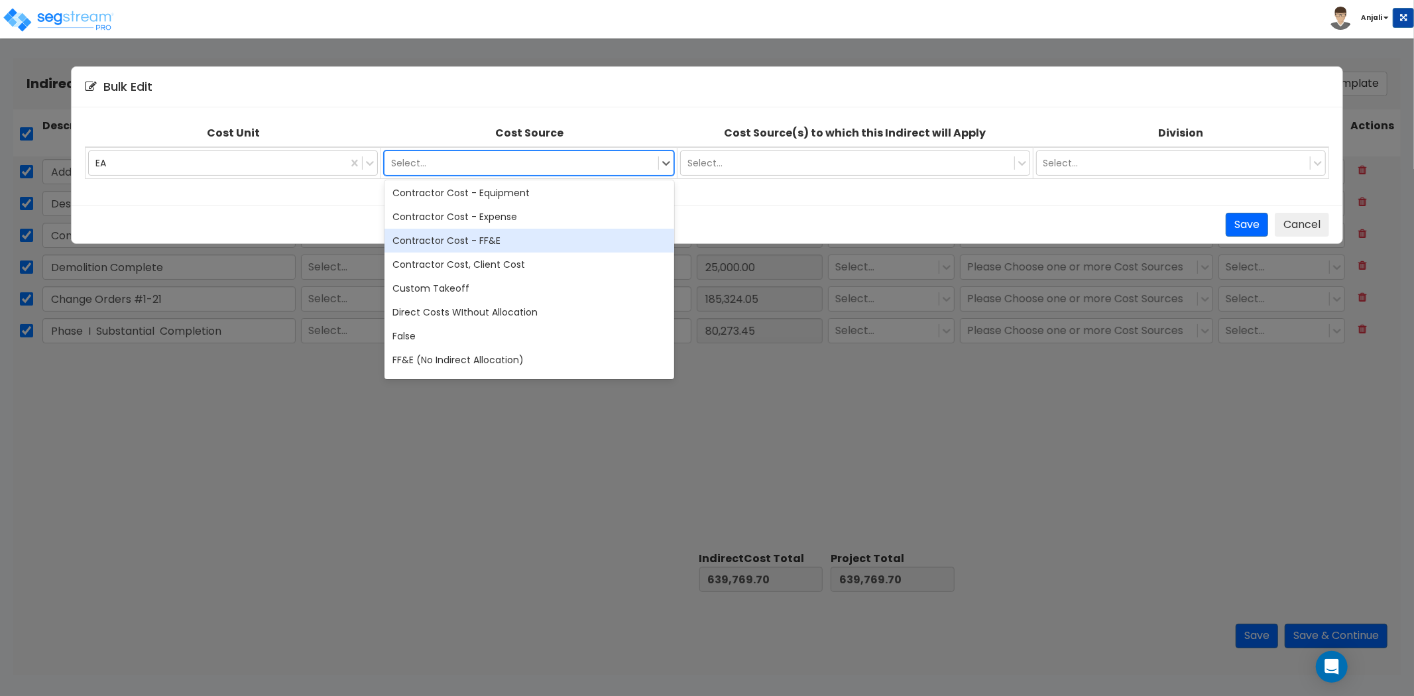
scroll to position [147, 0]
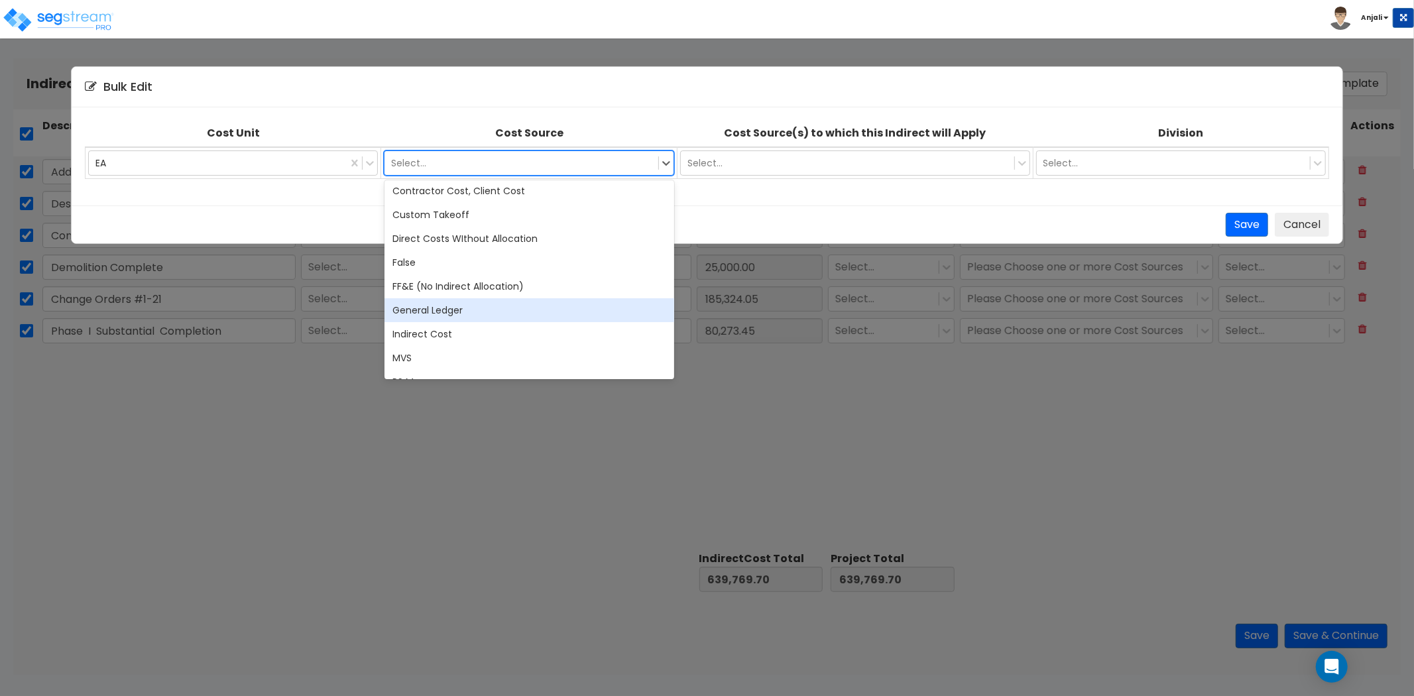
click at [457, 315] on div "General Ledger" at bounding box center [529, 310] width 290 height 24
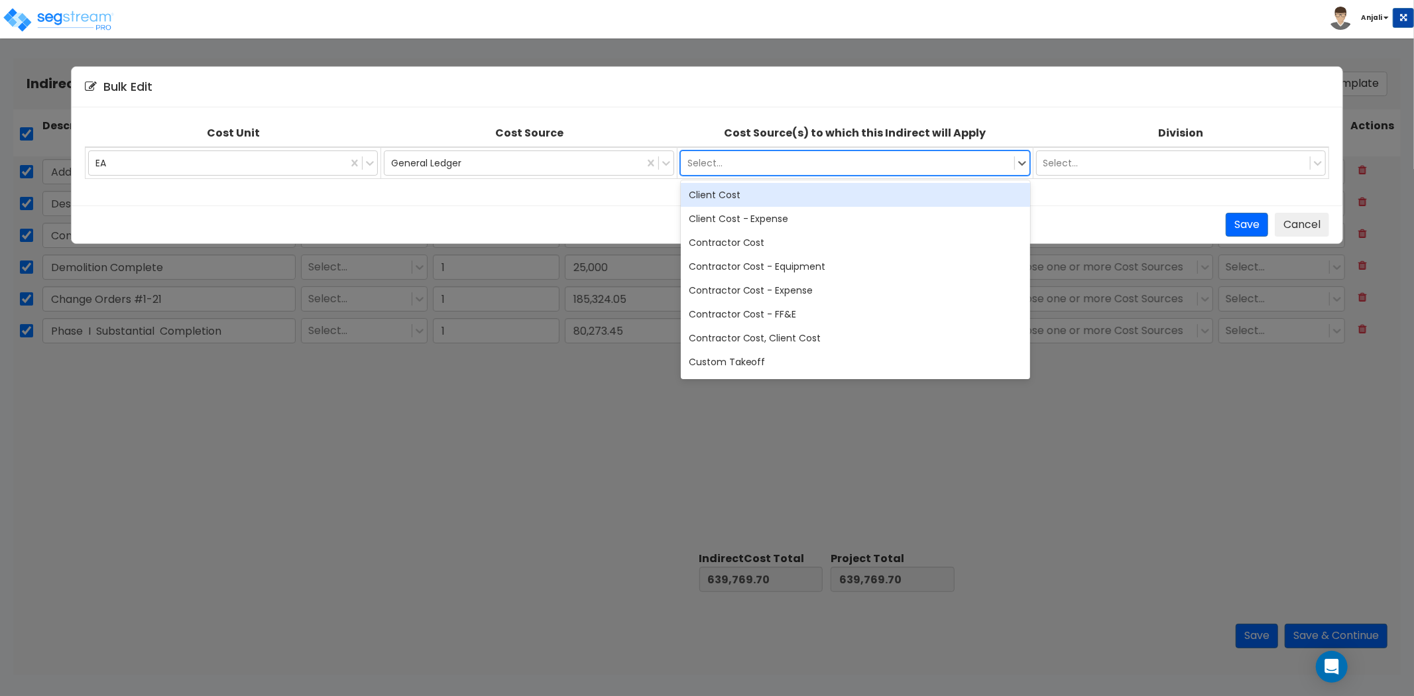
click at [788, 156] on div at bounding box center [847, 163] width 320 height 16
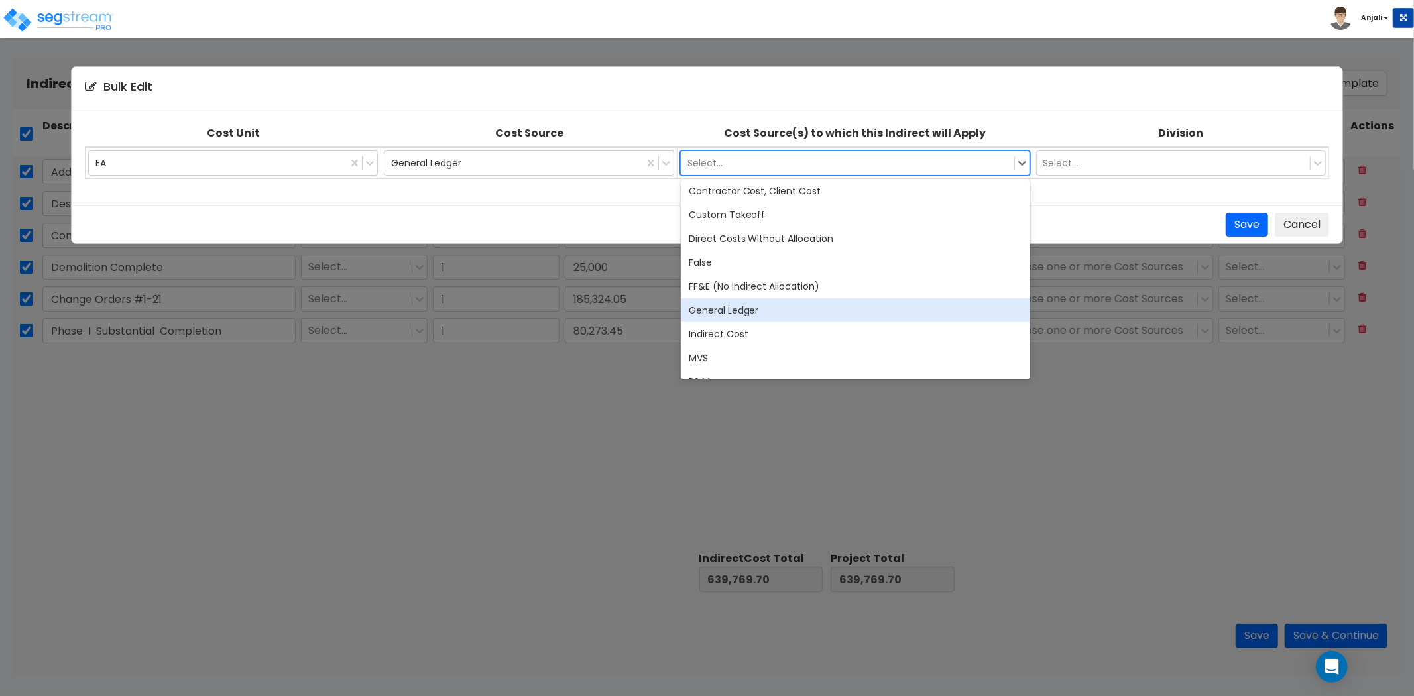
click at [737, 313] on div "General Ledger" at bounding box center [855, 310] width 349 height 24
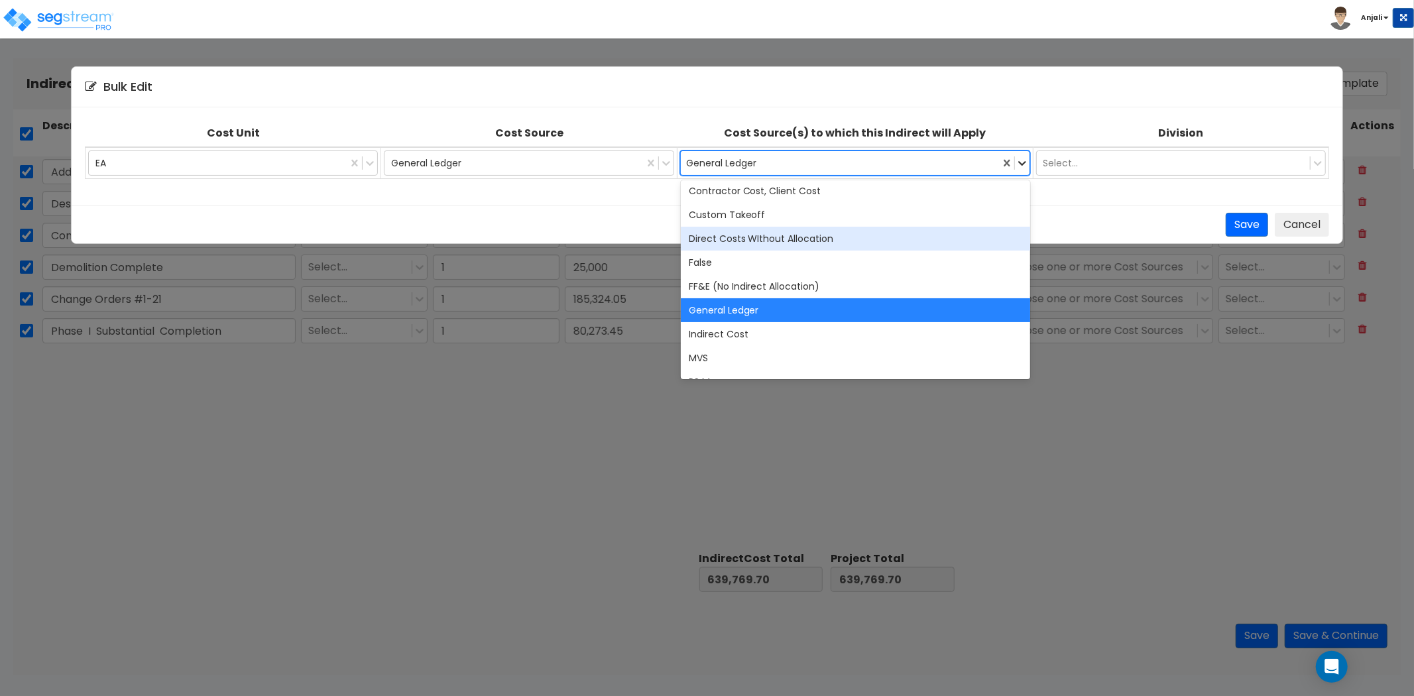
click at [1018, 164] on icon at bounding box center [1022, 162] width 13 height 13
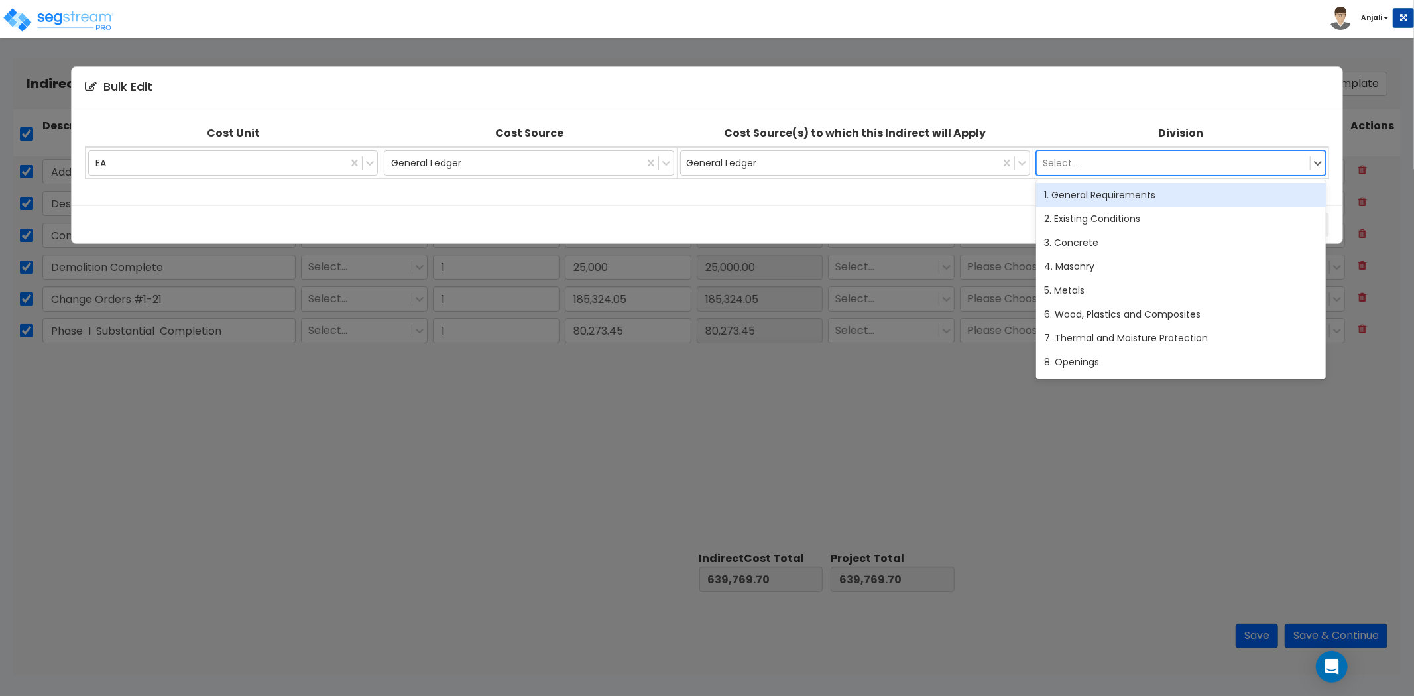
click at [1084, 163] on div at bounding box center [1173, 163] width 261 height 16
click at [1092, 188] on div "1. General Requirements" at bounding box center [1181, 195] width 290 height 24
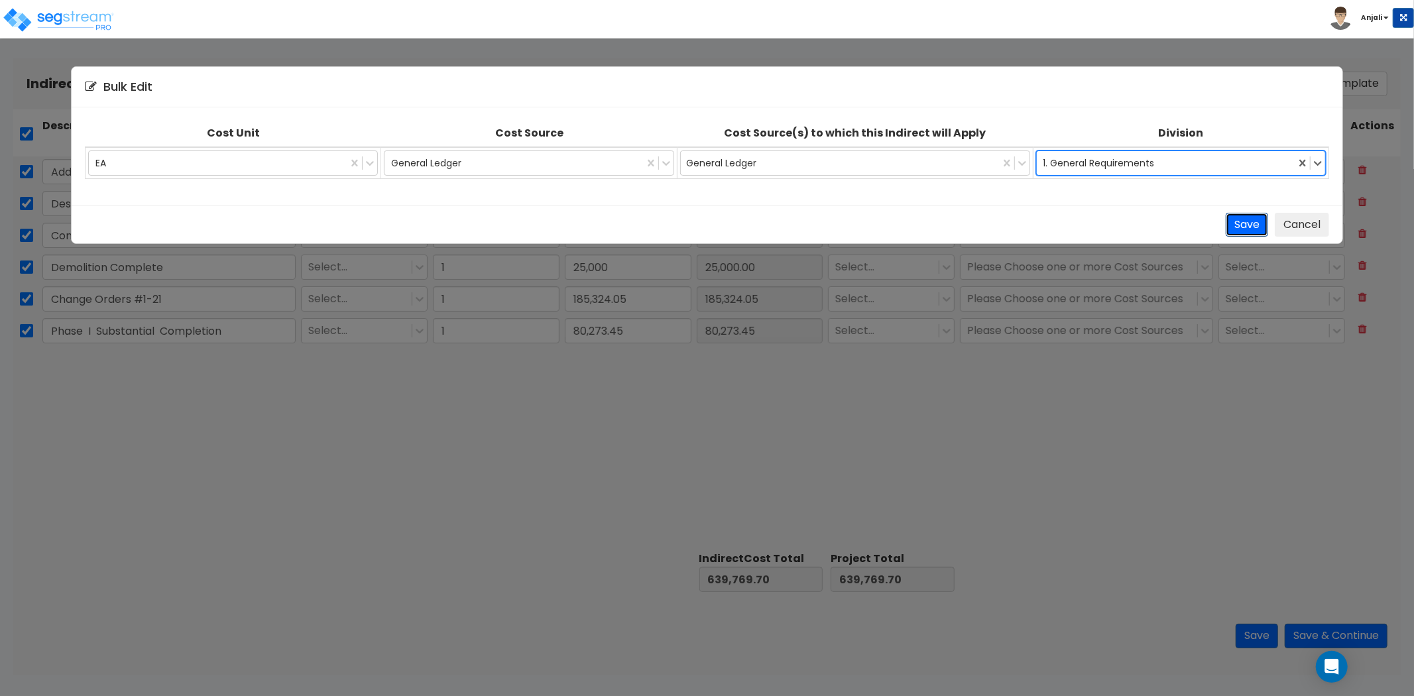
click at [1265, 227] on button "Save" at bounding box center [1247, 225] width 42 height 25
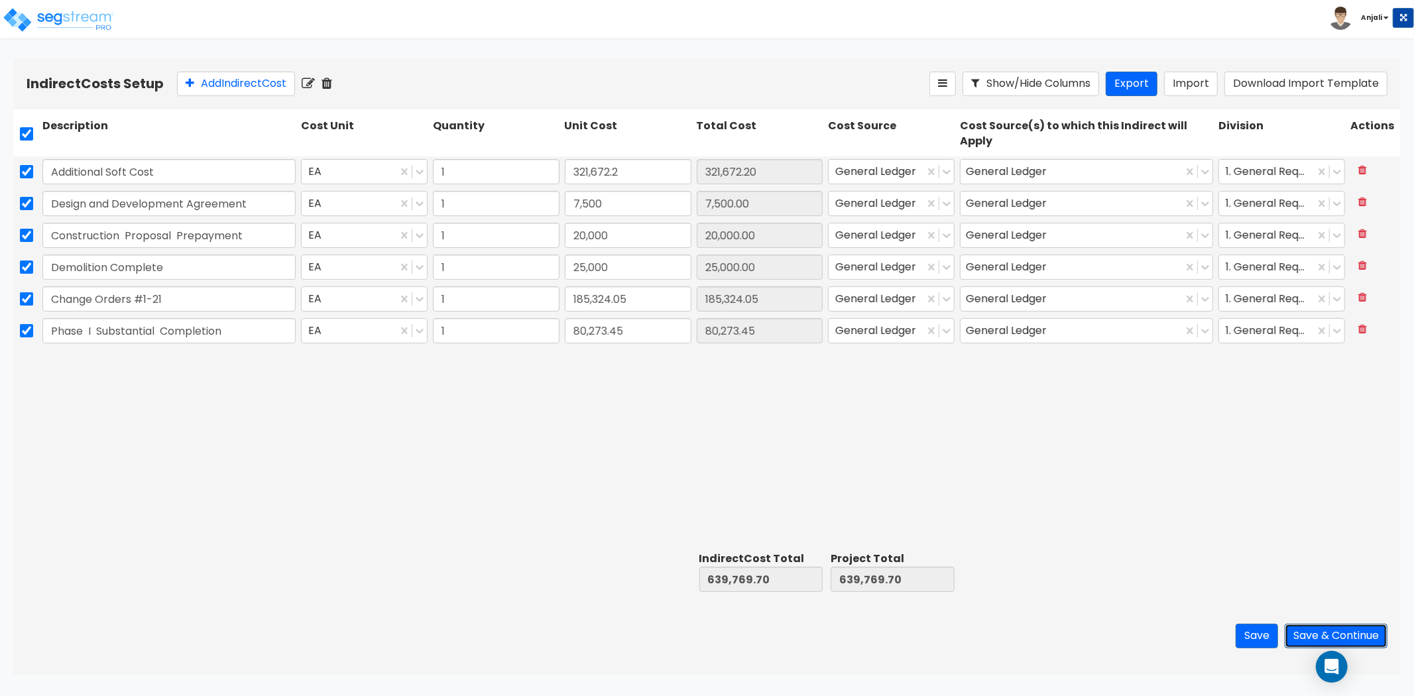
click at [1348, 630] on button "Save & Continue" at bounding box center [1336, 636] width 103 height 25
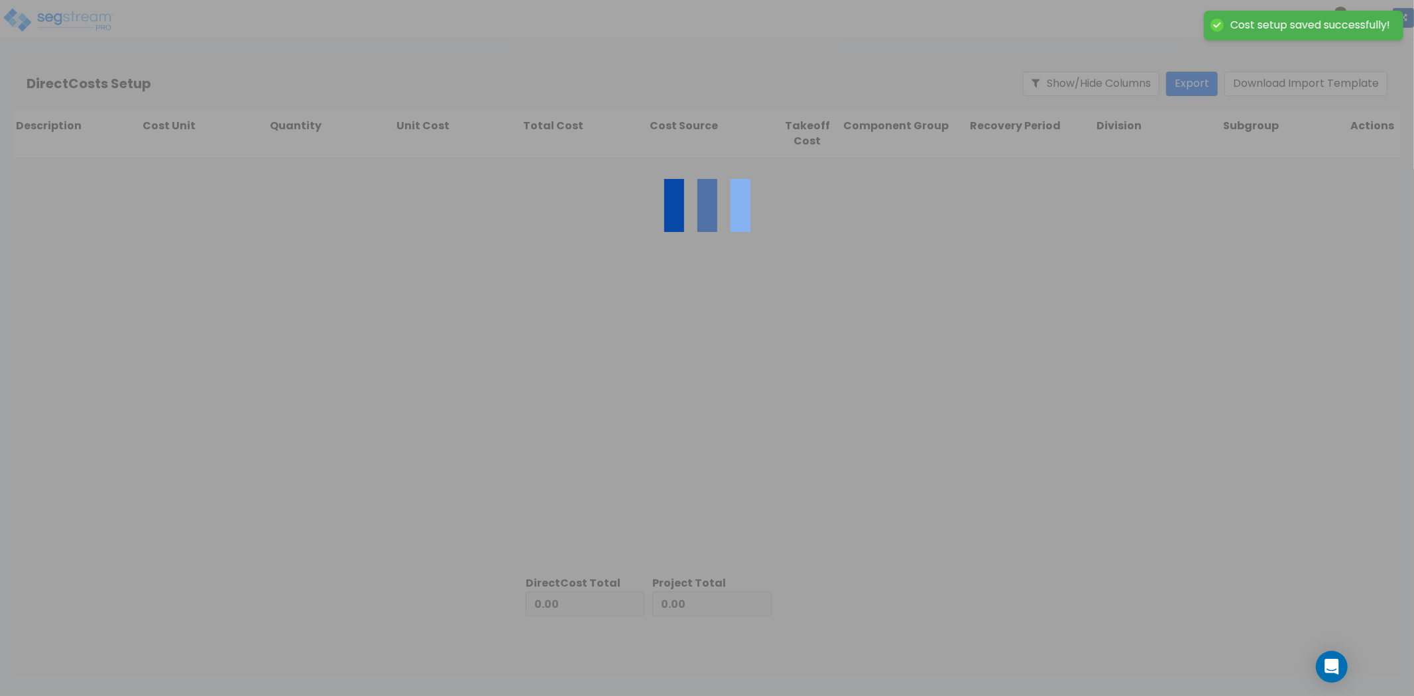
type input "639,769.70"
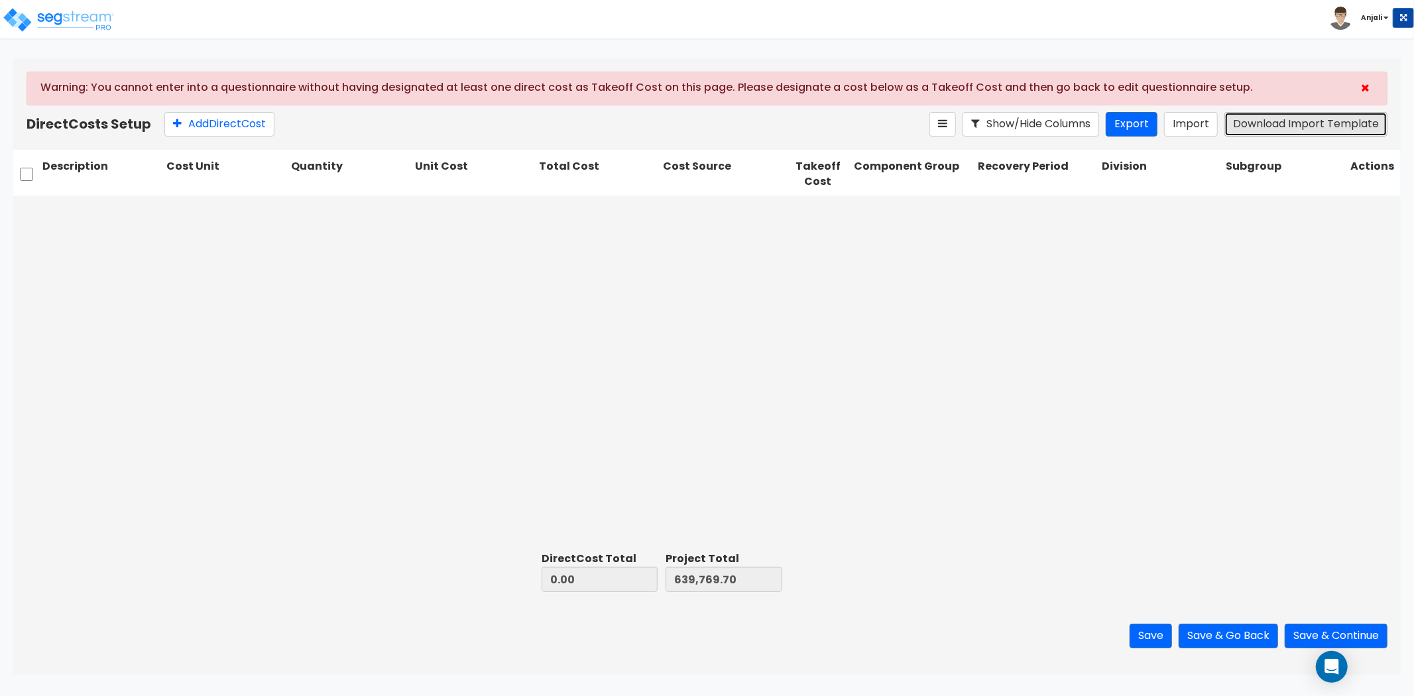
click at [1289, 127] on button "Download Import Template" at bounding box center [1305, 124] width 163 height 25
